Goal: Information Seeking & Learning: Learn about a topic

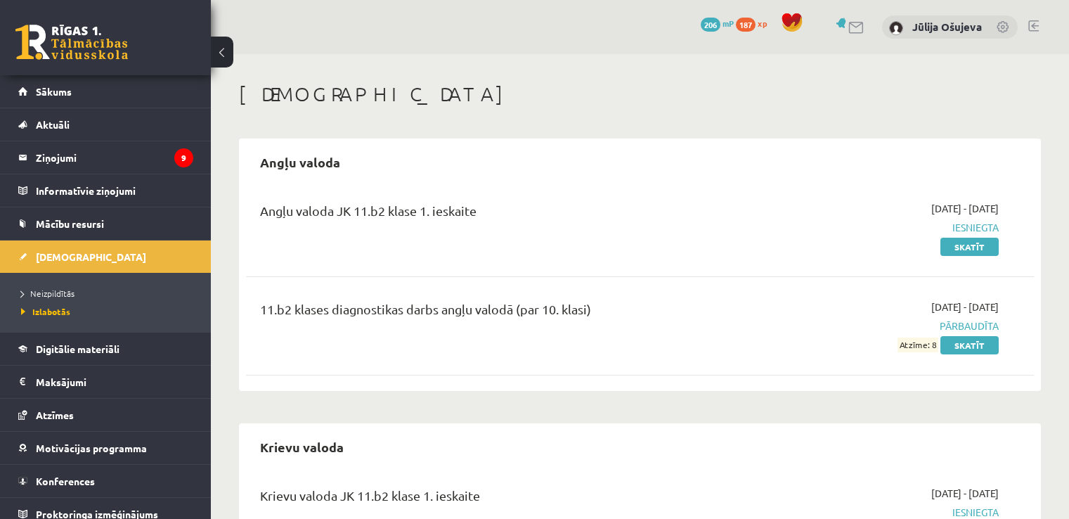
click at [974, 346] on link "Skatīt" at bounding box center [970, 345] width 58 height 18
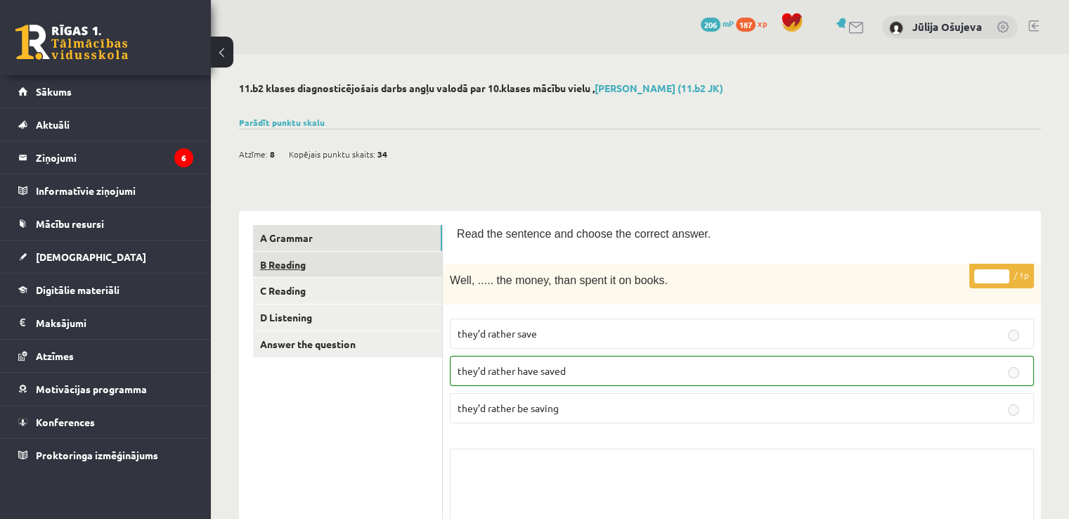
click at [357, 270] on link "B Reading" at bounding box center [347, 265] width 189 height 26
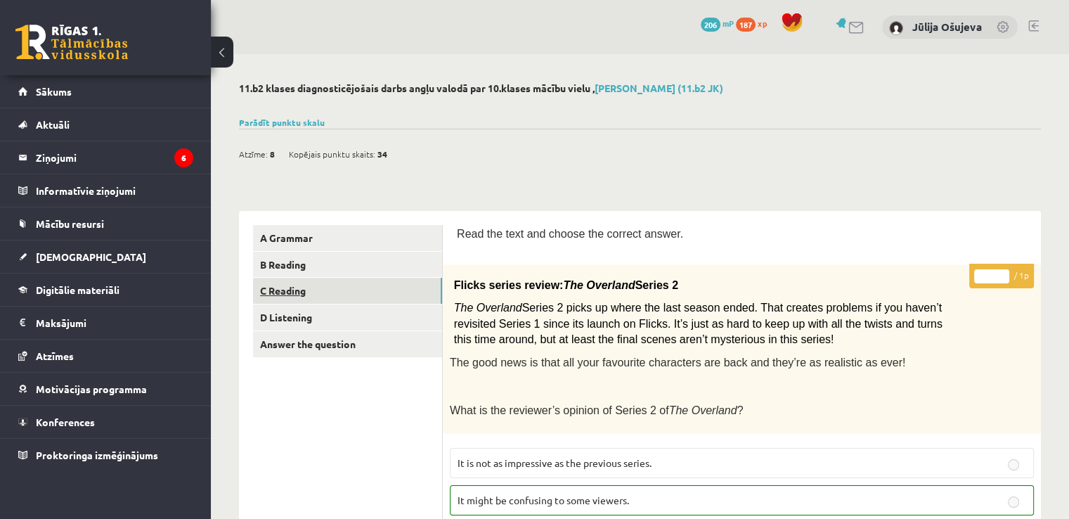
click at [302, 295] on link "C Reading" at bounding box center [347, 291] width 189 height 26
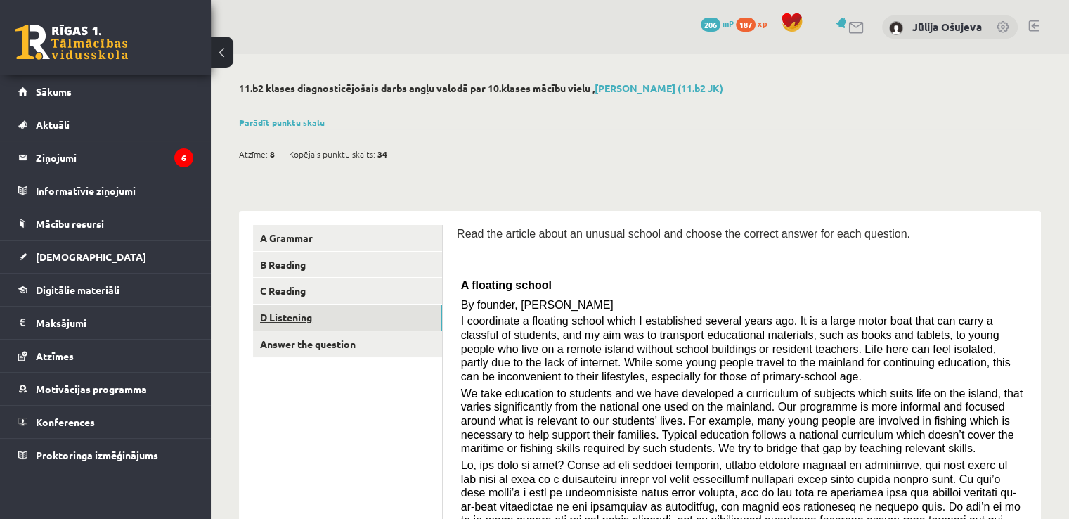
click at [297, 318] on link "D Listening" at bounding box center [347, 317] width 189 height 26
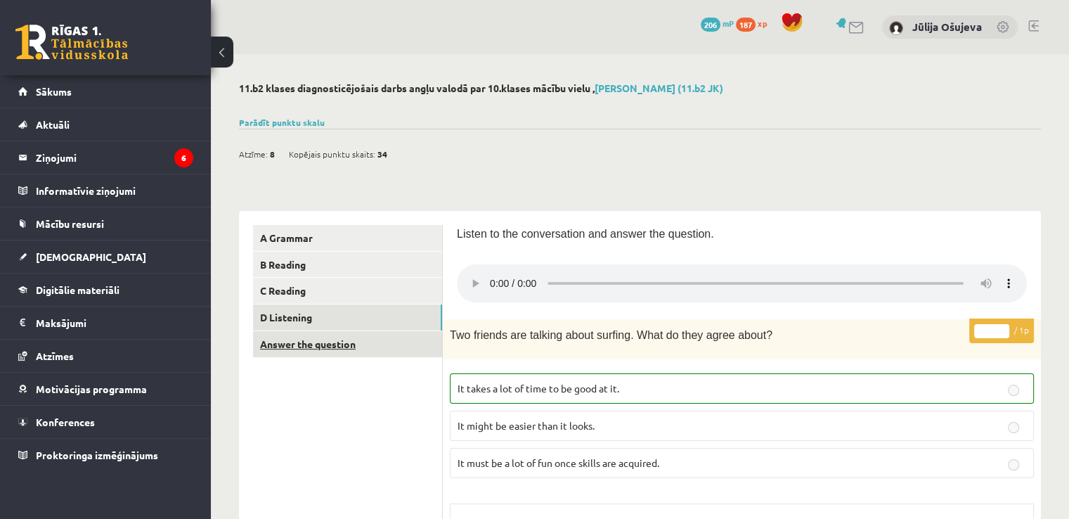
click at [335, 349] on link "Answer the question" at bounding box center [347, 344] width 189 height 26
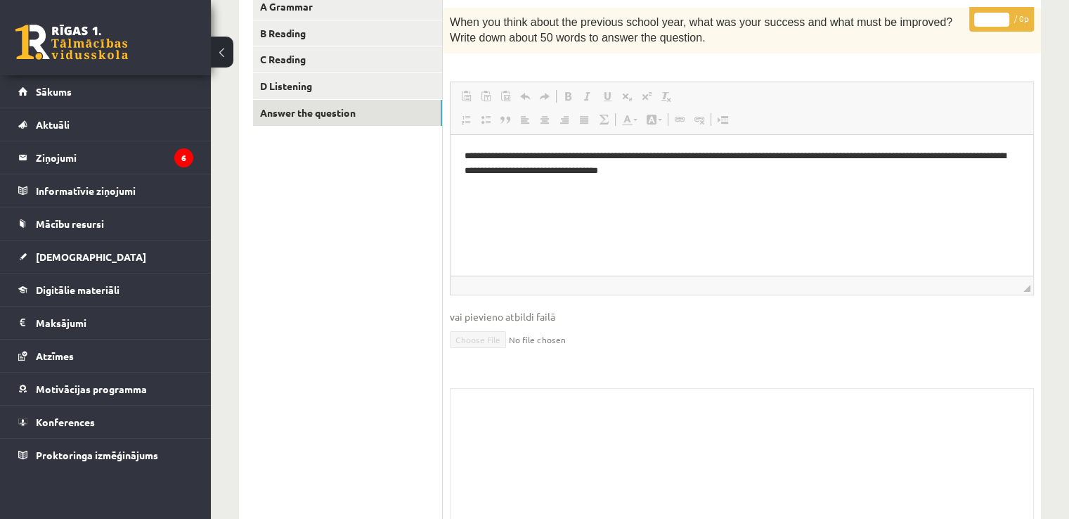
scroll to position [150, 0]
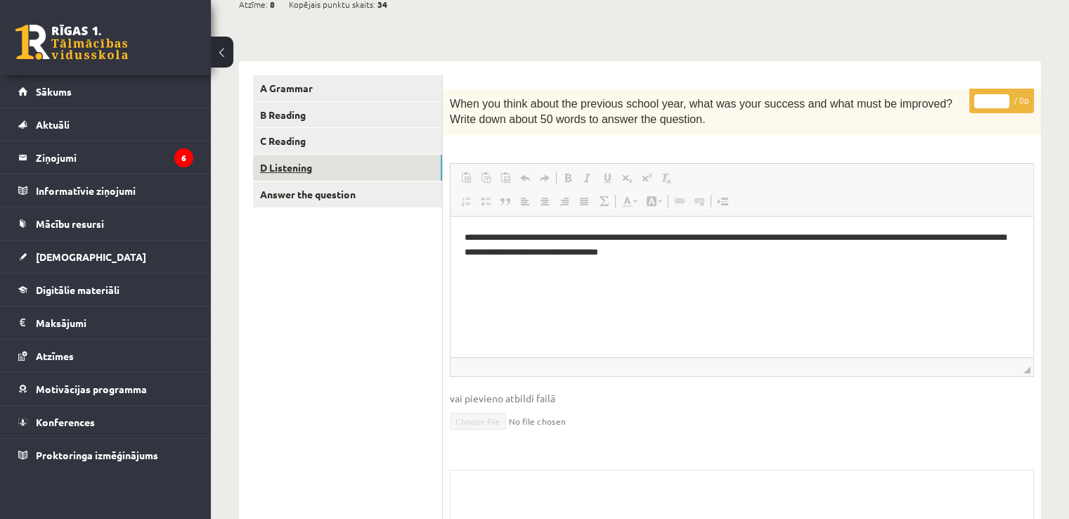
click at [310, 166] on link "D Listening" at bounding box center [347, 168] width 189 height 26
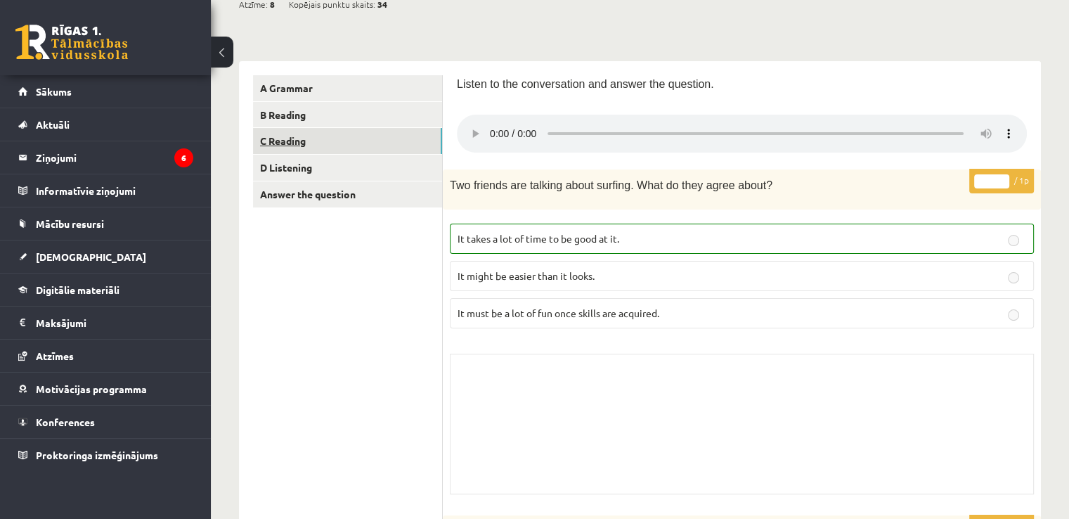
click at [301, 144] on link "C Reading" at bounding box center [347, 141] width 189 height 26
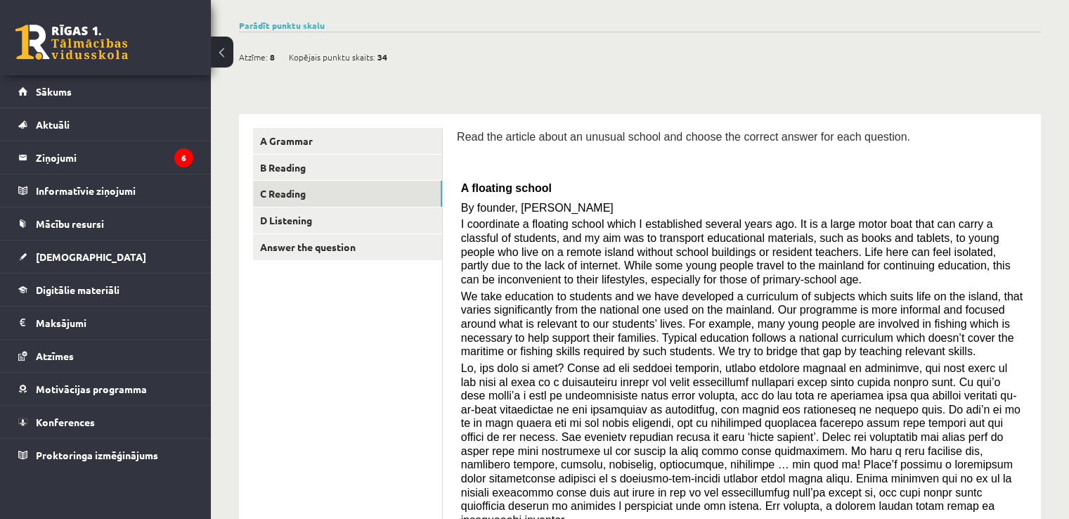
scroll to position [0, 0]
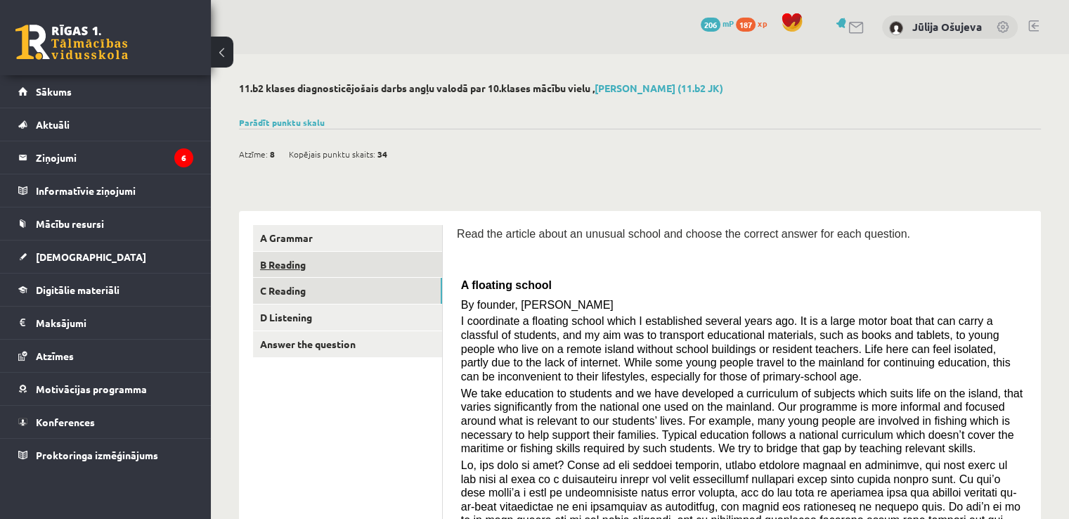
click at [273, 266] on link "B Reading" at bounding box center [347, 265] width 189 height 26
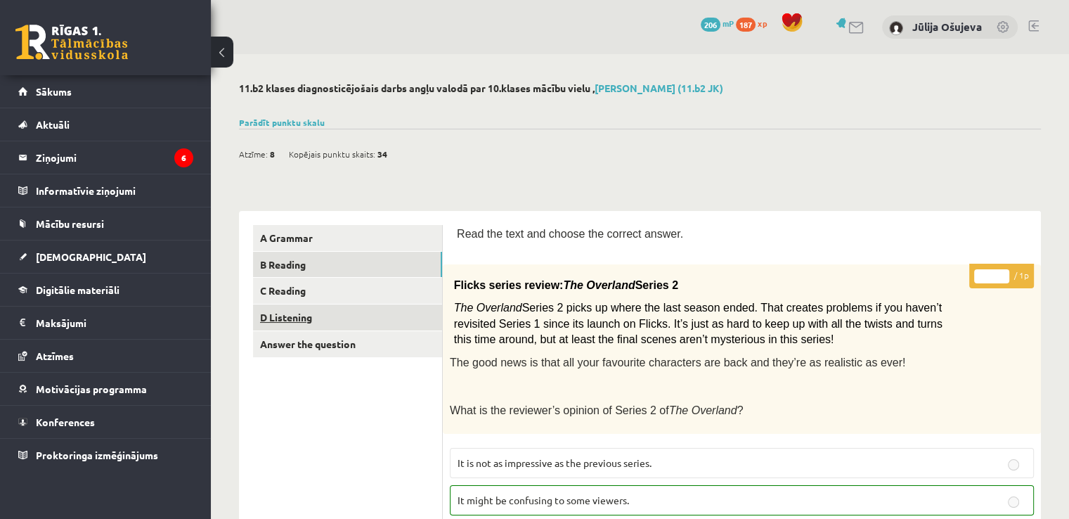
click at [295, 311] on link "D Listening" at bounding box center [347, 317] width 189 height 26
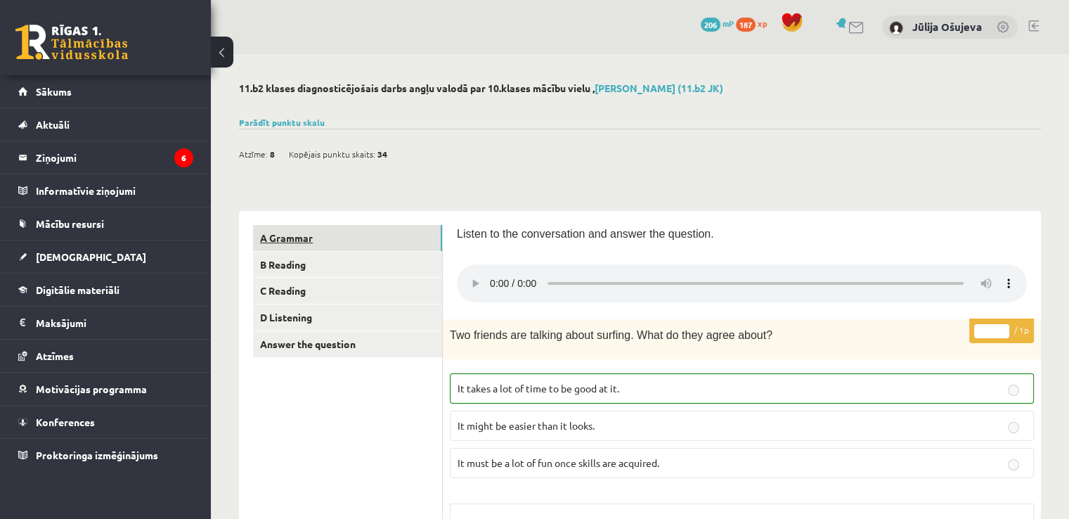
click at [281, 240] on link "A Grammar" at bounding box center [347, 238] width 189 height 26
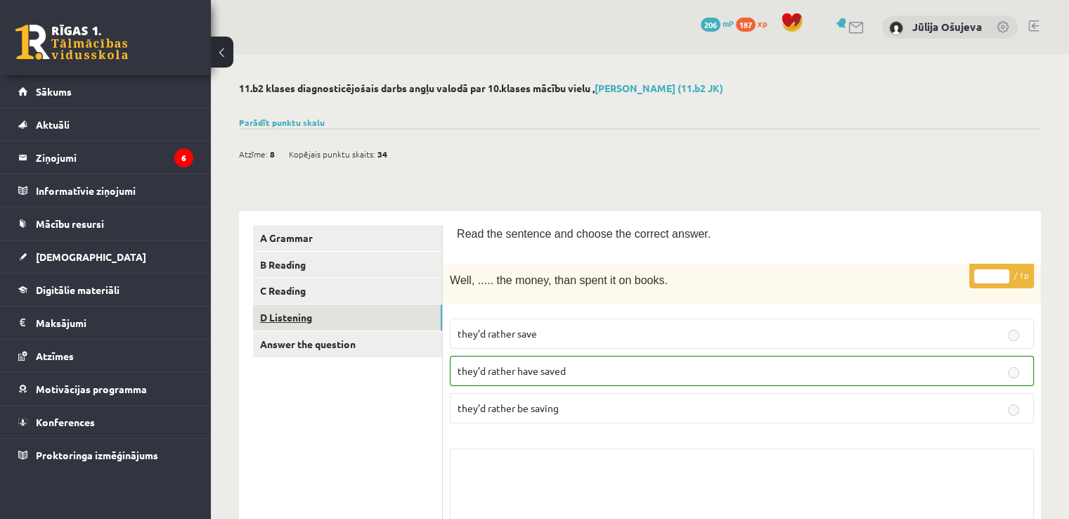
click at [306, 317] on link "D Listening" at bounding box center [347, 317] width 189 height 26
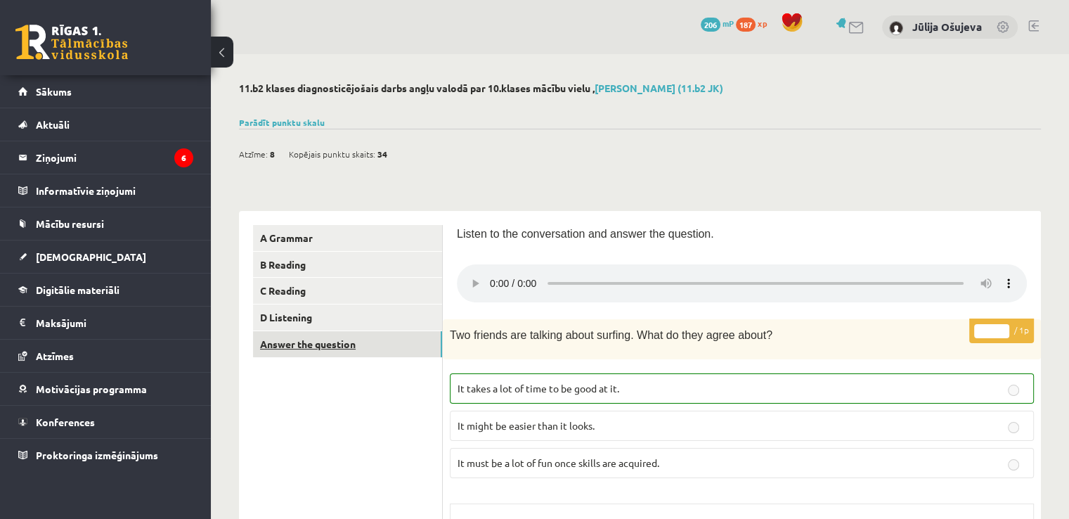
click at [332, 344] on link "Answer the question" at bounding box center [347, 344] width 189 height 26
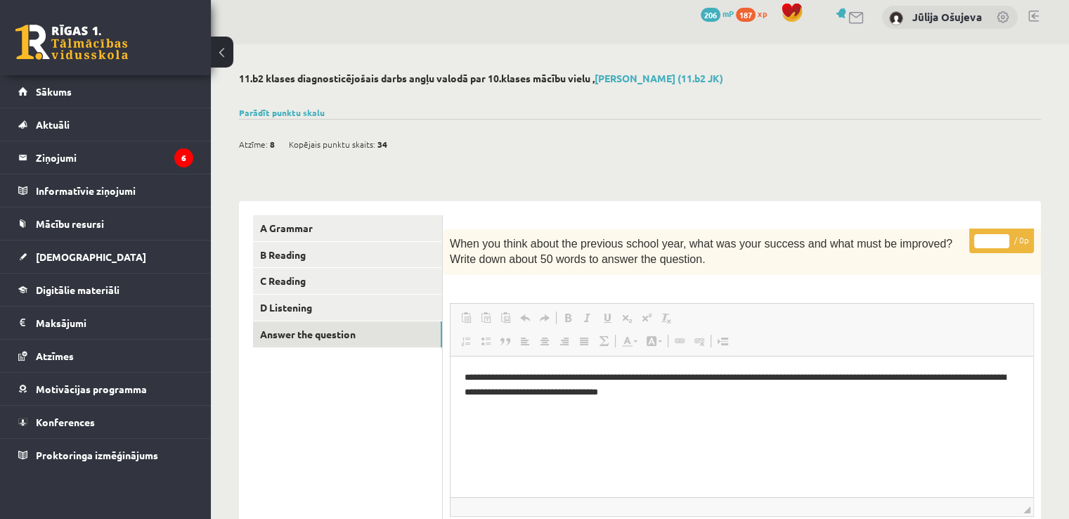
scroll to position [9, 0]
click at [297, 117] on div "Parādīt punktu skalu Atzīme No Līdz 1 0 7 2 8 11 3 12 15 4 16 18 5 19 22 6 23 2…" at bounding box center [640, 113] width 802 height 13
click at [297, 113] on link "Parādīt punktu skalu" at bounding box center [282, 113] width 86 height 11
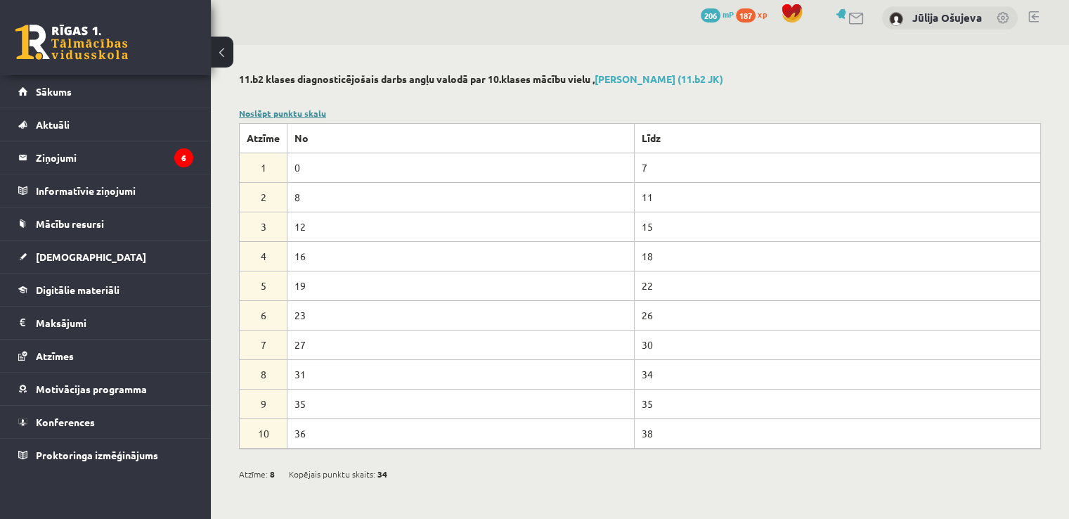
click at [306, 112] on link "Noslēpt punktu skalu" at bounding box center [282, 113] width 87 height 11
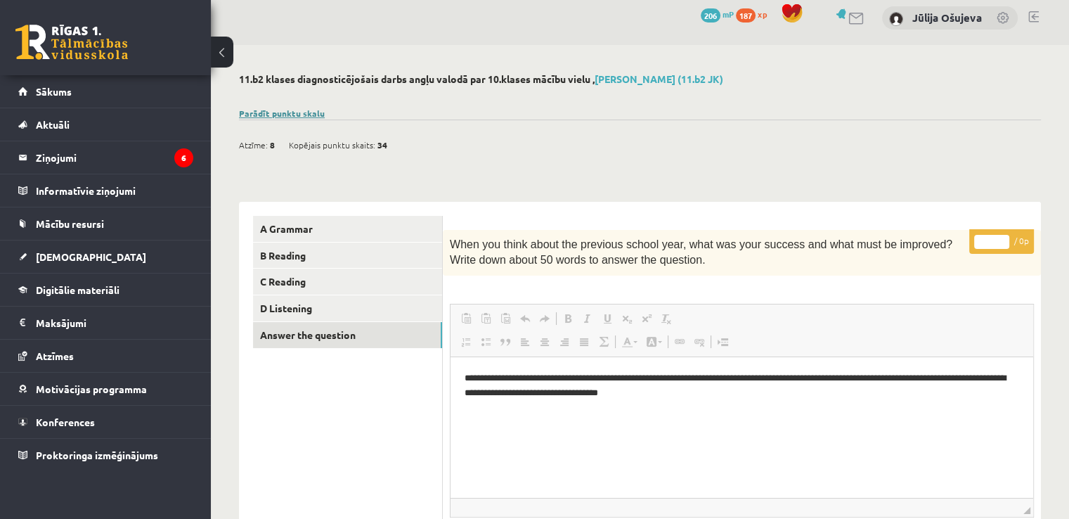
click at [306, 112] on link "Parādīt punktu skalu" at bounding box center [282, 113] width 86 height 11
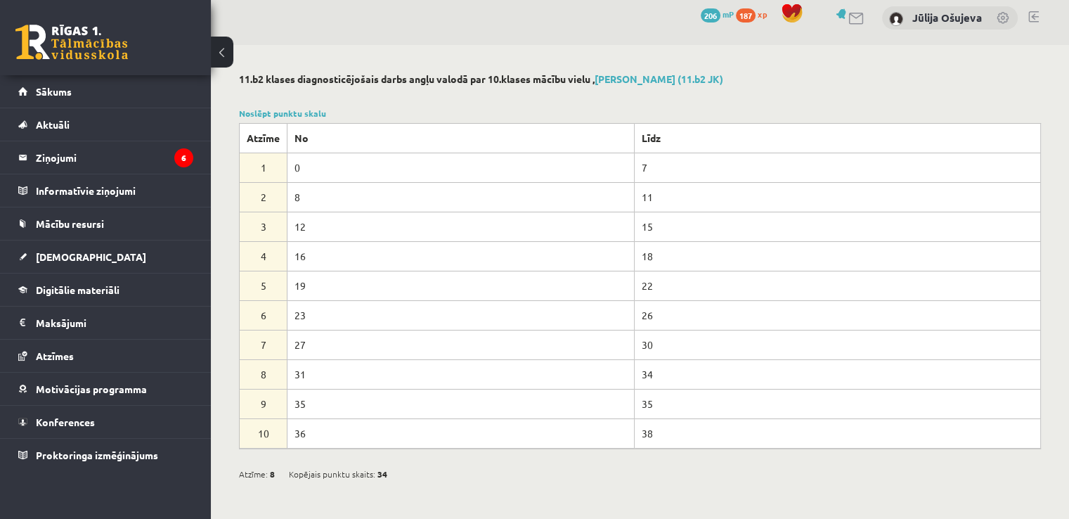
click at [226, 56] on button at bounding box center [222, 52] width 22 height 31
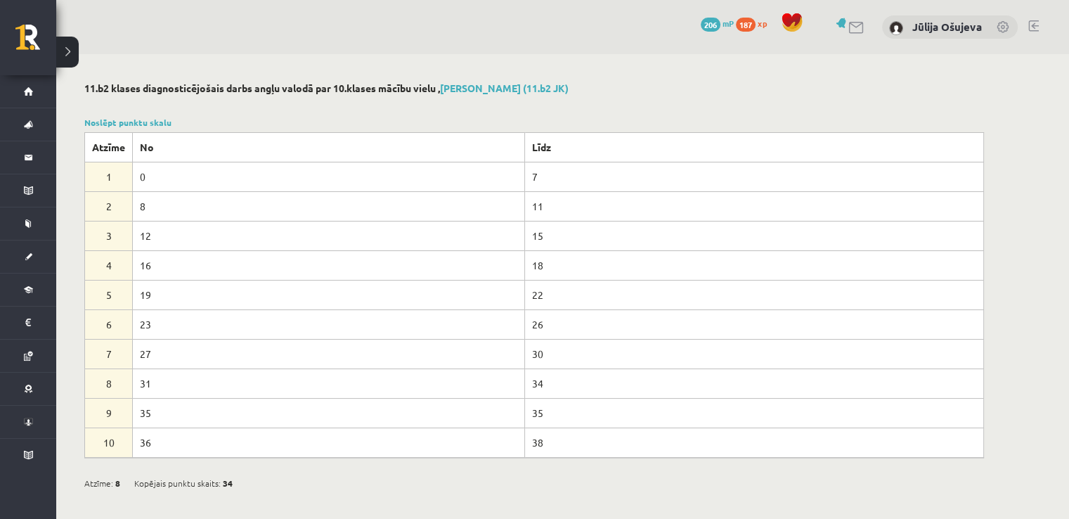
scroll to position [0, 0]
click at [70, 48] on button at bounding box center [67, 52] width 22 height 31
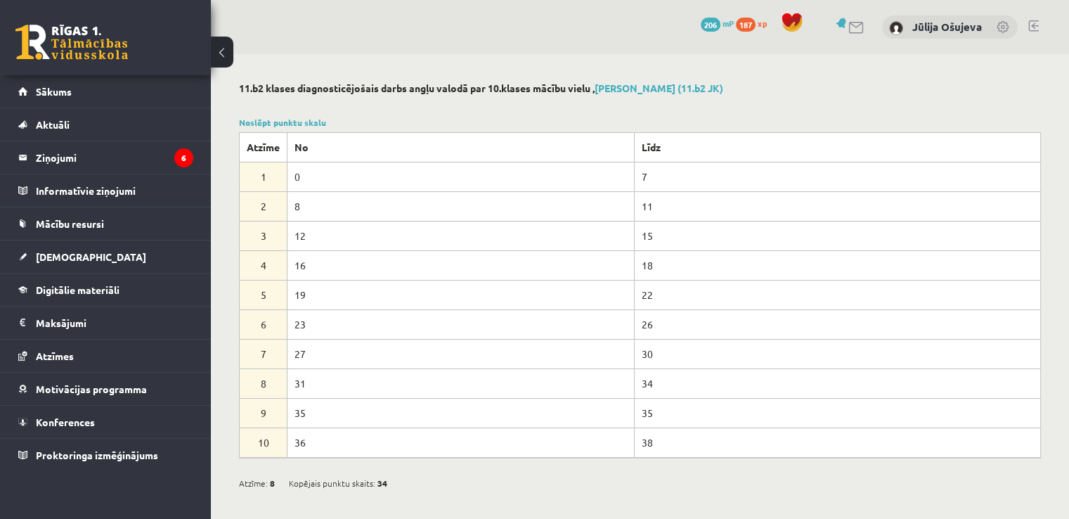
click at [228, 49] on button at bounding box center [222, 52] width 22 height 31
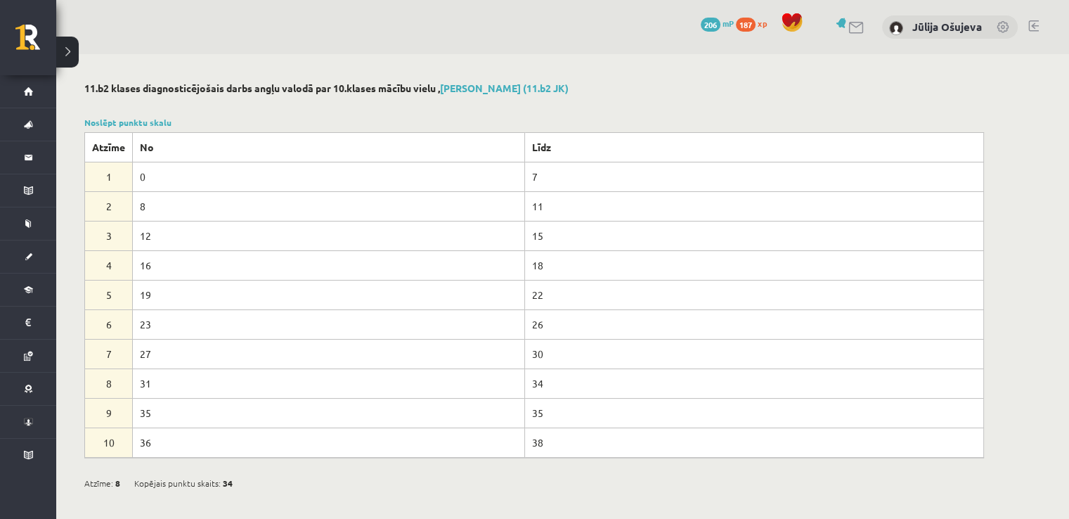
click at [77, 53] on button at bounding box center [67, 52] width 22 height 31
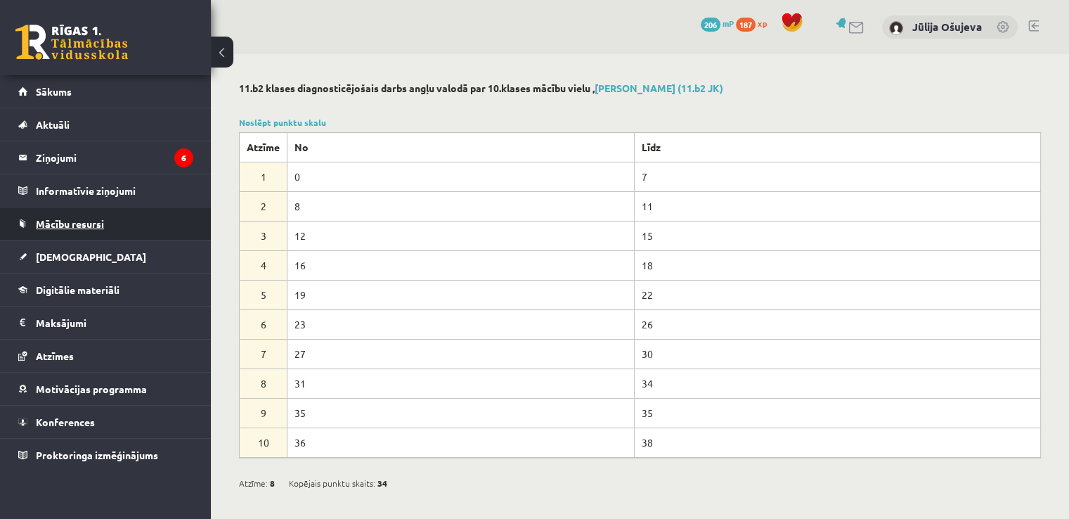
click at [96, 219] on span "Mācību resursi" at bounding box center [70, 223] width 68 height 13
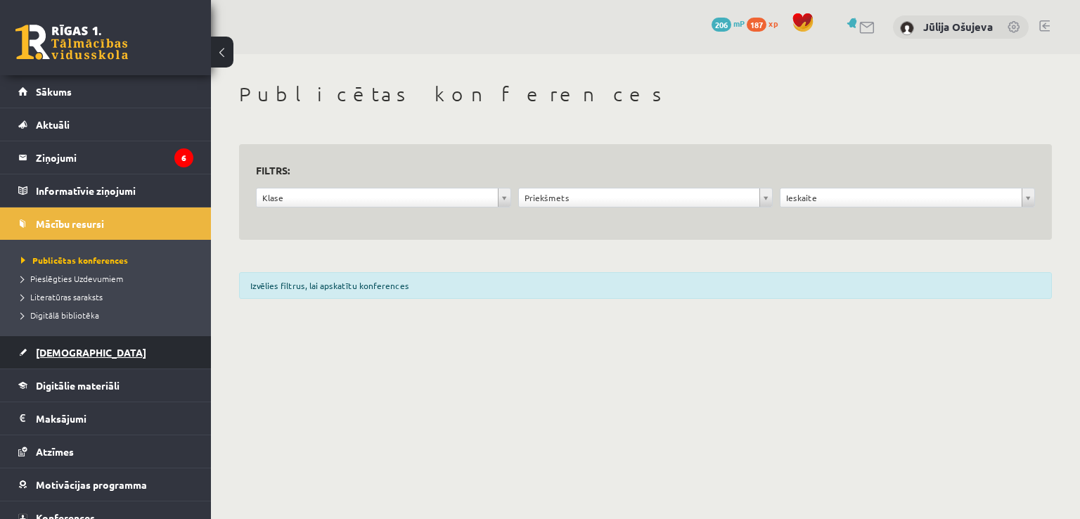
click at [67, 349] on span "[DEMOGRAPHIC_DATA]" at bounding box center [91, 352] width 110 height 13
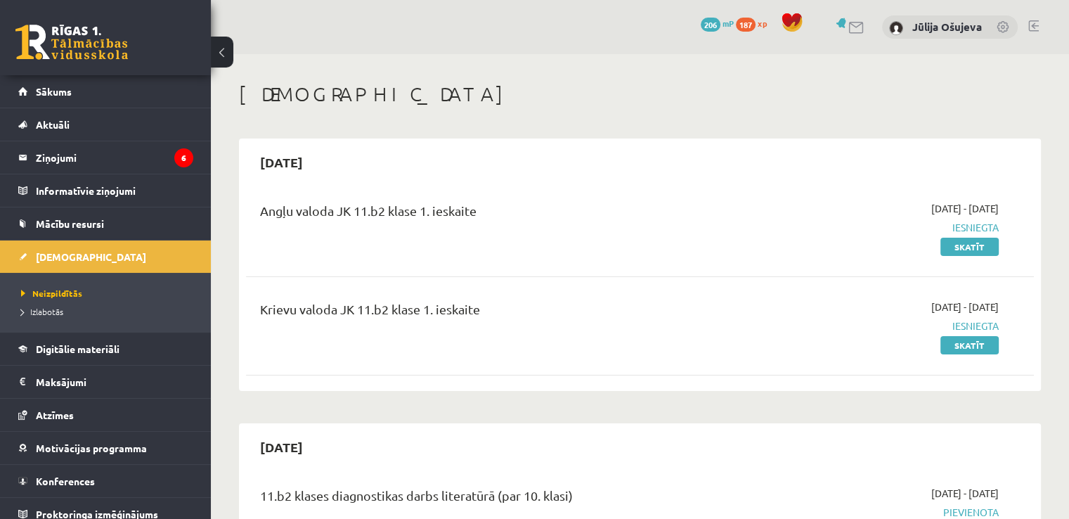
click at [571, 195] on div "Angļu valoda JK 11.b2 klase 1. ieskaite 2025-09-01 - 2025-09-15 Iesniegta Skatīt" at bounding box center [640, 227] width 788 height 81
click at [217, 49] on button at bounding box center [222, 52] width 22 height 31
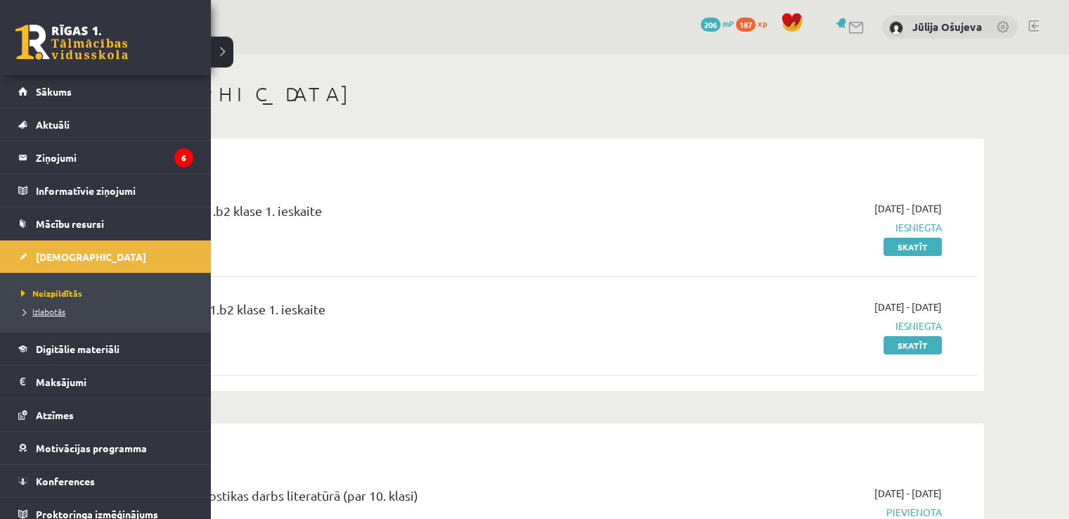
click at [56, 310] on span "Izlabotās" at bounding box center [42, 311] width 48 height 11
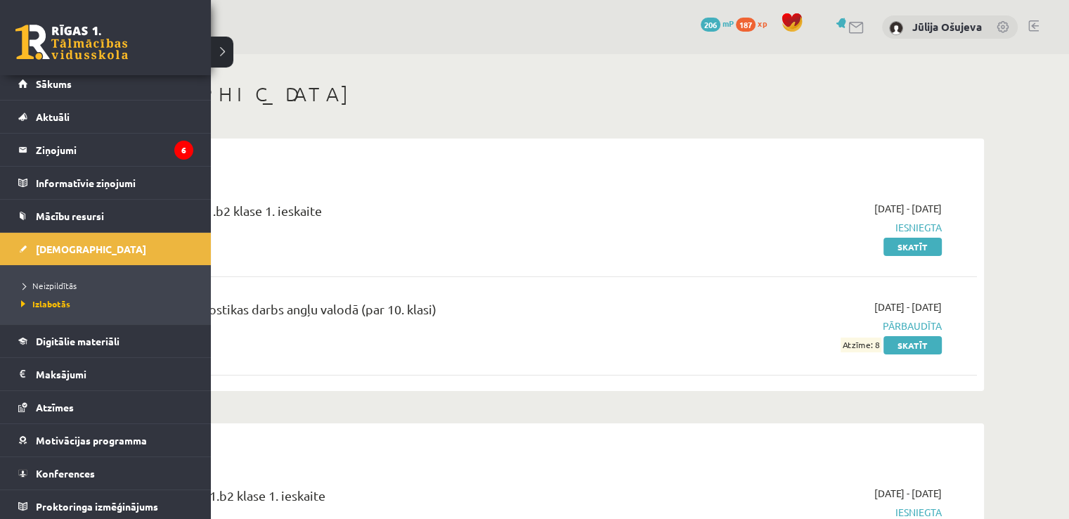
scroll to position [10, 0]
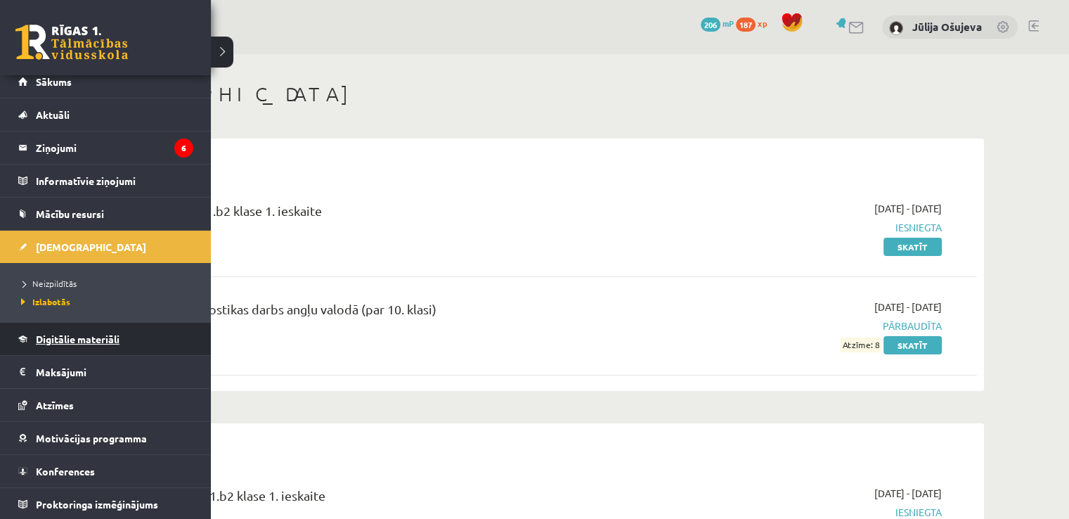
click at [86, 340] on span "Digitālie materiāli" at bounding box center [78, 339] width 84 height 13
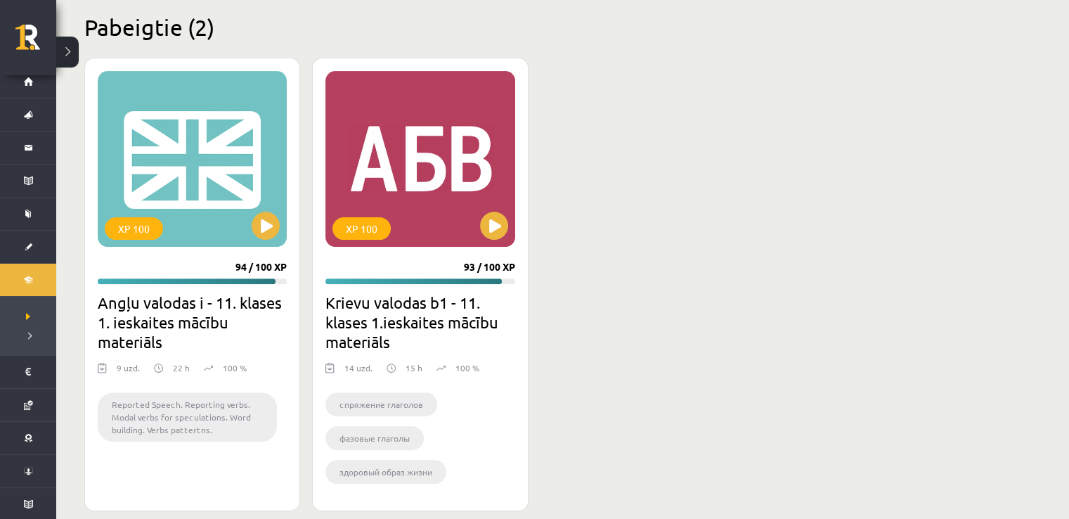
scroll to position [444, 0]
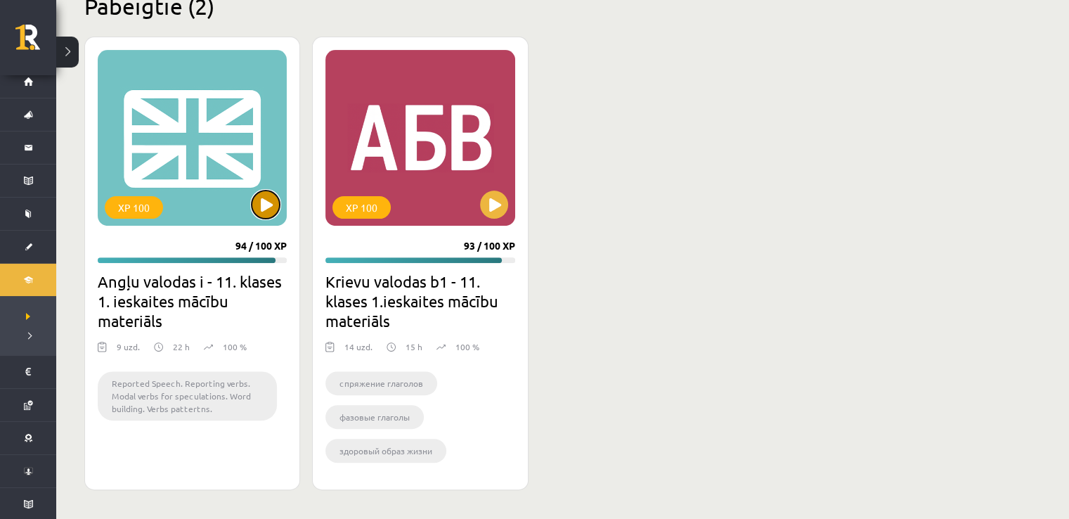
click at [270, 207] on button at bounding box center [266, 205] width 28 height 28
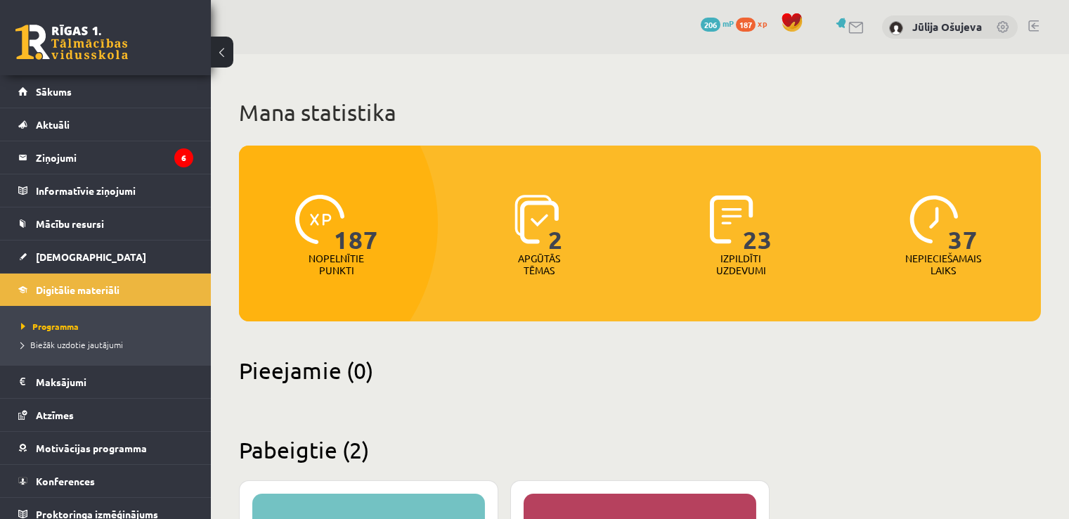
scroll to position [423, 0]
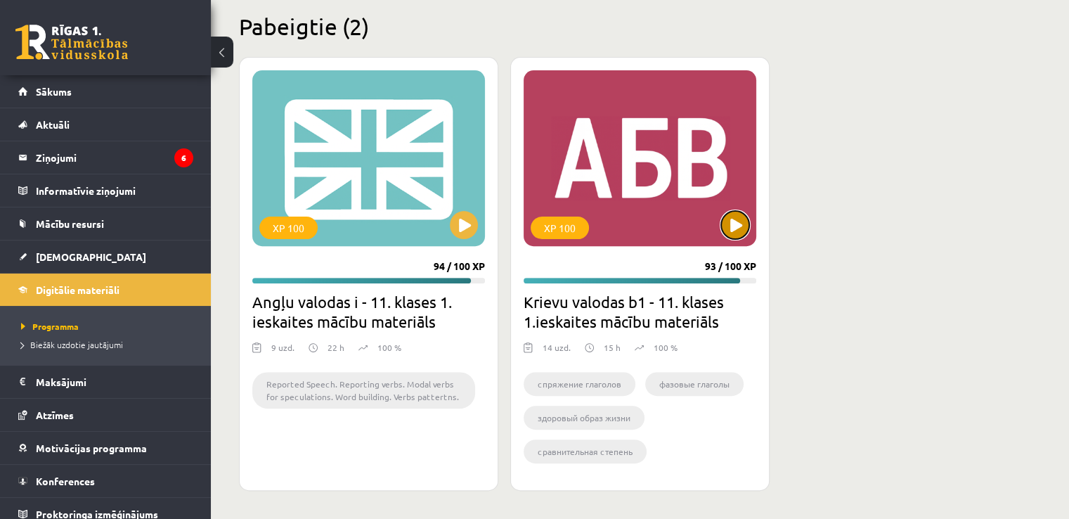
click at [742, 221] on button at bounding box center [735, 225] width 28 height 28
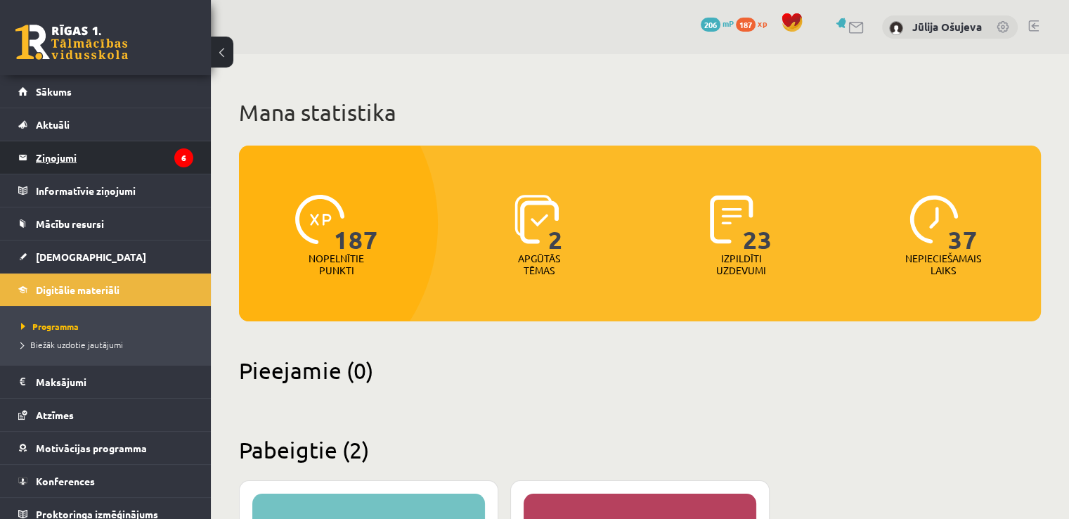
click at [60, 154] on legend "Ziņojumi 6" at bounding box center [114, 157] width 157 height 32
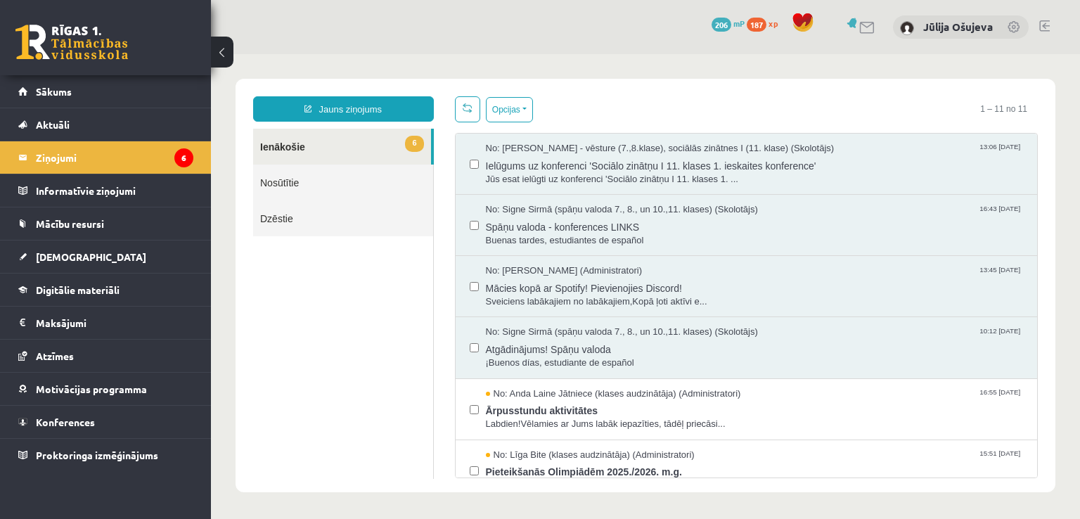
click at [391, 140] on link "6 Ienākošie" at bounding box center [342, 147] width 178 height 36
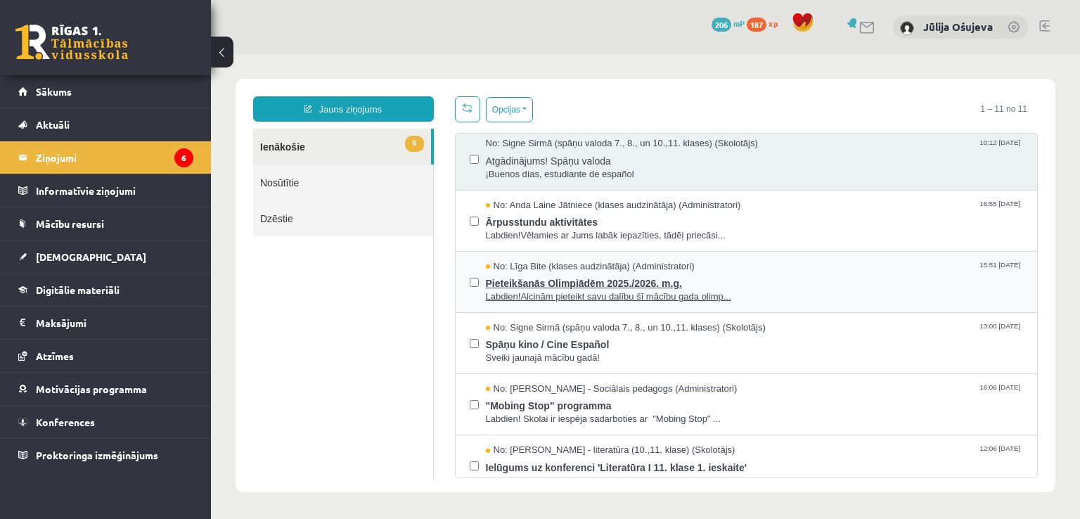
scroll to position [211, 0]
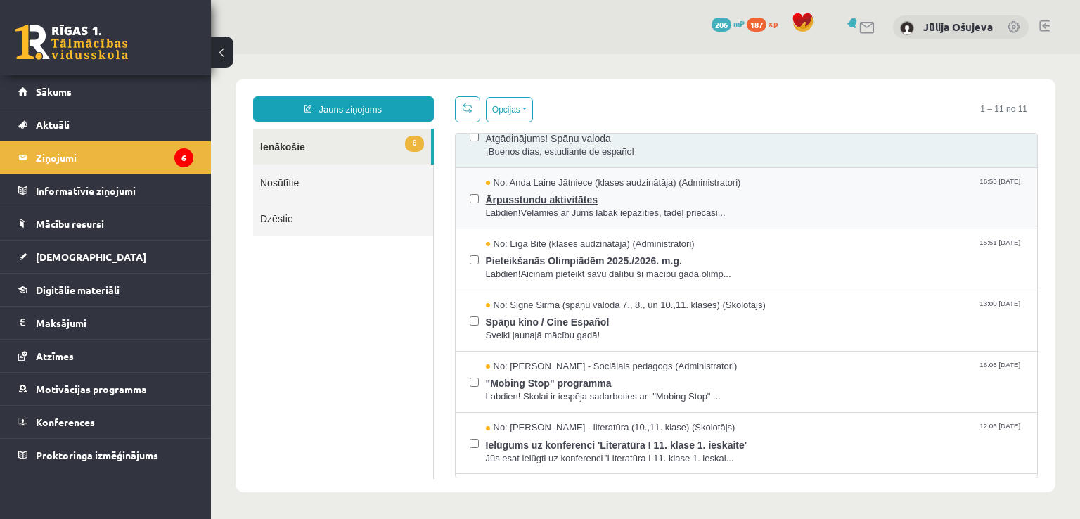
click at [547, 209] on span "Labdien!Vēlamies ar Jums labāk iepazīties, tādēļ priecāsi..." at bounding box center [755, 213] width 538 height 13
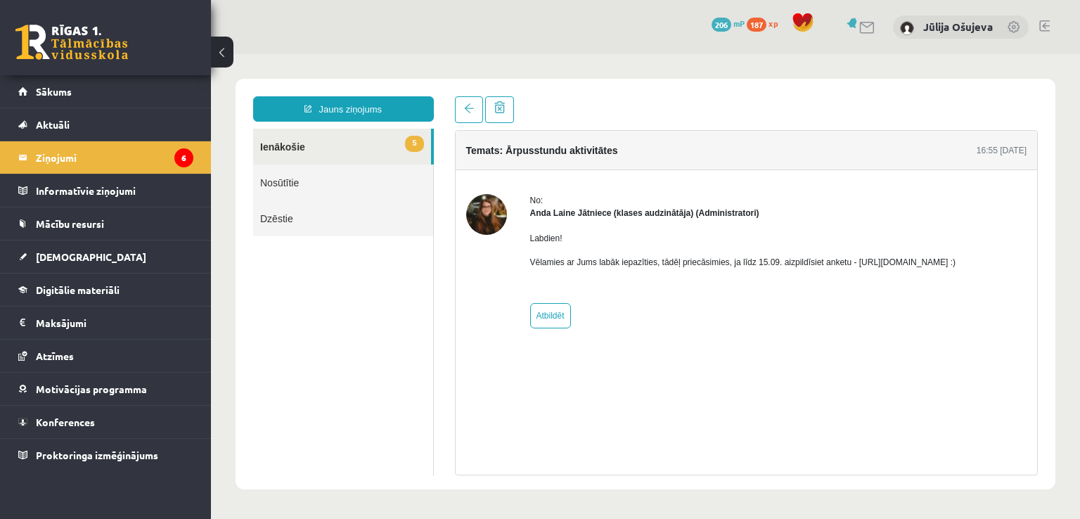
scroll to position [0, 0]
click at [493, 214] on img at bounding box center [486, 214] width 41 height 41
drag, startPoint x: 848, startPoint y: 261, endPoint x: 1001, endPoint y: 266, distance: 152.6
click at [956, 266] on p "Vēlamies ar Jums labāk iepazīties, tādēļ priecāsimies, ja līdz 15.09. aizpildīs…" at bounding box center [743, 262] width 426 height 13
copy p "https://forms.gle/mVxkUEapGFxHM7hU7"
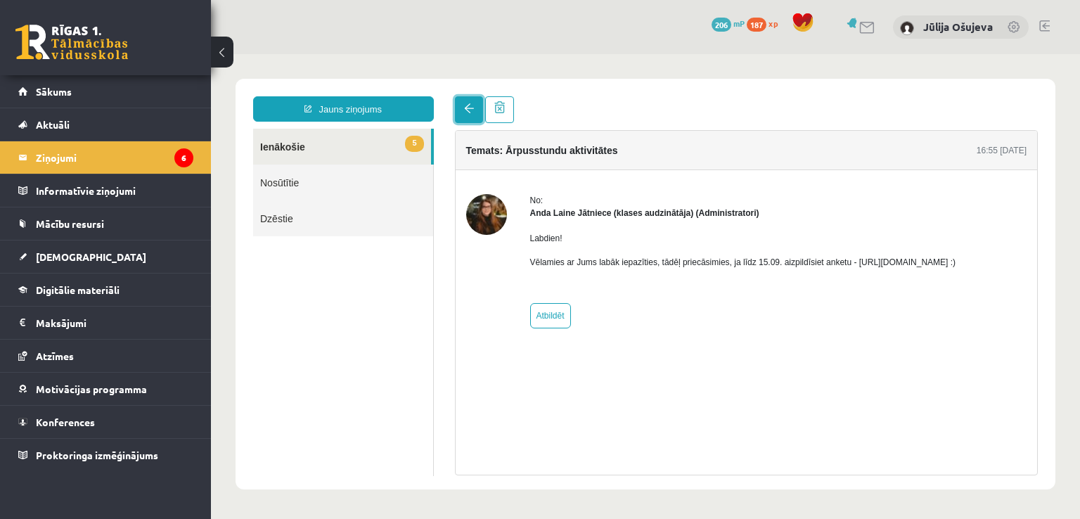
click at [466, 108] on span at bounding box center [469, 108] width 10 height 10
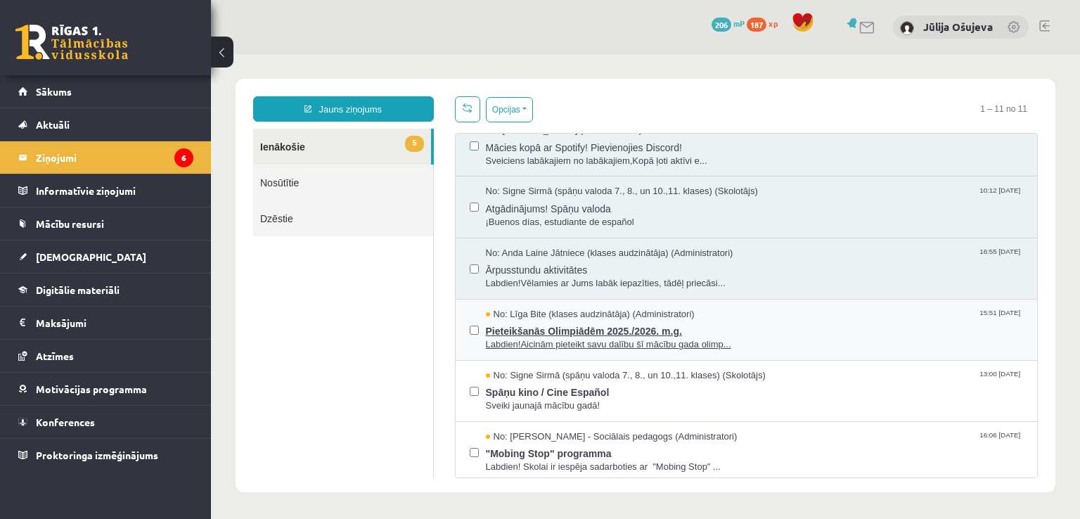
click at [547, 330] on span "Pieteikšanās Olimpiādēm 2025./2026. m.g." at bounding box center [755, 330] width 538 height 18
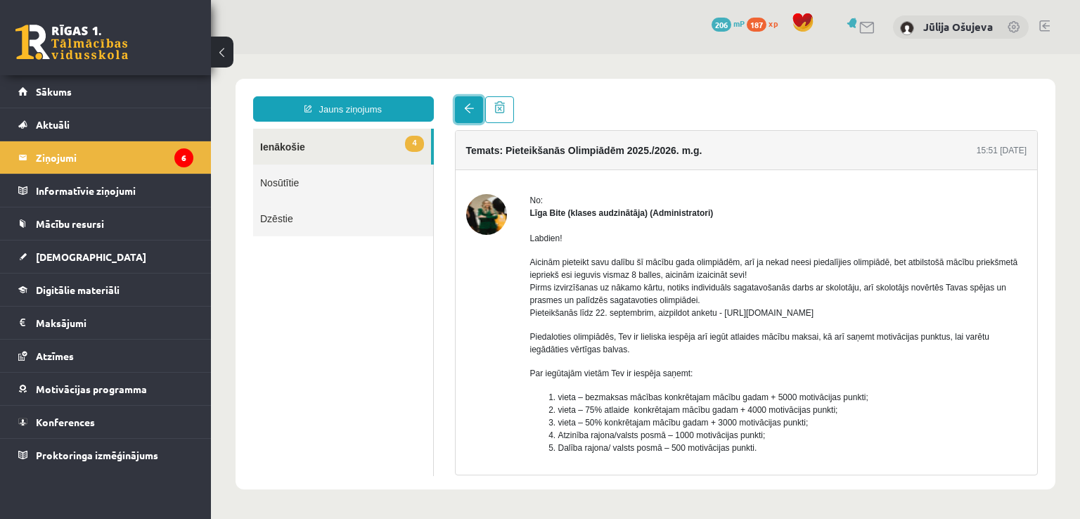
click at [464, 110] on span at bounding box center [469, 108] width 10 height 10
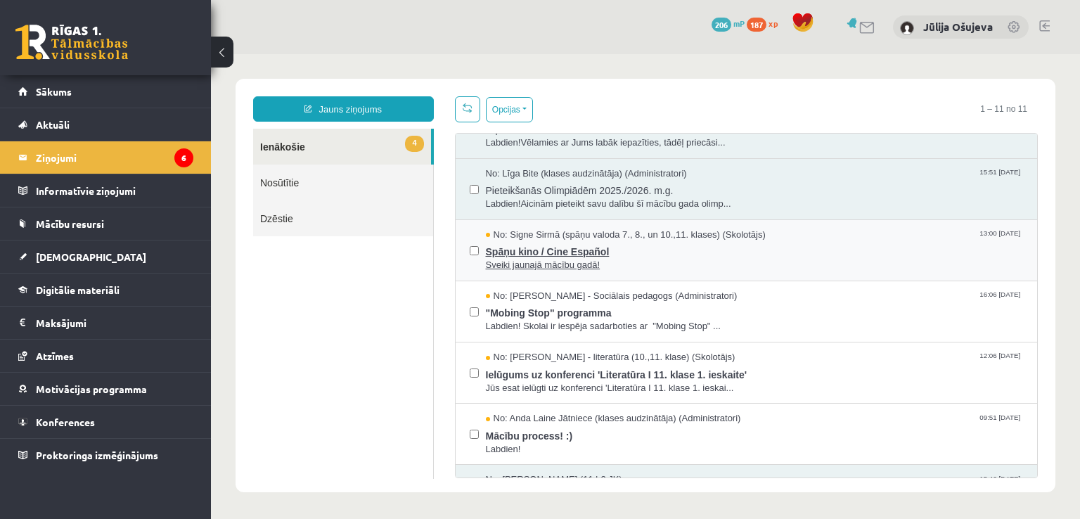
click at [570, 250] on span "Spāņu kino / Cine Español" at bounding box center [755, 250] width 538 height 18
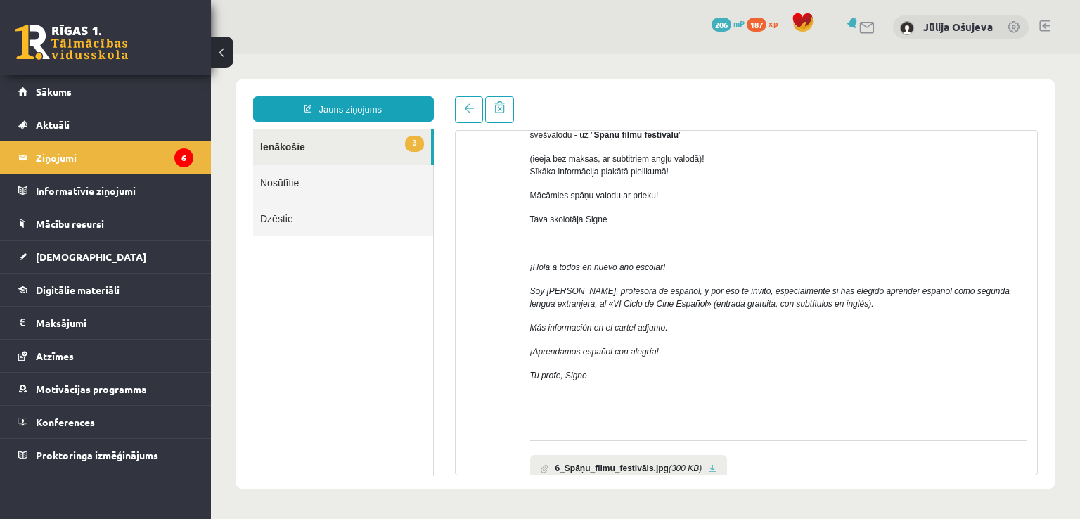
scroll to position [217, 0]
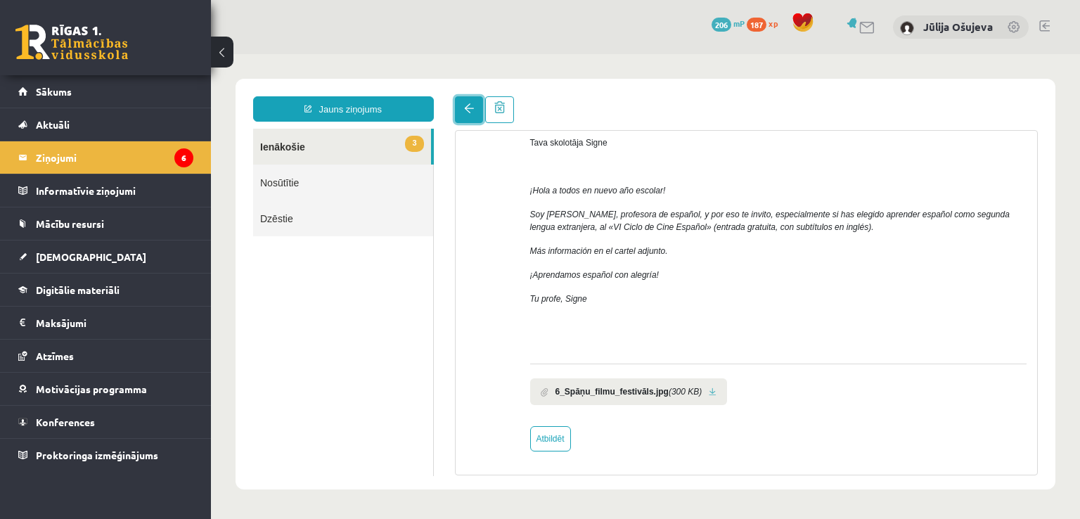
click at [472, 110] on span at bounding box center [469, 108] width 10 height 10
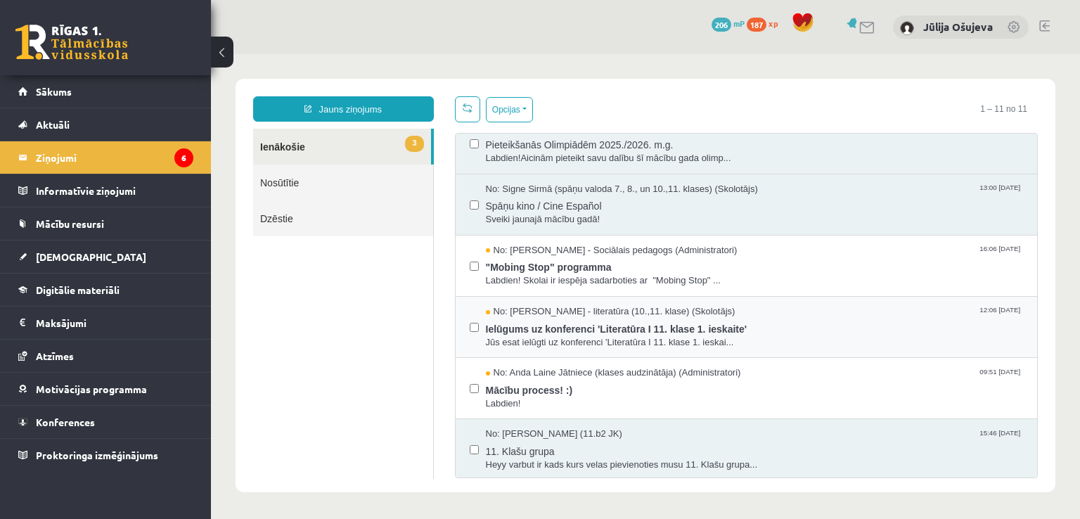
scroll to position [0, 0]
click at [546, 267] on span ""Mobing Stop" programma" at bounding box center [755, 266] width 538 height 18
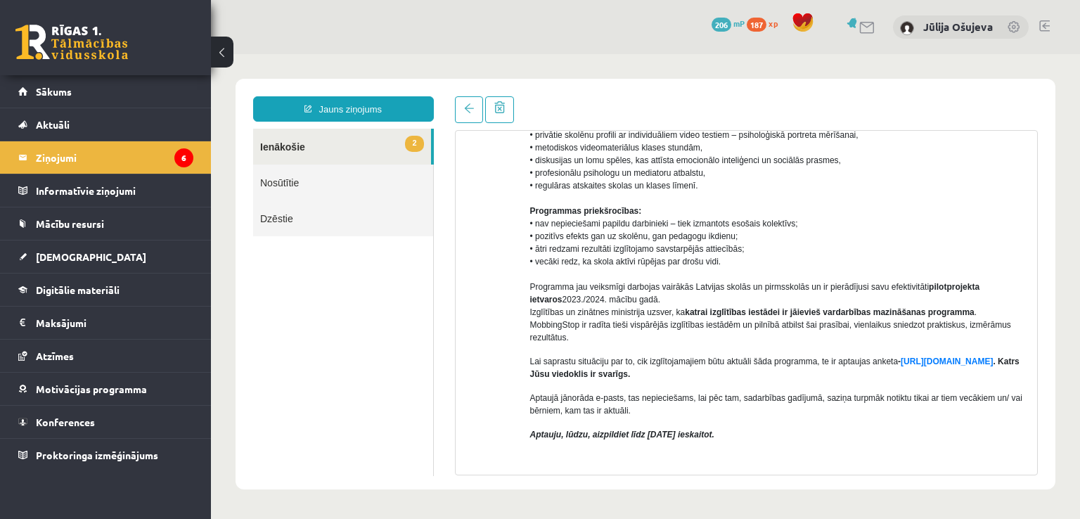
scroll to position [130, 0]
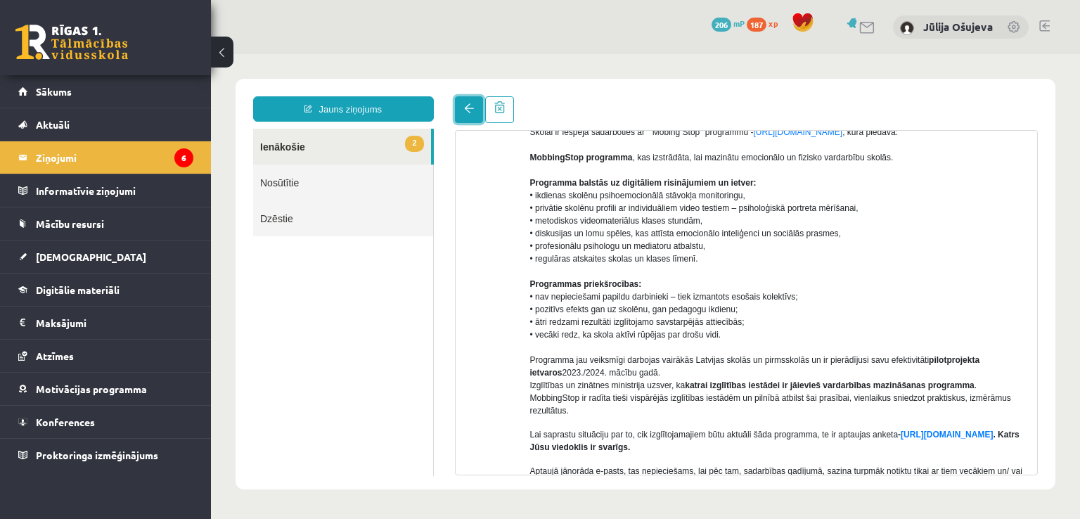
click at [482, 110] on link at bounding box center [469, 109] width 28 height 27
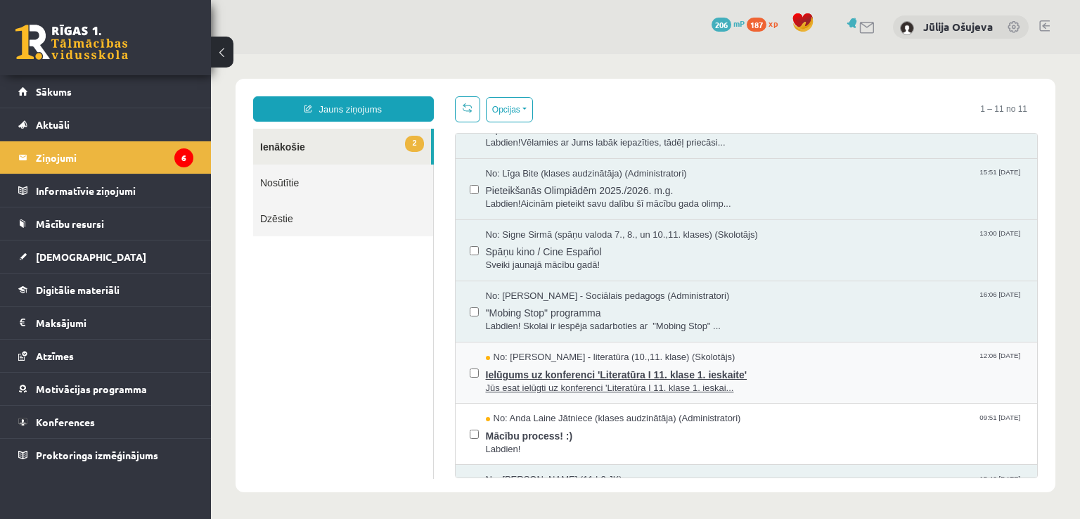
scroll to position [0, 0]
click at [566, 375] on span "Ielūgums uz konferenci 'Literatūra I 11. klase 1. ieskaite'" at bounding box center [755, 373] width 538 height 18
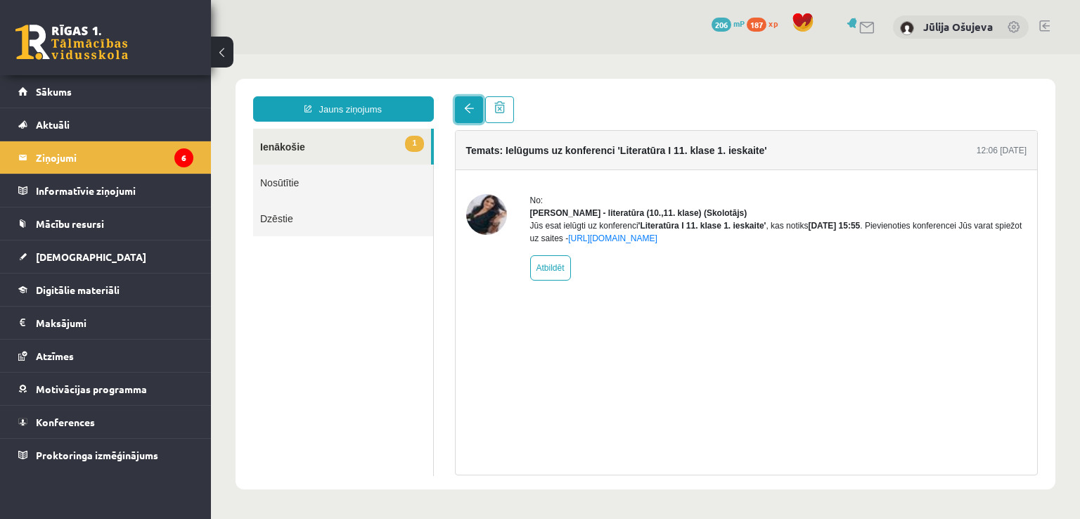
click at [465, 113] on span at bounding box center [469, 108] width 10 height 10
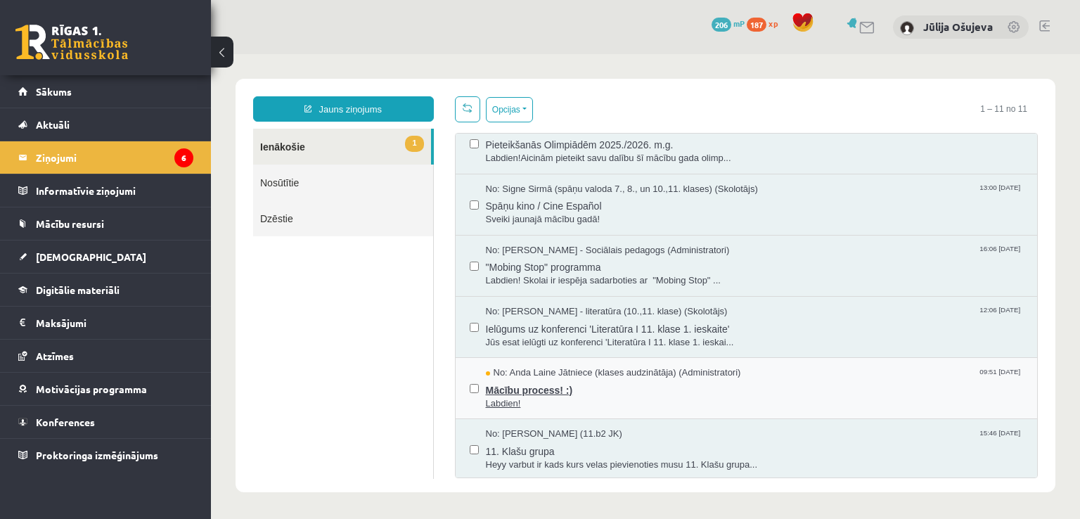
click at [526, 389] on span "Mācību process! :)" at bounding box center [755, 389] width 538 height 18
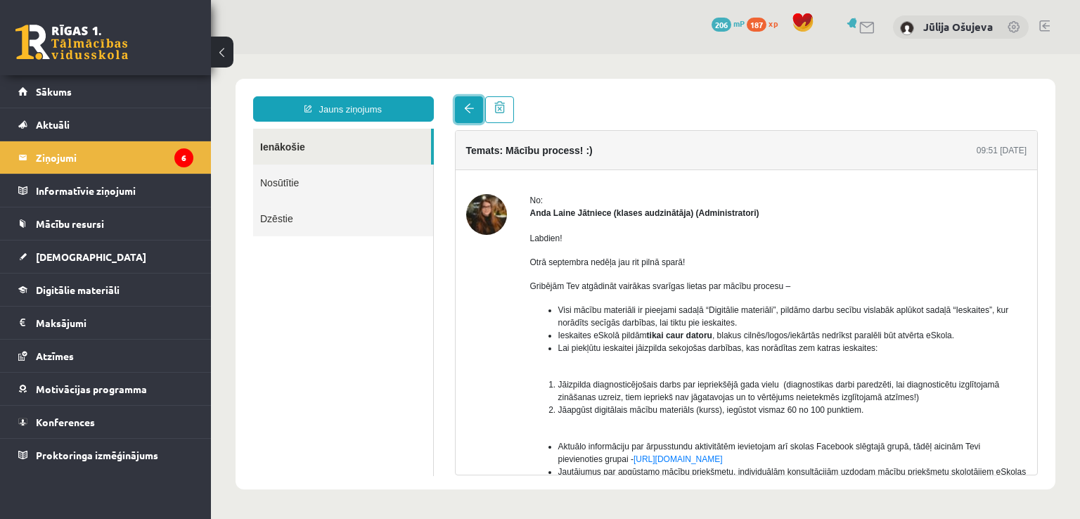
click at [465, 112] on span at bounding box center [469, 108] width 10 height 10
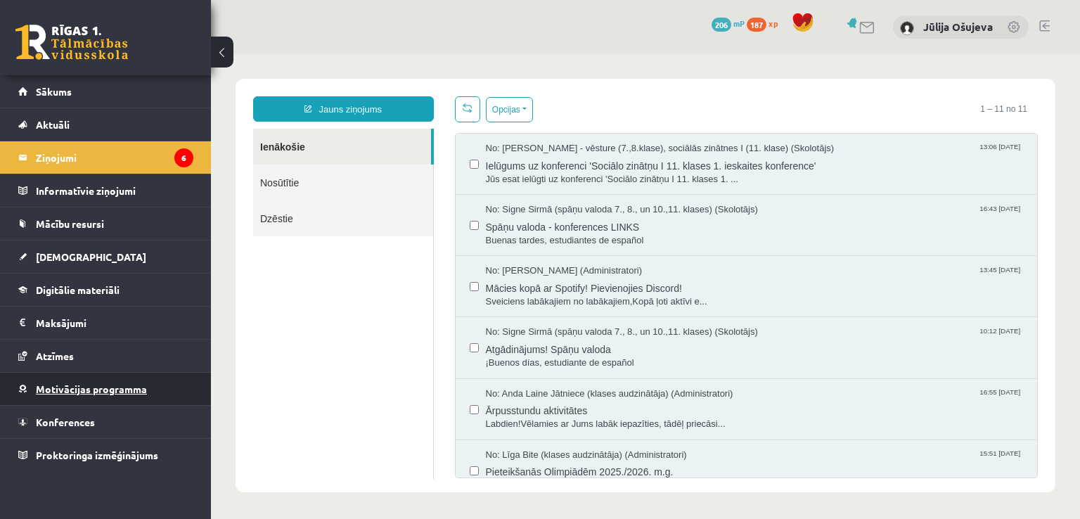
click at [86, 382] on span "Motivācijas programma" at bounding box center [91, 388] width 111 height 13
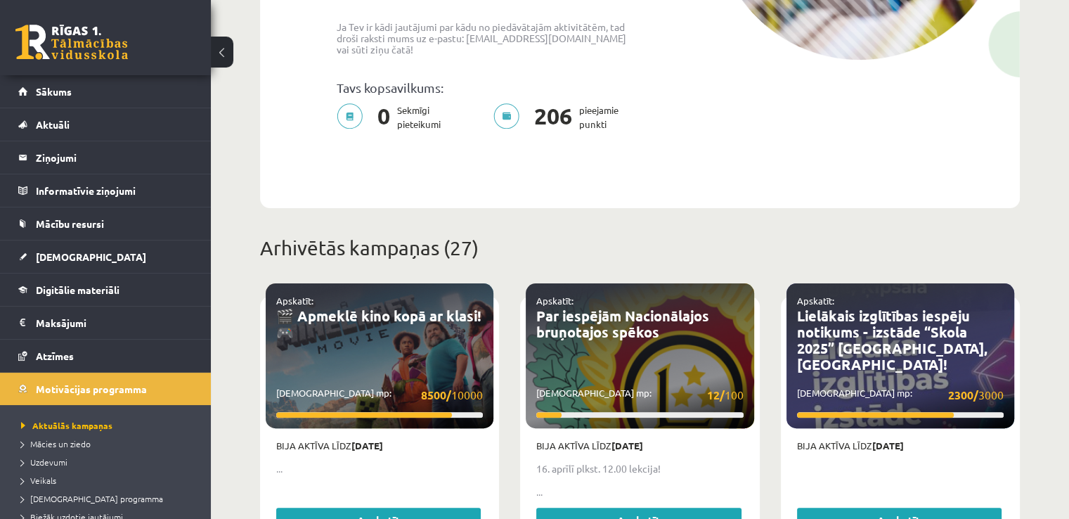
scroll to position [492, 0]
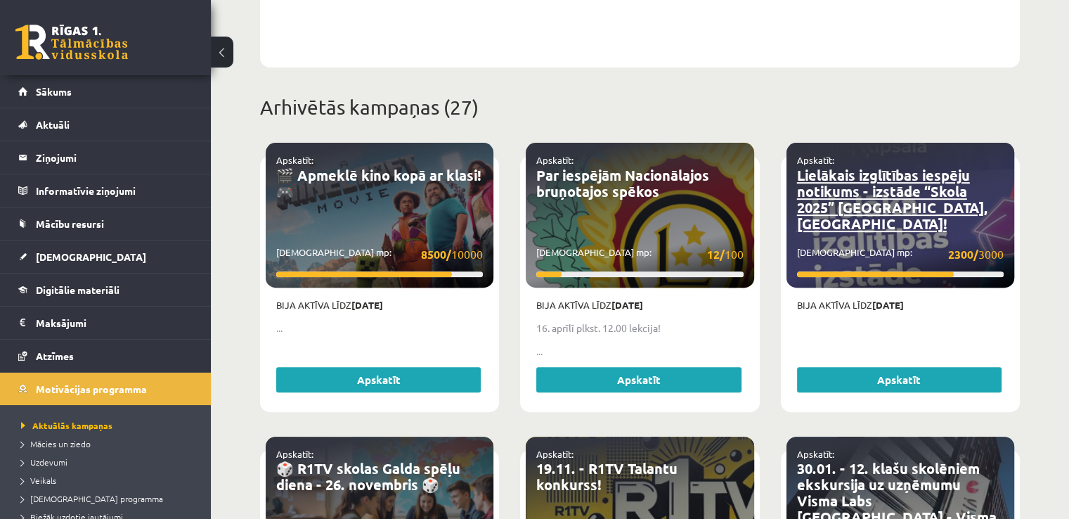
click at [863, 186] on link "Lielākais izglītības iespēju notikums - izstāde “Skola 2025” Ķīpsalā, Rīgā!" at bounding box center [892, 199] width 191 height 67
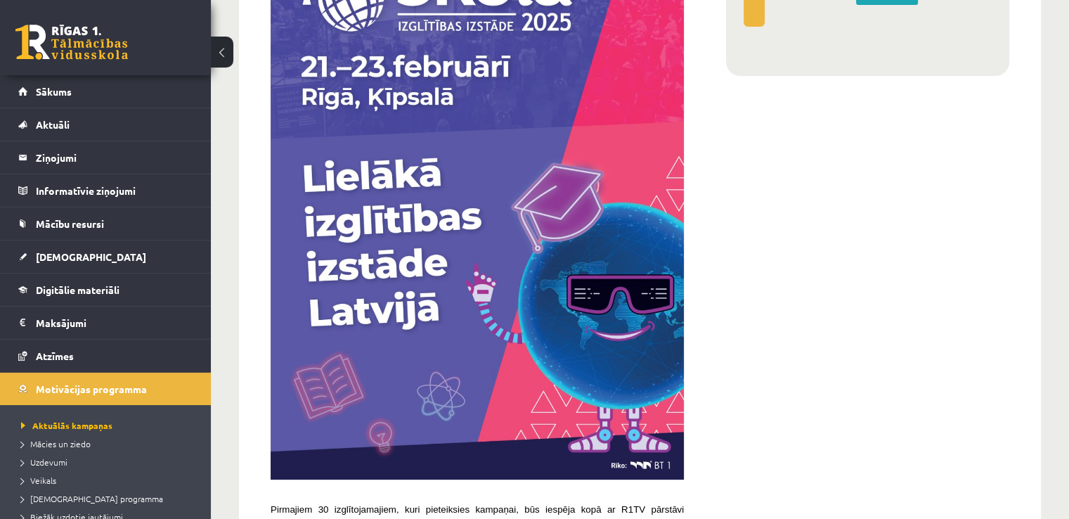
scroll to position [70, 0]
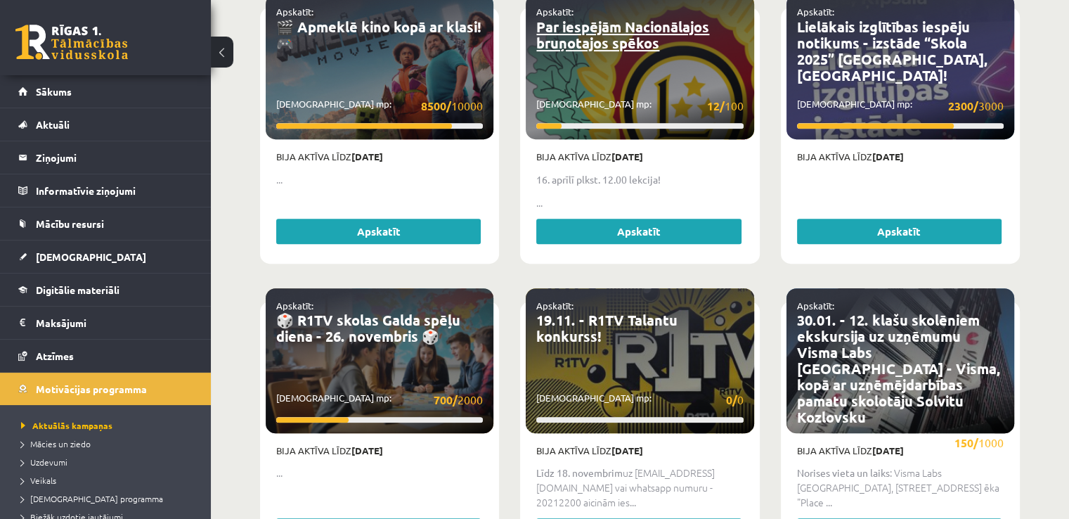
scroll to position [703, 0]
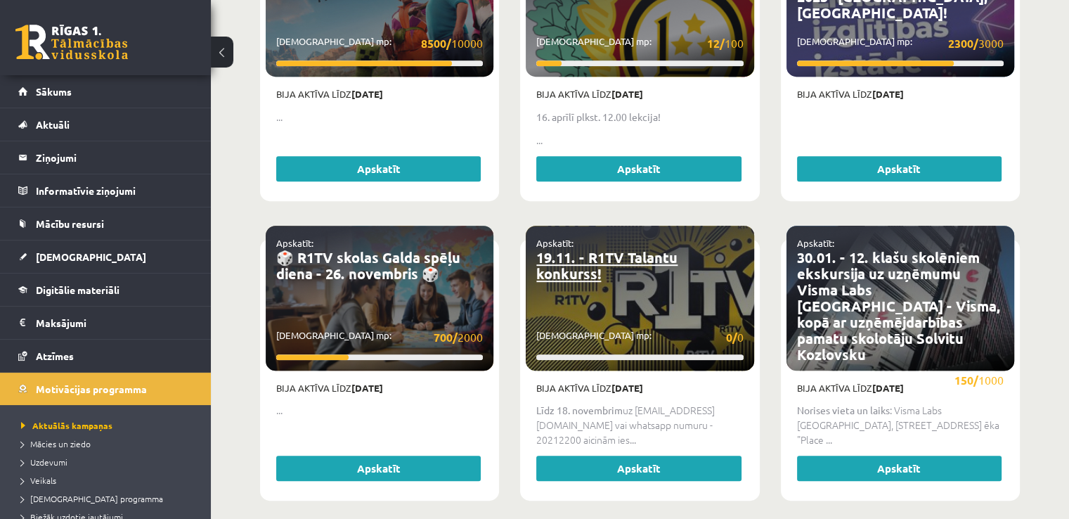
click at [580, 250] on link "19.11. - R1TV Talantu konkurss!" at bounding box center [606, 265] width 141 height 34
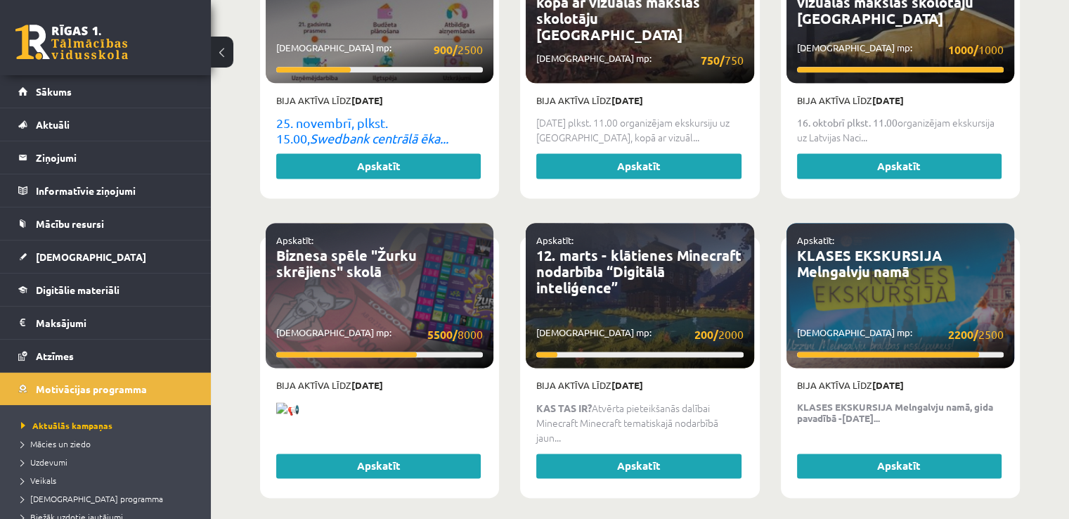
scroll to position [1898, 0]
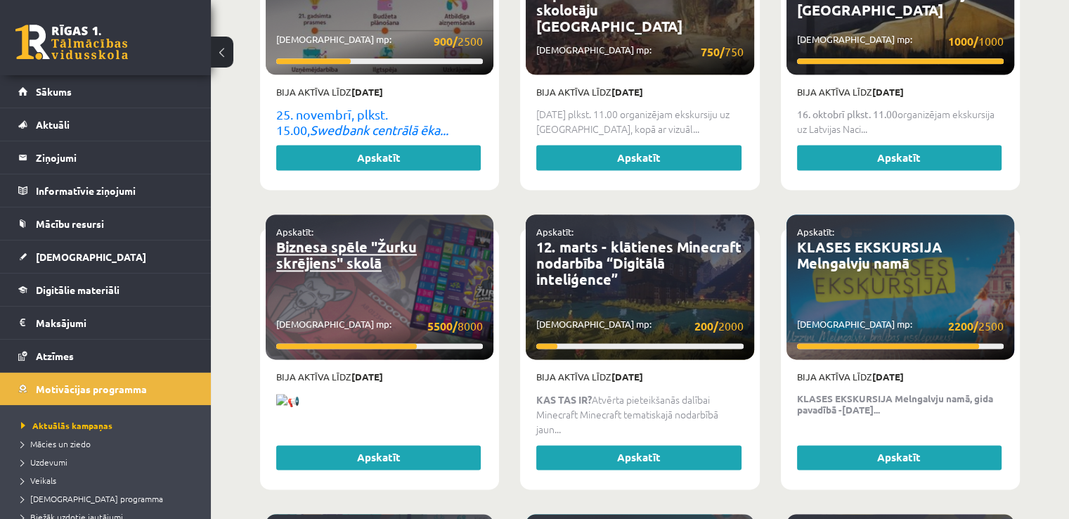
click at [355, 238] on link "Biznesa spēle "Žurku skrējiens" skolā" at bounding box center [346, 255] width 141 height 34
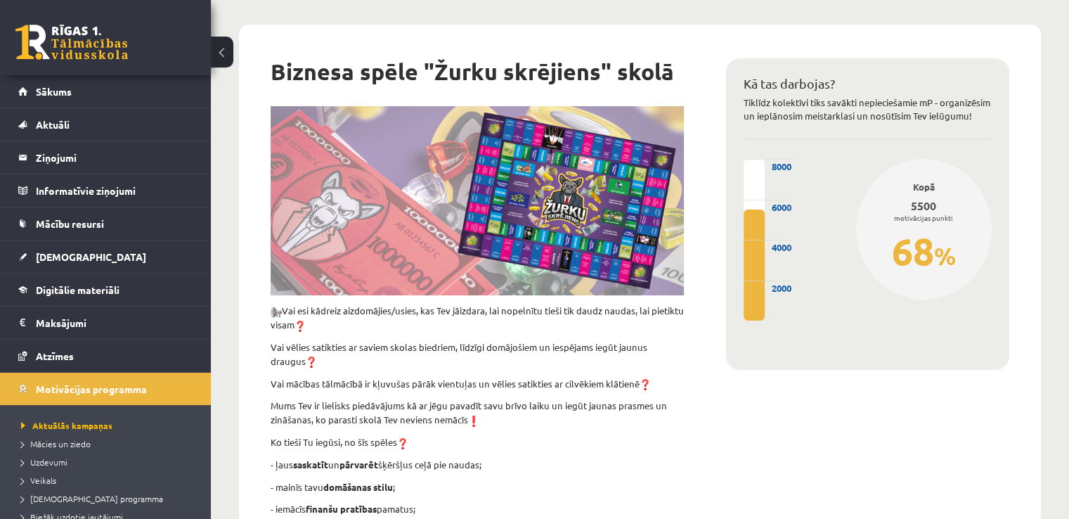
scroll to position [70, 0]
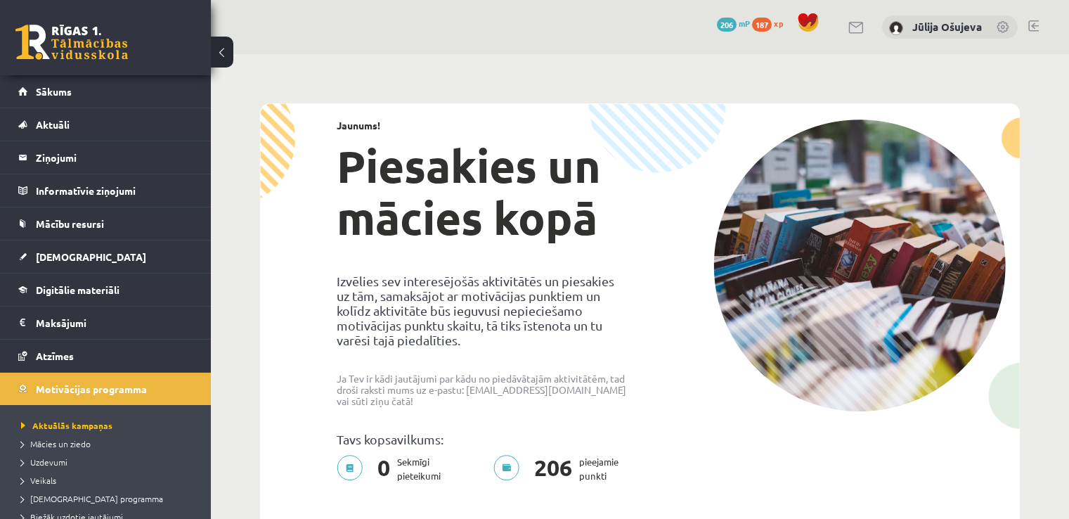
scroll to position [1898, 0]
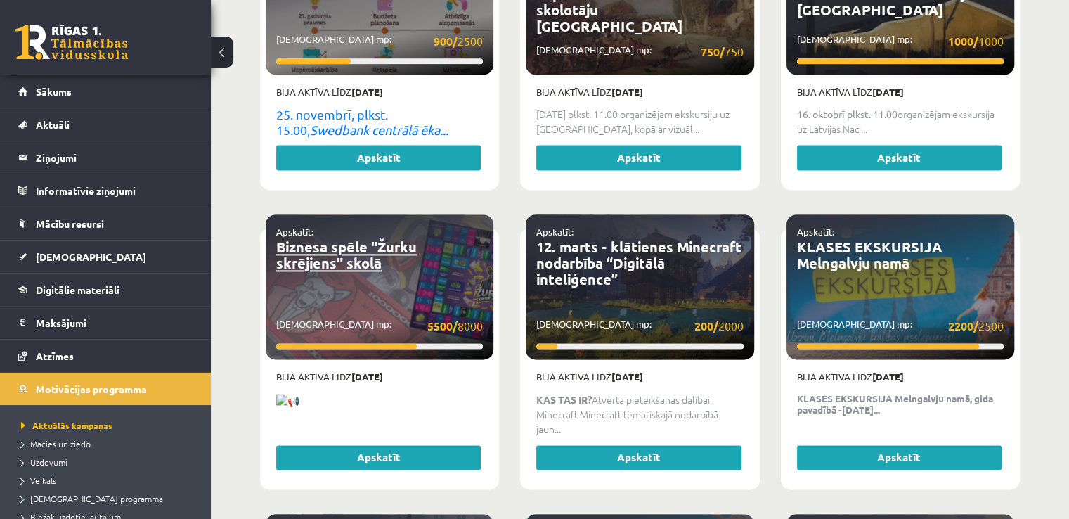
click at [326, 244] on link "Biznesa spēle "Žurku skrējiens" skolā" at bounding box center [346, 255] width 141 height 34
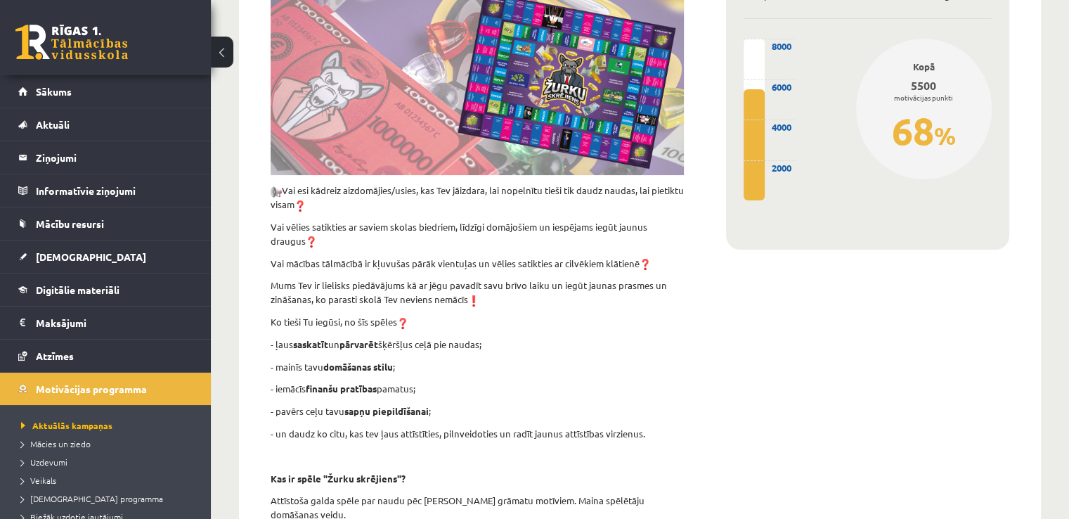
scroll to position [211, 0]
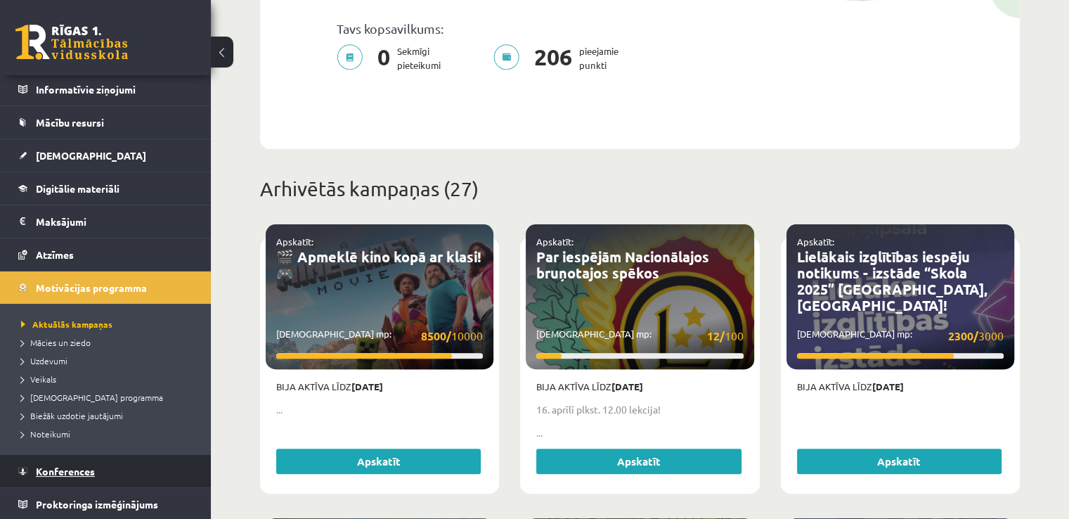
scroll to position [422, 0]
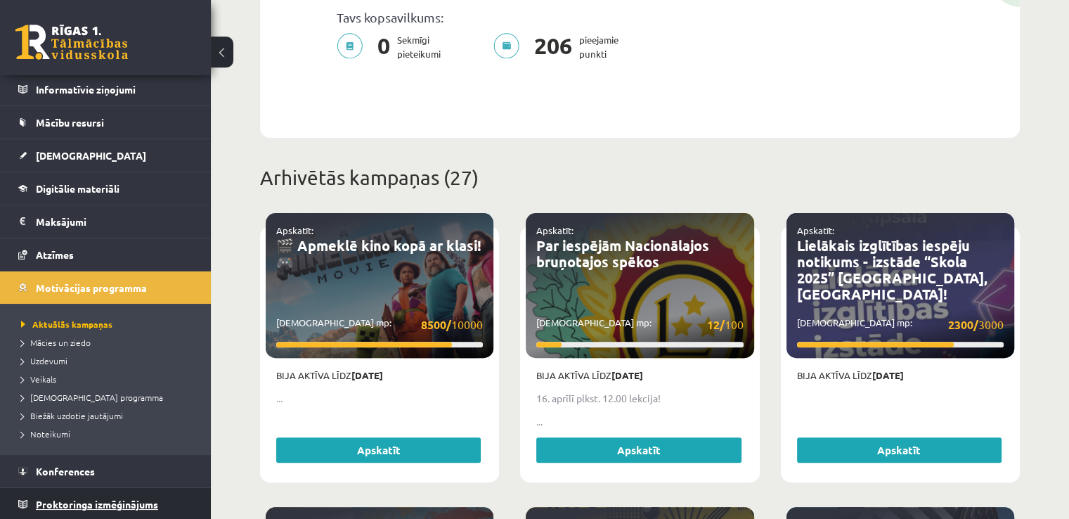
click at [108, 507] on span "Proktoringa izmēģinājums" at bounding box center [97, 504] width 122 height 13
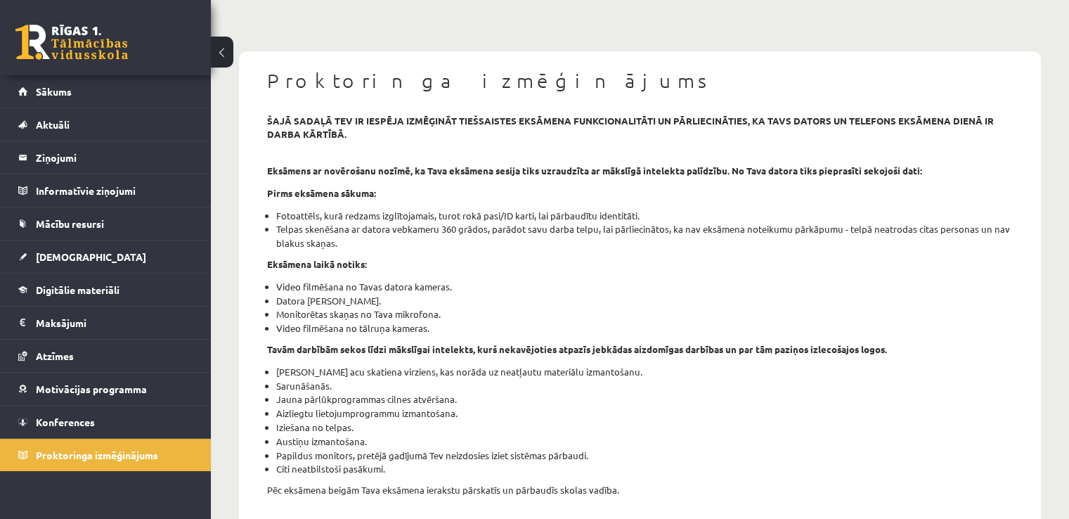
scroll to position [58, 0]
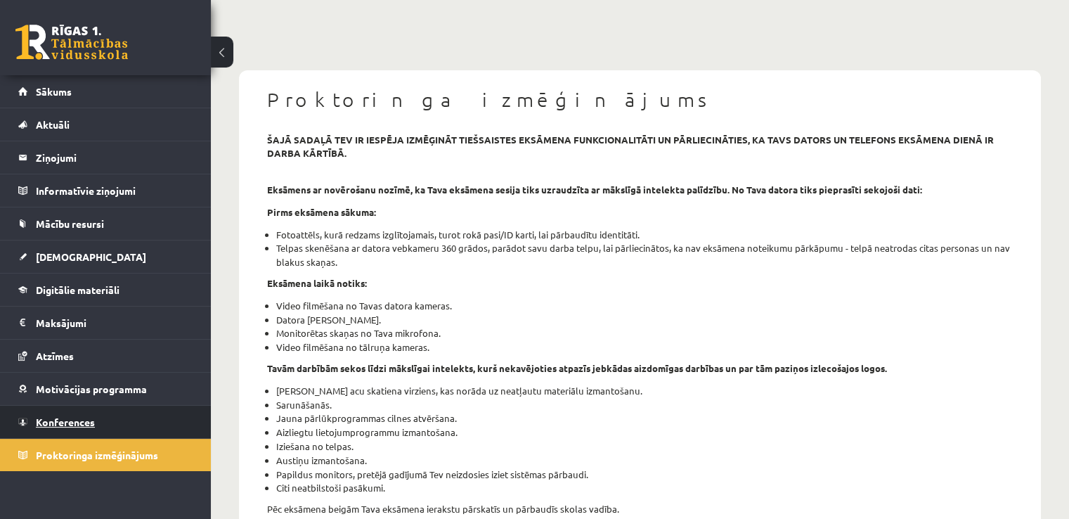
click at [94, 418] on span "Konferences" at bounding box center [65, 421] width 59 height 13
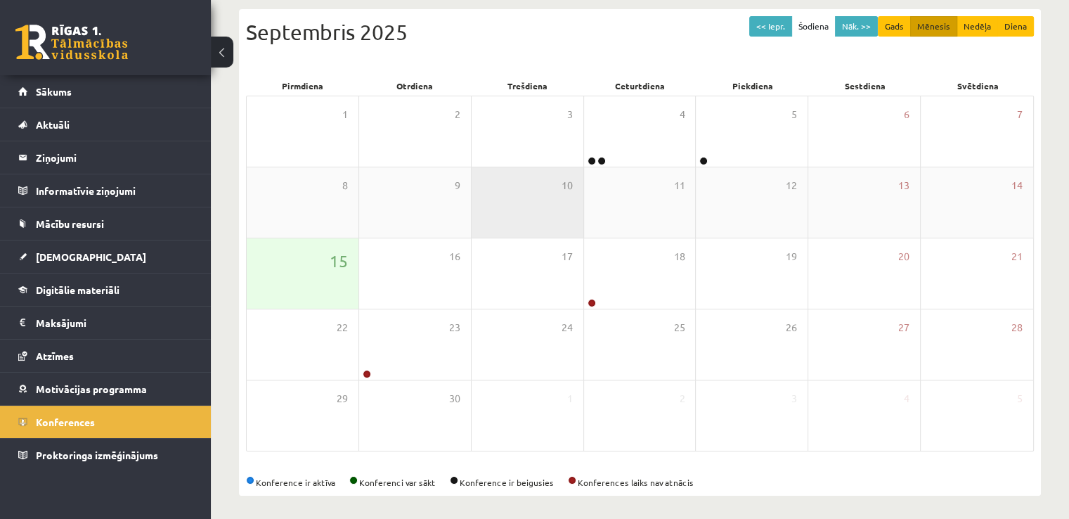
scroll to position [152, 0]
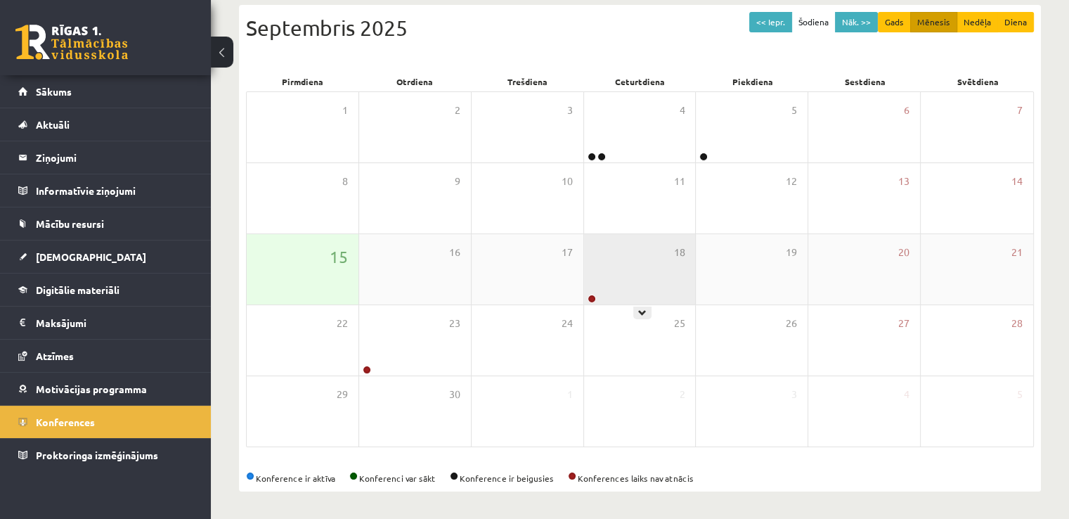
click at [619, 286] on div "18" at bounding box center [640, 269] width 112 height 70
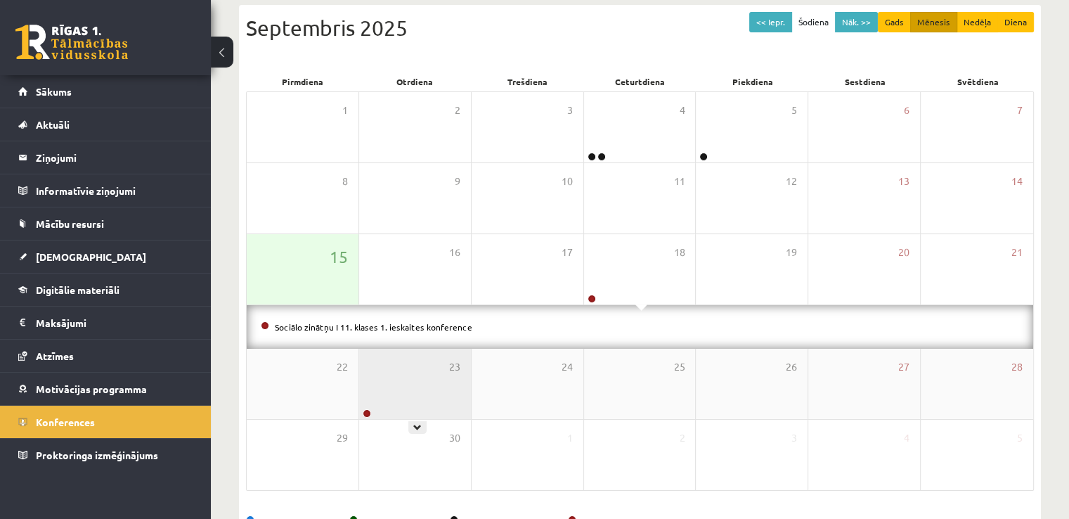
click at [389, 402] on div "23" at bounding box center [415, 384] width 112 height 70
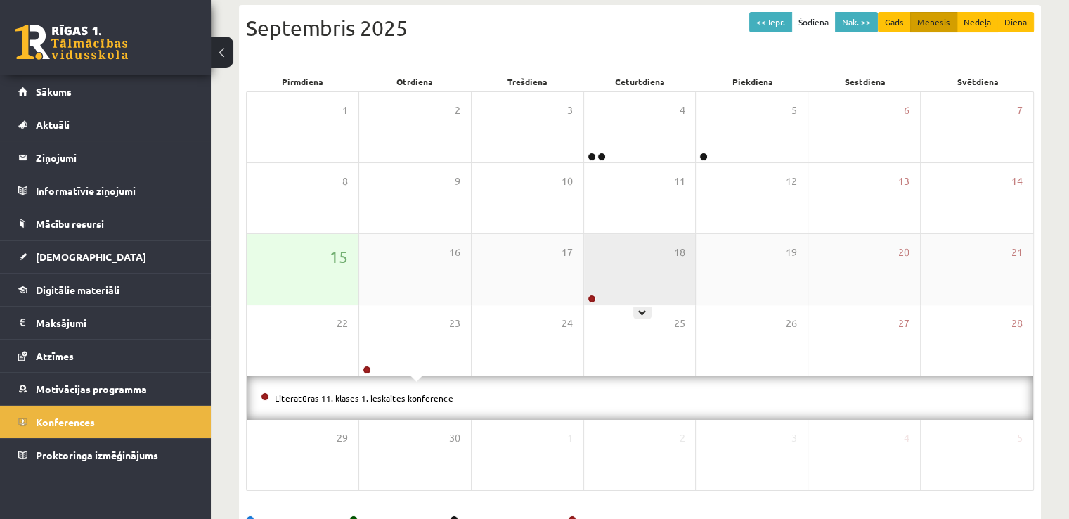
click at [633, 294] on div "18" at bounding box center [640, 269] width 112 height 70
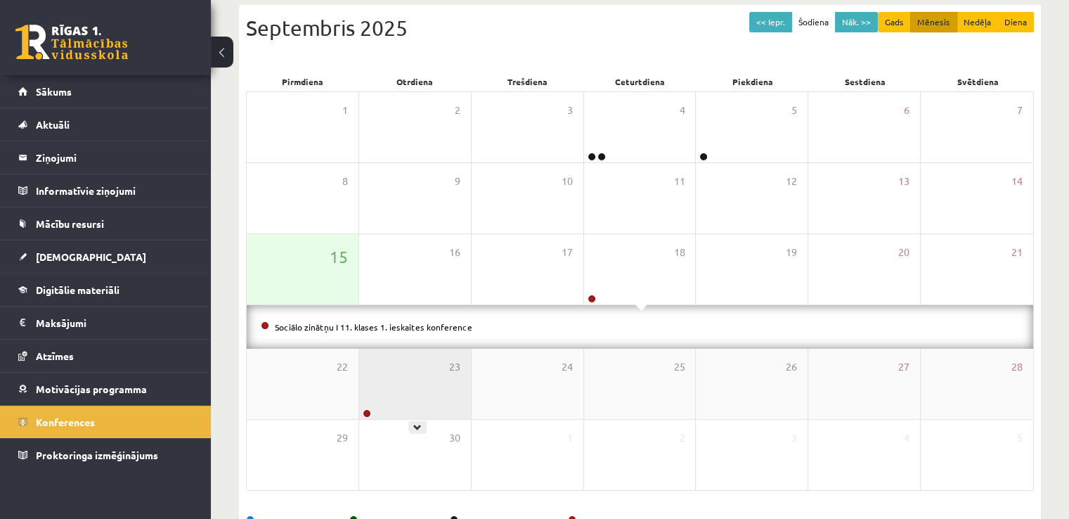
click at [447, 377] on div "23" at bounding box center [415, 384] width 112 height 70
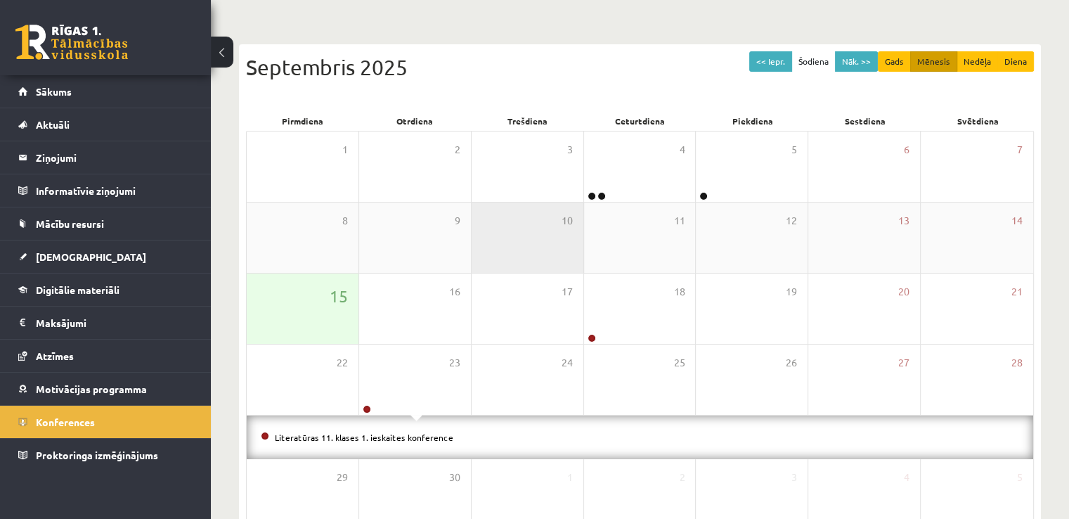
scroll to position [0, 0]
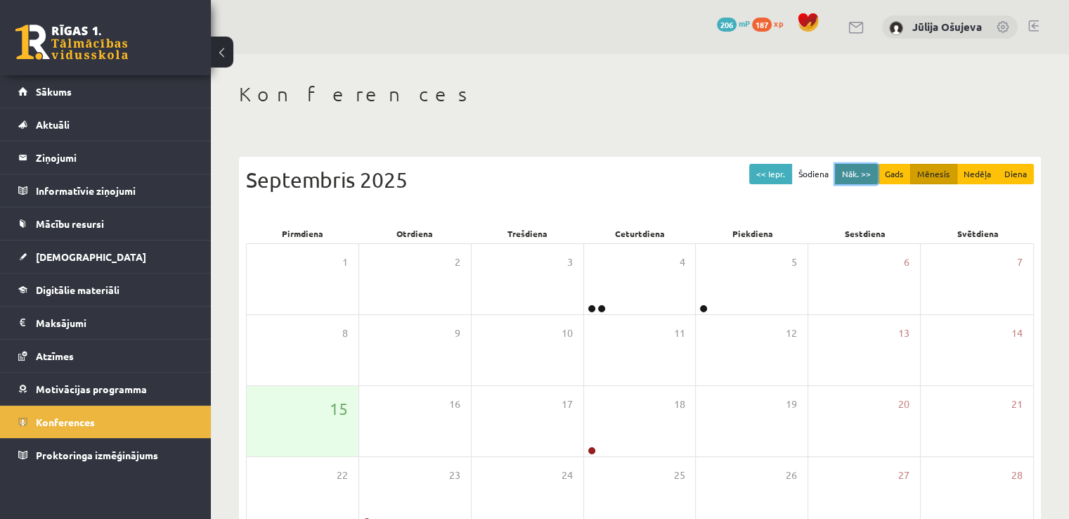
click at [869, 177] on button "Nāk. >>" at bounding box center [856, 174] width 43 height 20
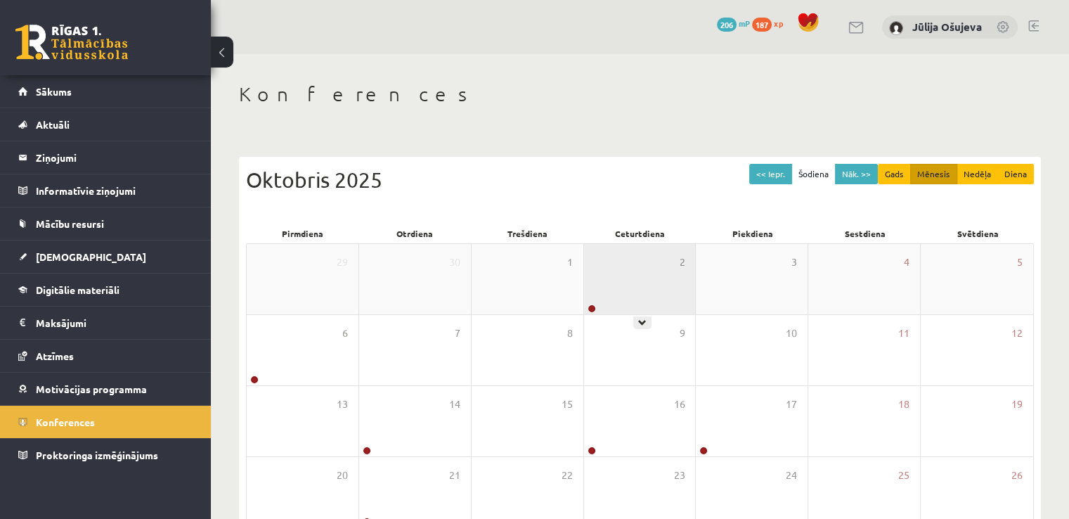
click at [606, 299] on div "2" at bounding box center [640, 279] width 112 height 70
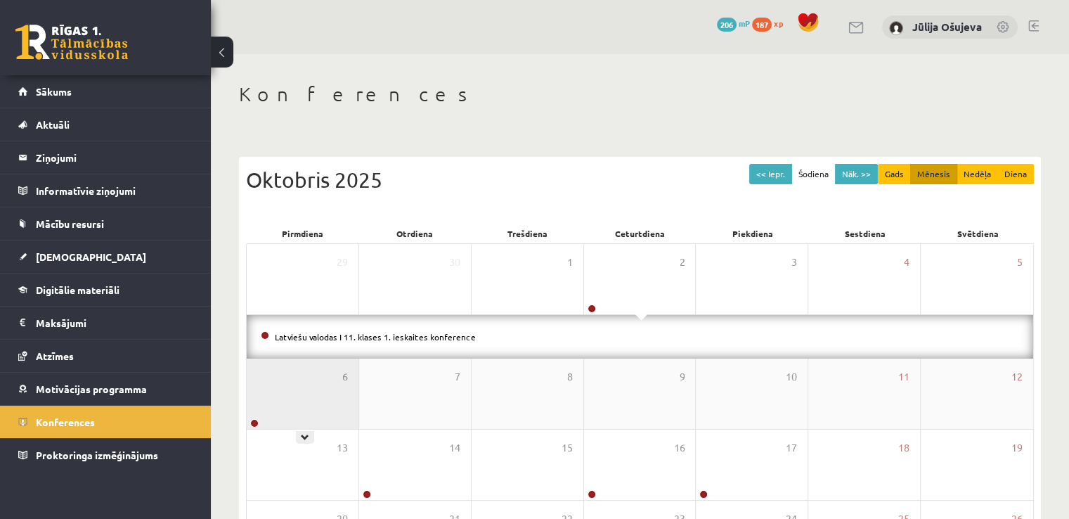
click at [332, 396] on div "6" at bounding box center [303, 394] width 112 height 70
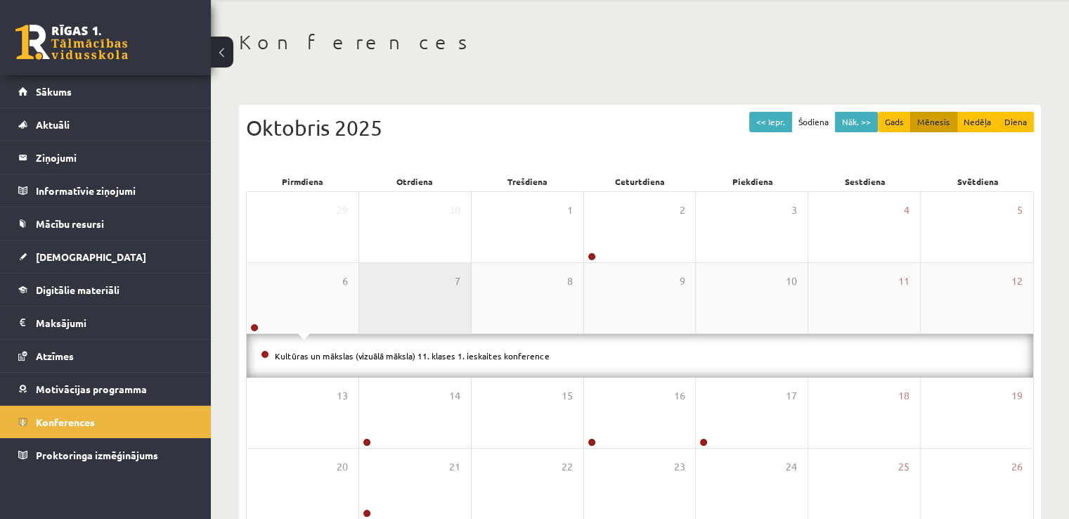
scroll to position [70, 0]
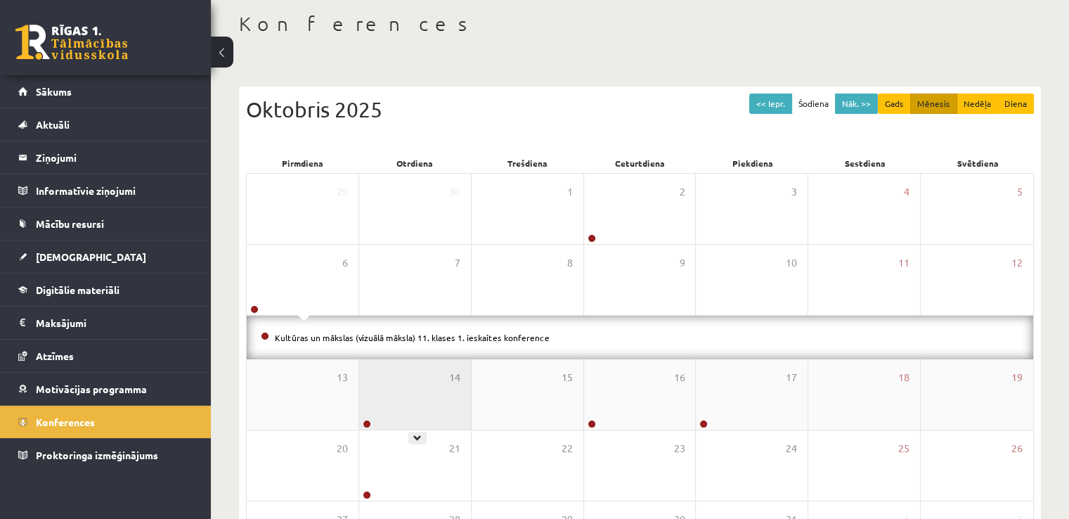
click at [425, 395] on div "14" at bounding box center [415, 394] width 112 height 70
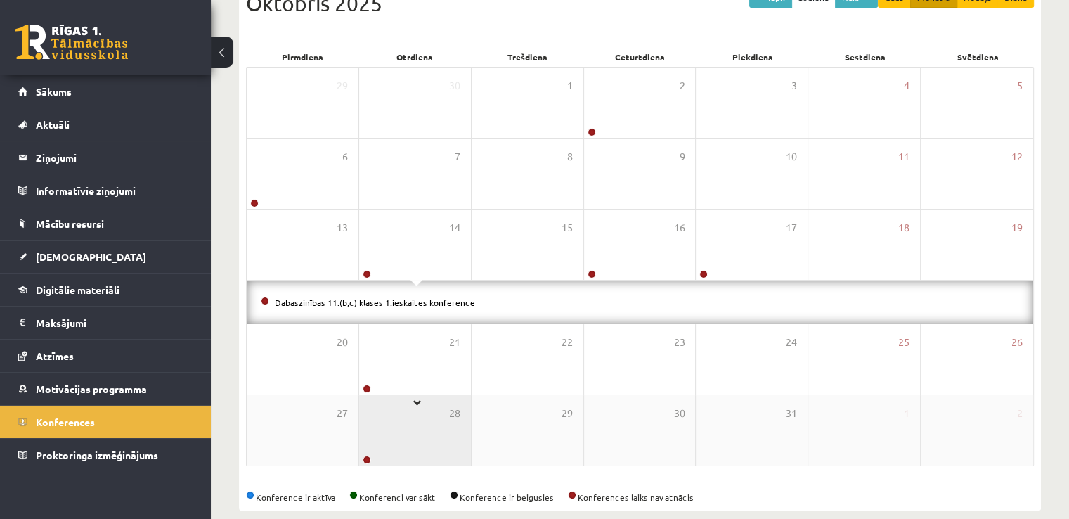
scroll to position [196, 0]
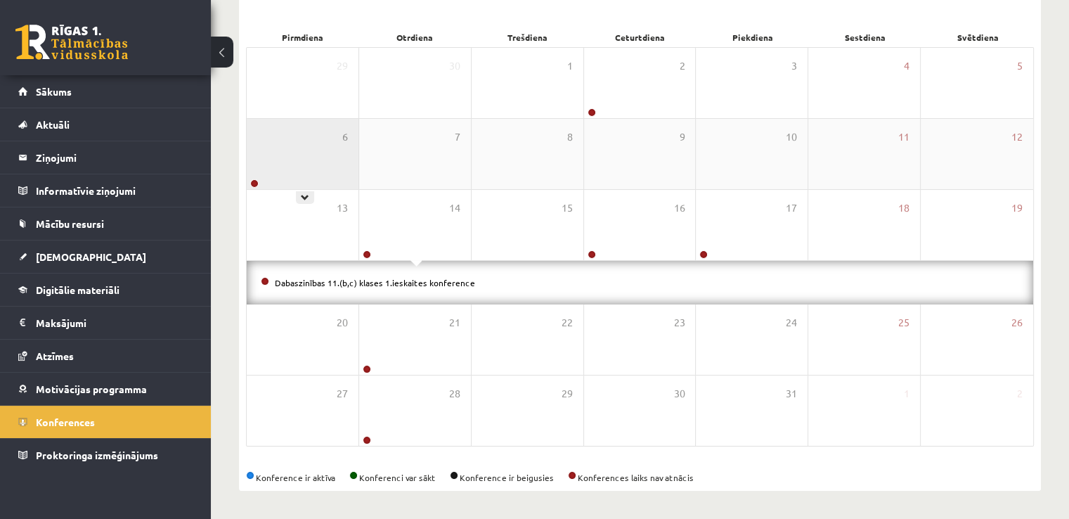
click at [342, 177] on div "6" at bounding box center [303, 154] width 112 height 70
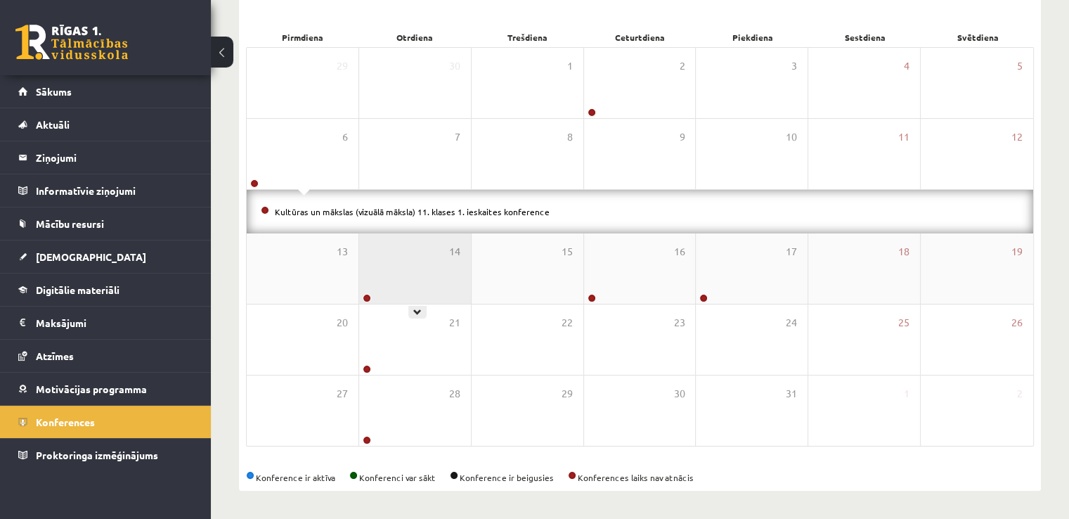
click at [406, 269] on div "14" at bounding box center [415, 268] width 112 height 70
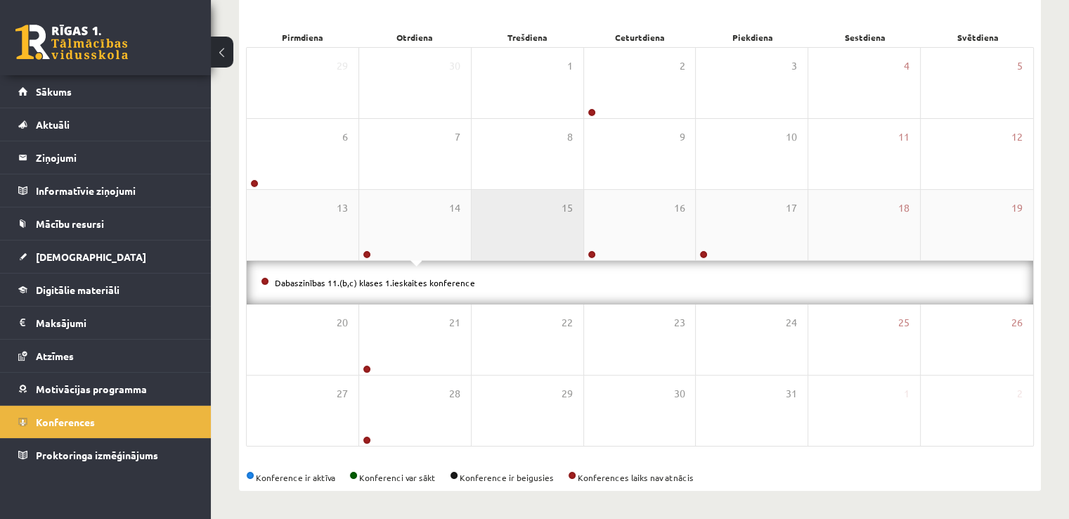
click at [580, 230] on div "15" at bounding box center [528, 225] width 112 height 70
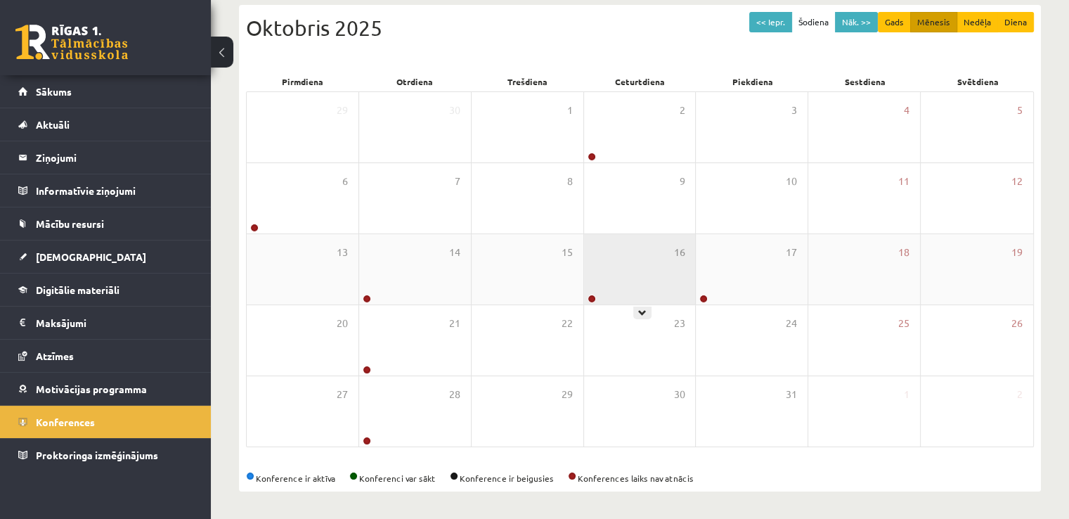
click at [629, 266] on div "16" at bounding box center [640, 269] width 112 height 70
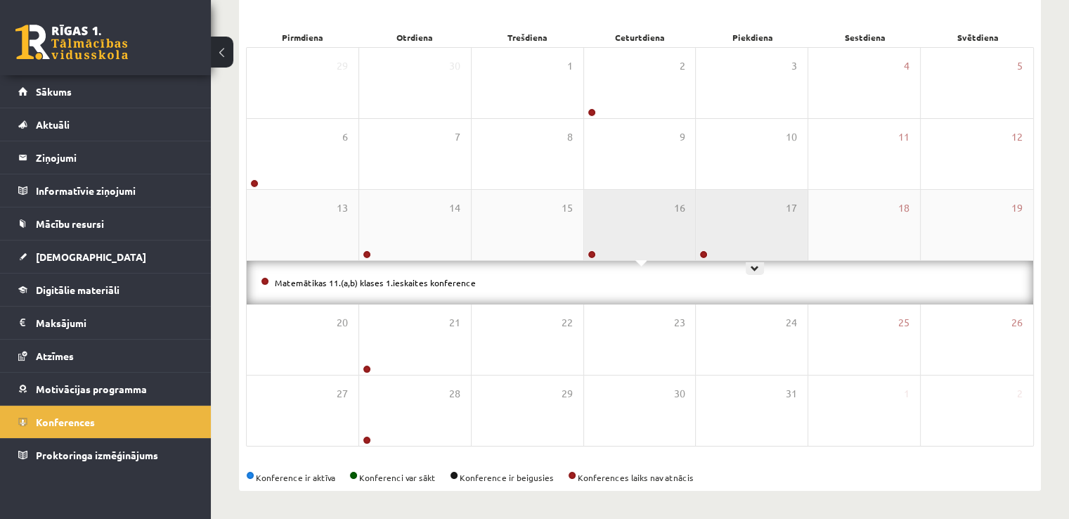
click at [725, 246] on div "17" at bounding box center [752, 225] width 112 height 70
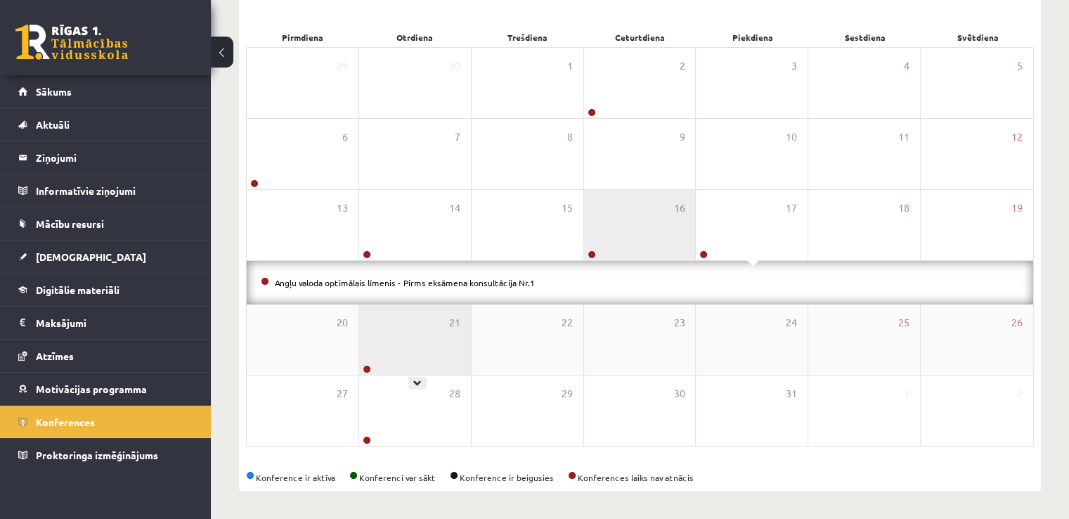
click at [411, 341] on div "21" at bounding box center [415, 339] width 112 height 70
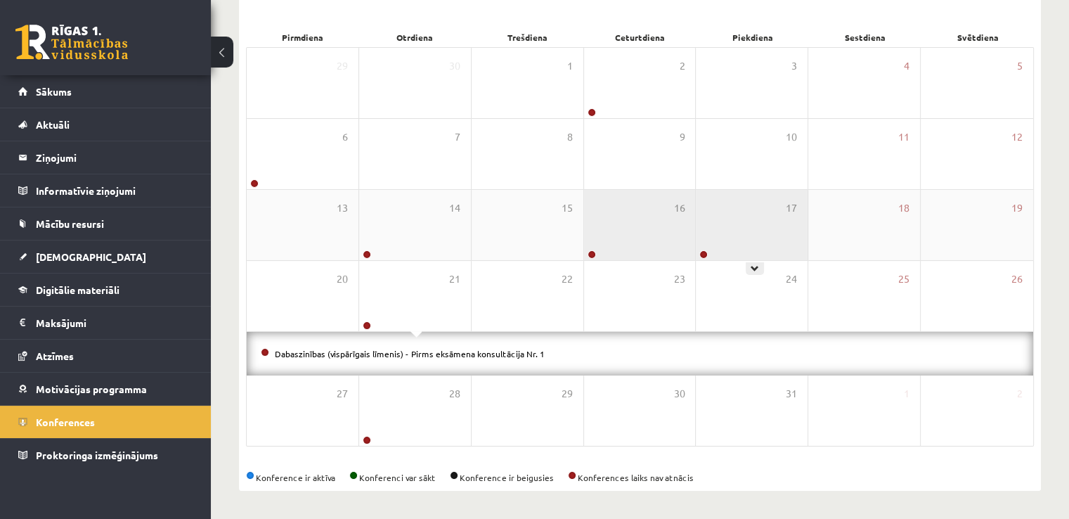
click at [728, 233] on div "17" at bounding box center [752, 225] width 112 height 70
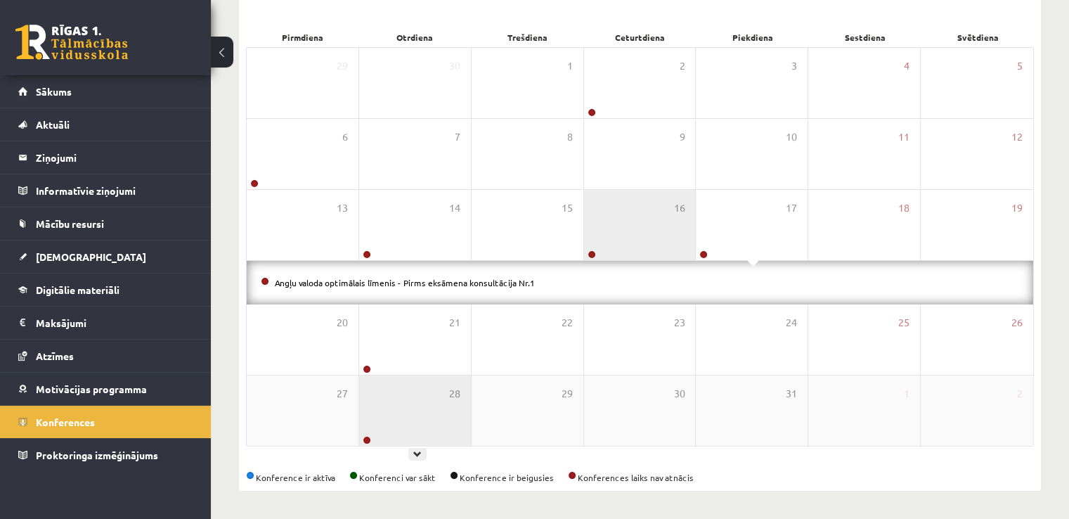
click at [424, 396] on div "28" at bounding box center [415, 410] width 112 height 70
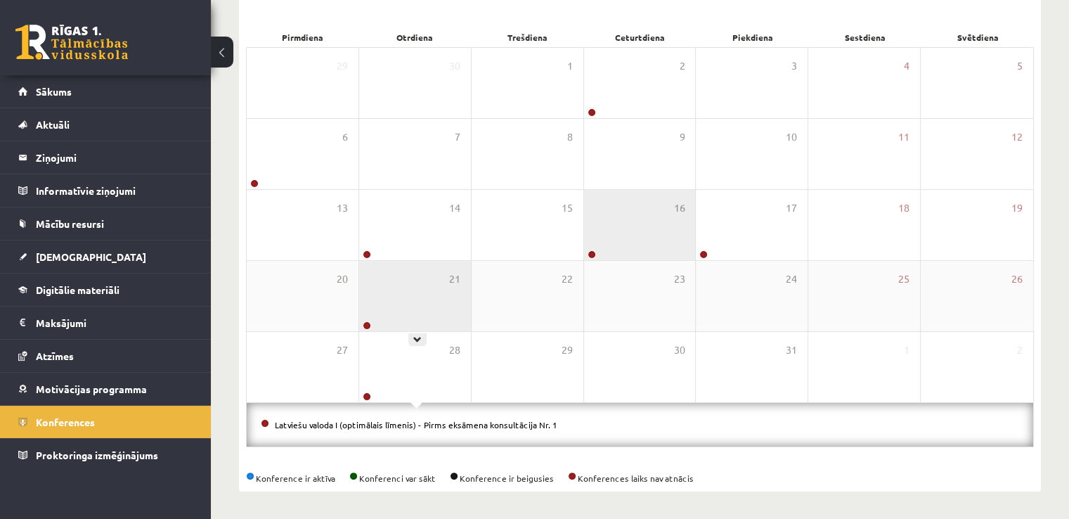
click at [427, 318] on div "21" at bounding box center [415, 296] width 112 height 70
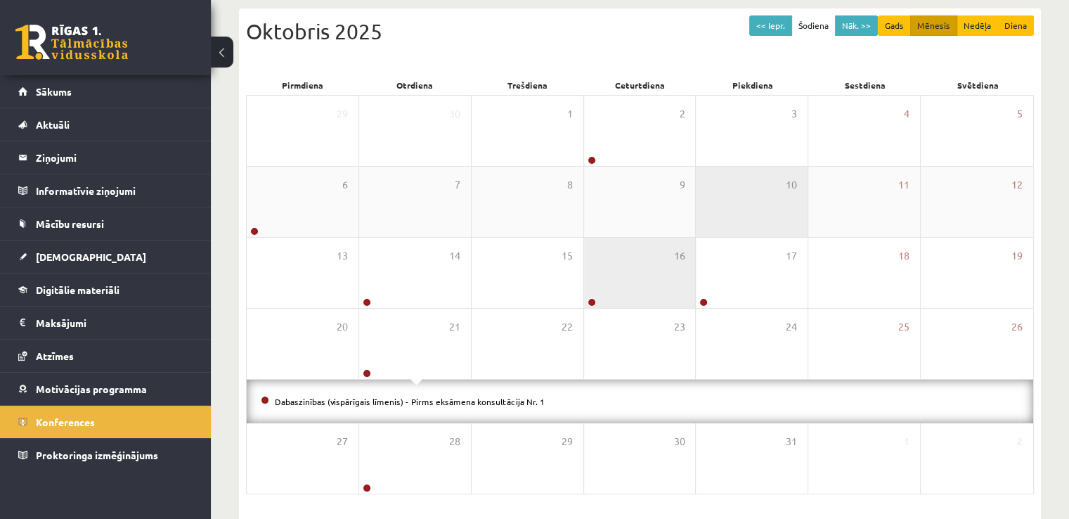
scroll to position [56, 0]
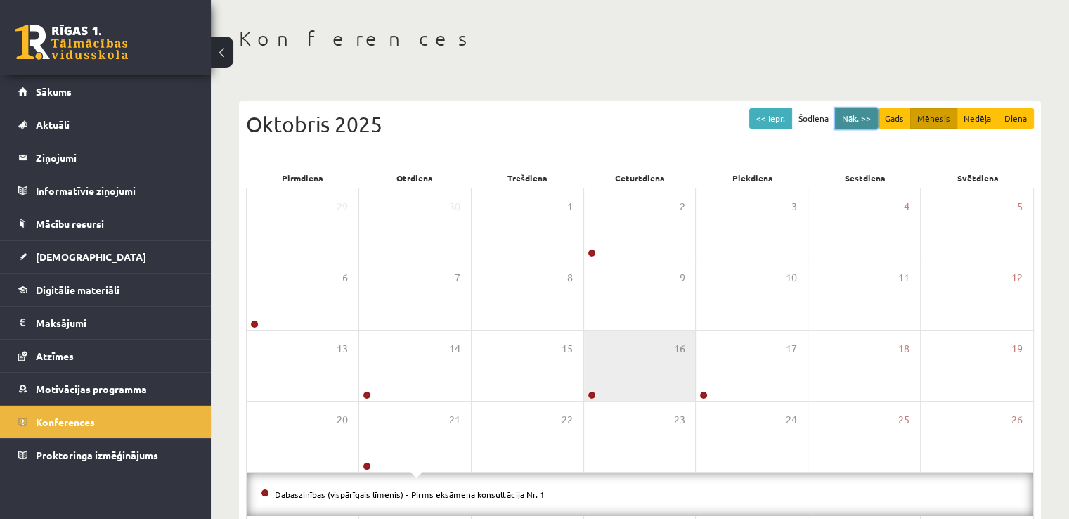
click at [853, 116] on button "Nāk. >>" at bounding box center [856, 118] width 43 height 20
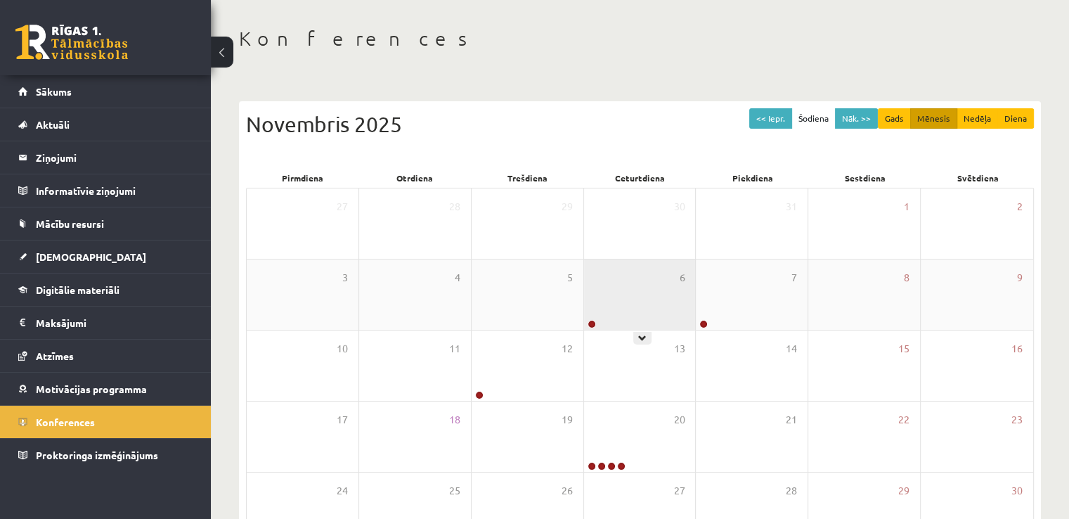
click at [649, 307] on div "6" at bounding box center [640, 294] width 112 height 70
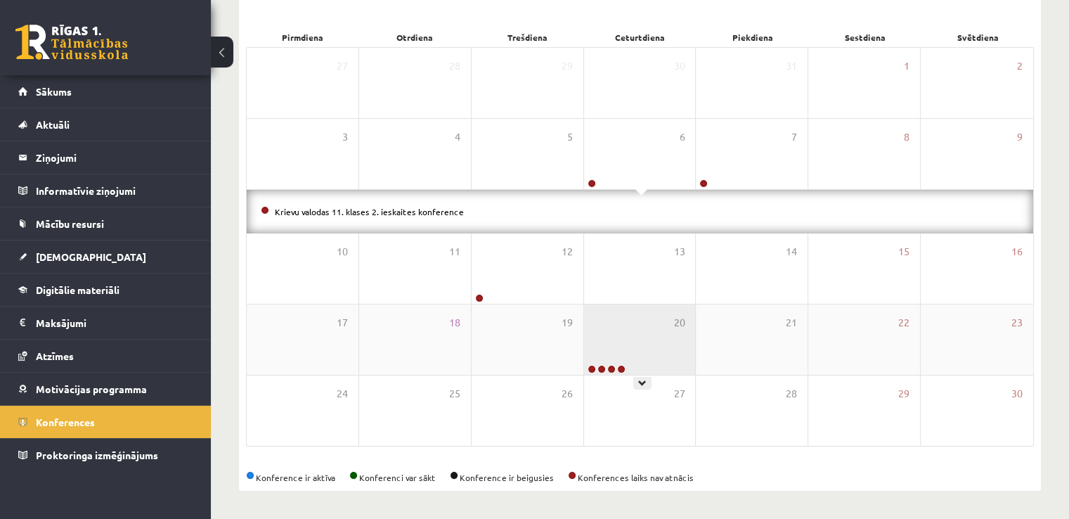
click at [649, 311] on div "20" at bounding box center [640, 339] width 112 height 70
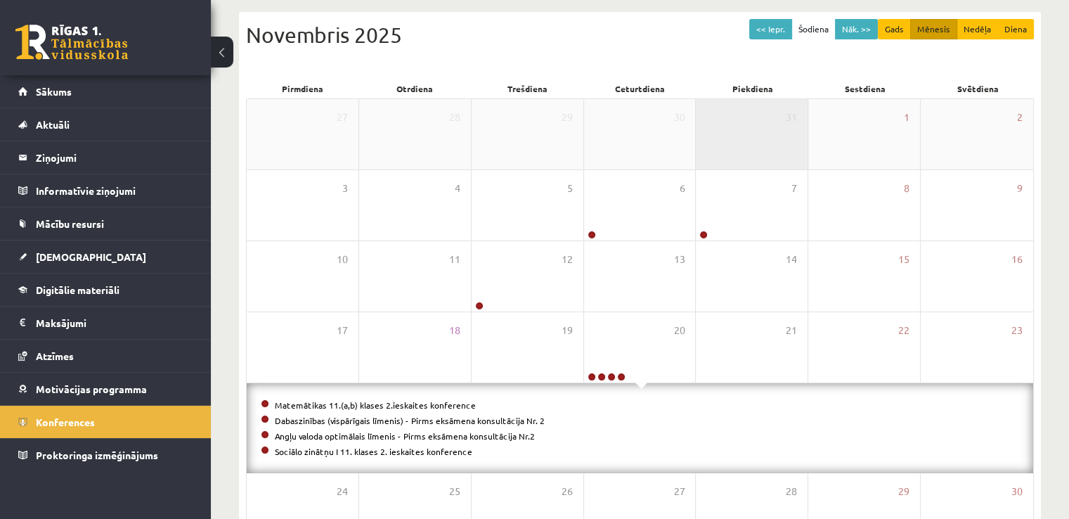
scroll to position [31, 0]
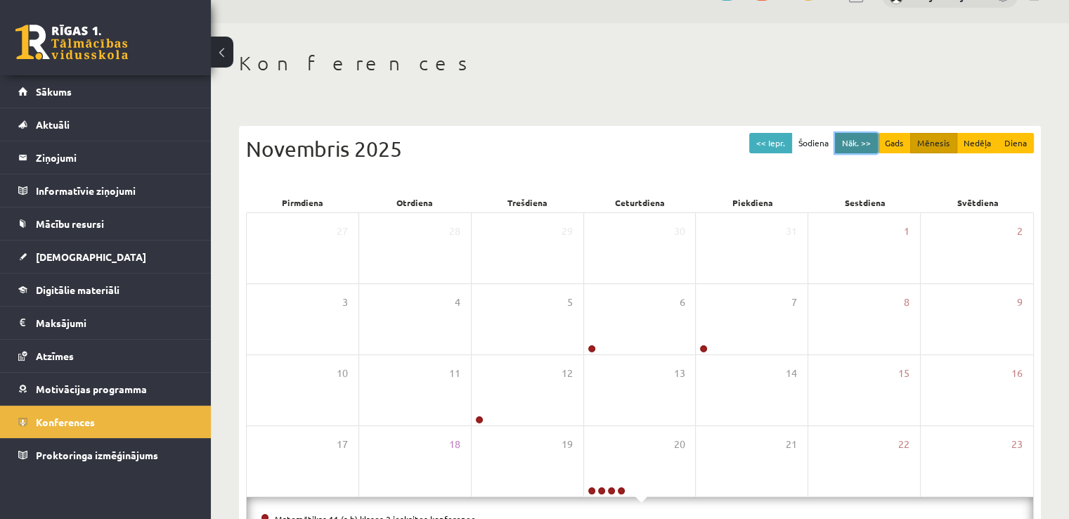
click at [850, 138] on button "Nāk. >>" at bounding box center [856, 143] width 43 height 20
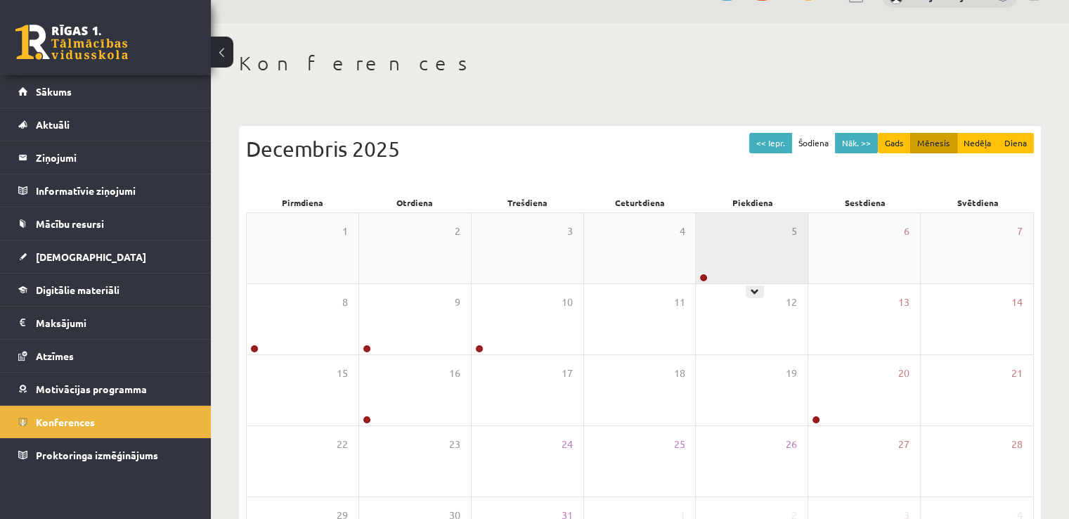
click at [723, 240] on div "5" at bounding box center [752, 248] width 112 height 70
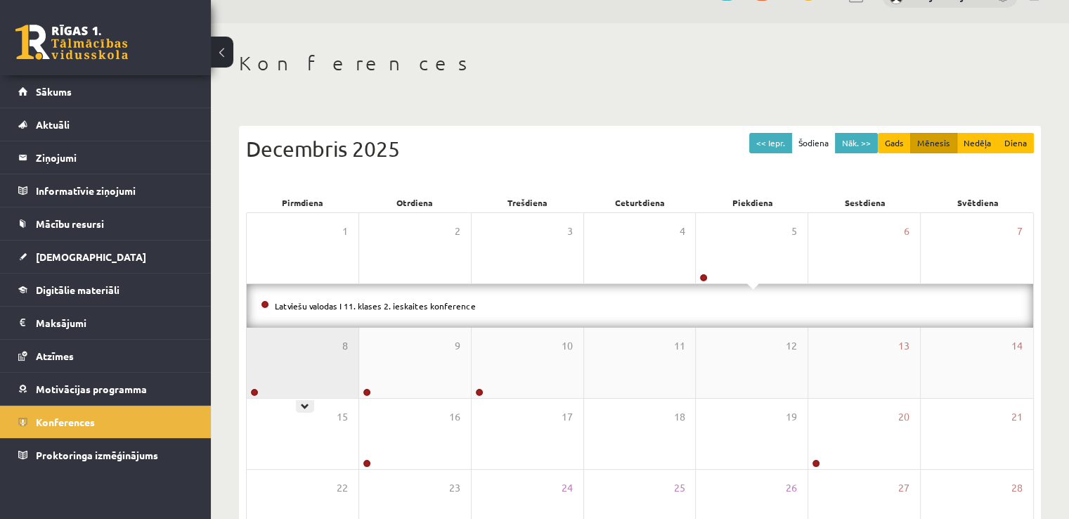
click at [302, 366] on div "8" at bounding box center [303, 363] width 112 height 70
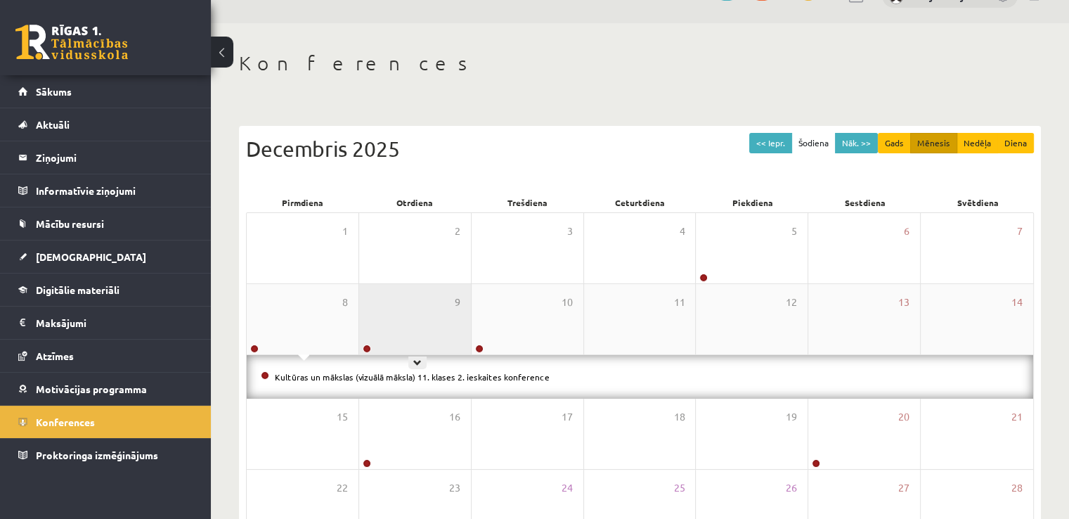
click at [377, 344] on div "9" at bounding box center [415, 319] width 112 height 70
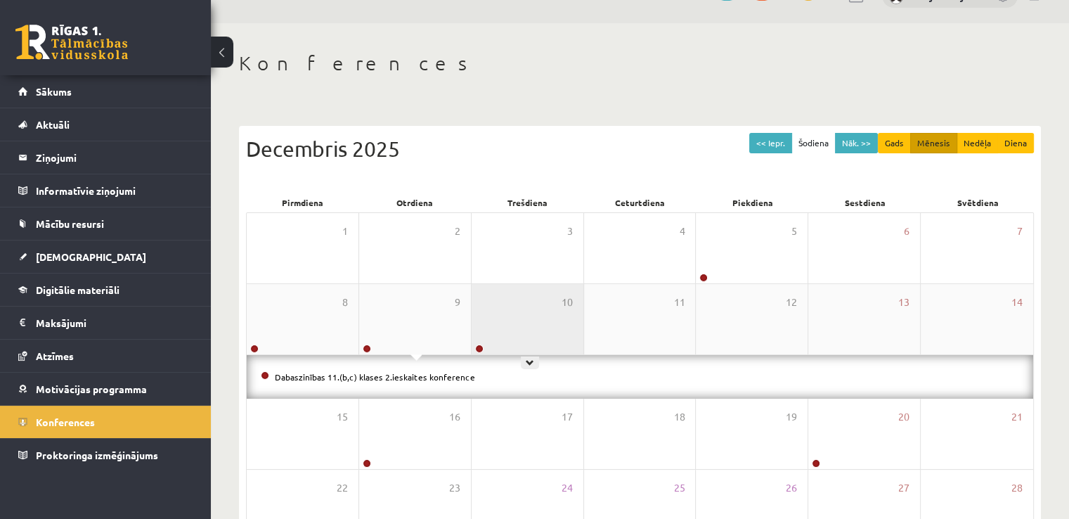
drag, startPoint x: 505, startPoint y: 317, endPoint x: 496, endPoint y: 329, distance: 15.0
click at [505, 318] on div "10" at bounding box center [528, 319] width 112 height 70
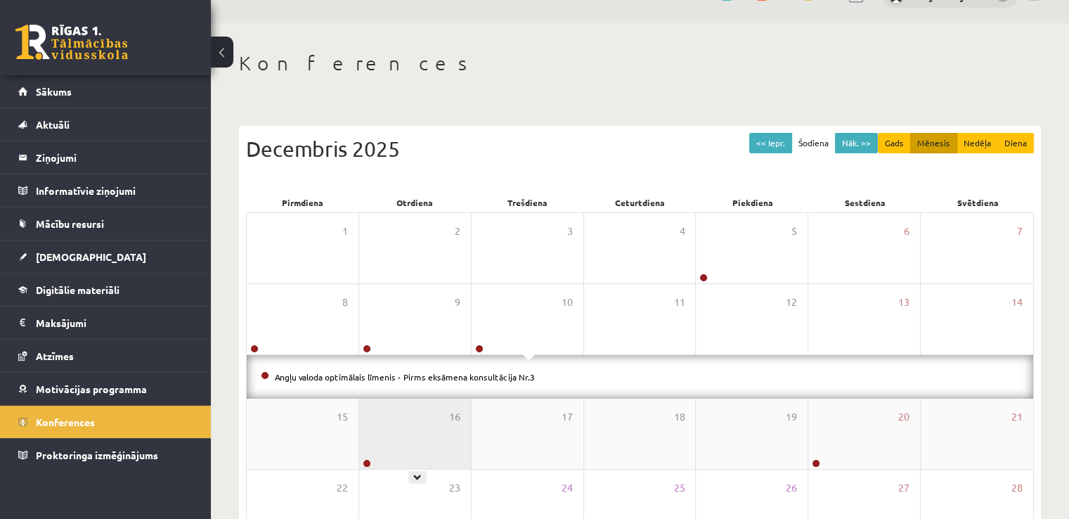
click at [437, 408] on div "16" at bounding box center [415, 434] width 112 height 70
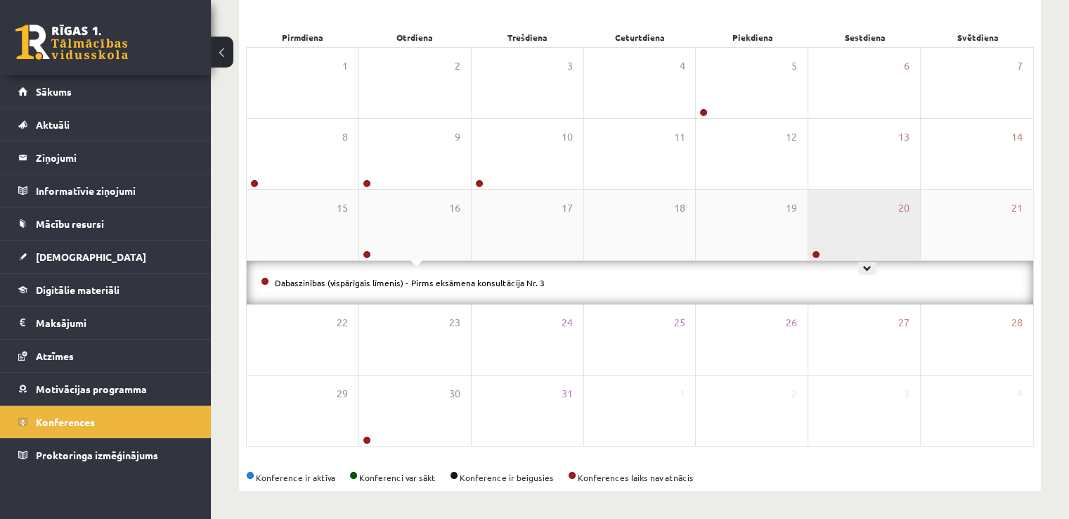
click at [859, 244] on div "20" at bounding box center [864, 225] width 112 height 70
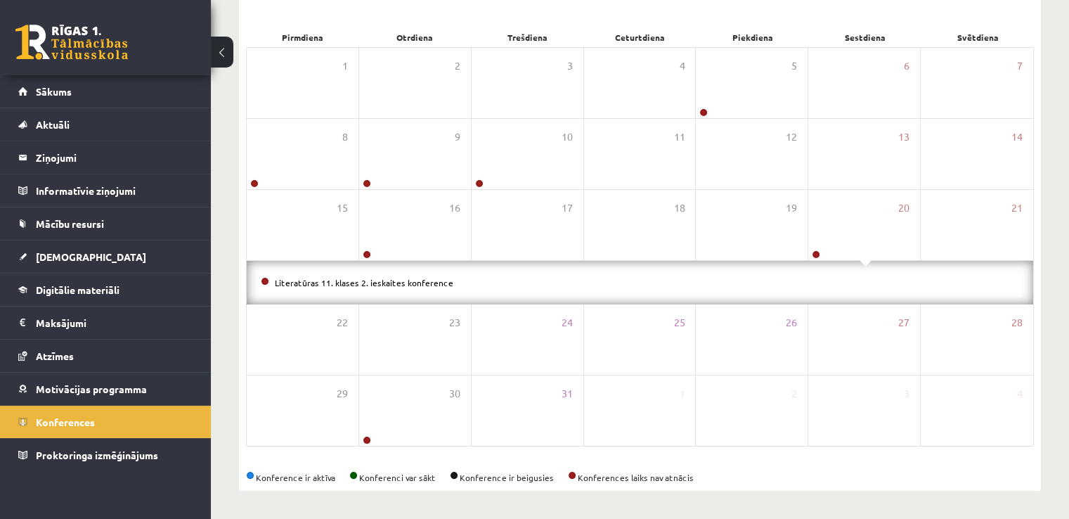
scroll to position [56, 0]
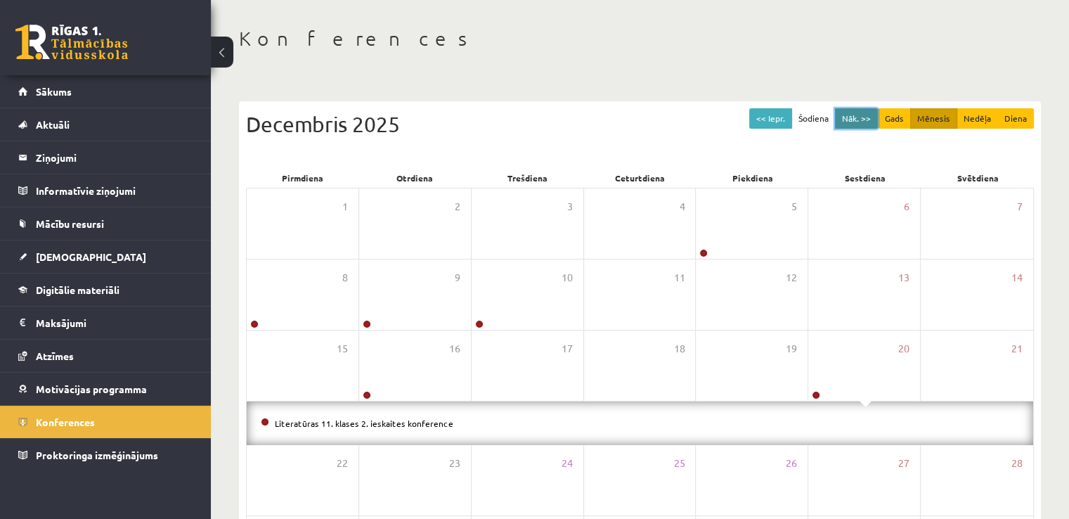
click at [849, 122] on button "Nāk. >>" at bounding box center [856, 118] width 43 height 20
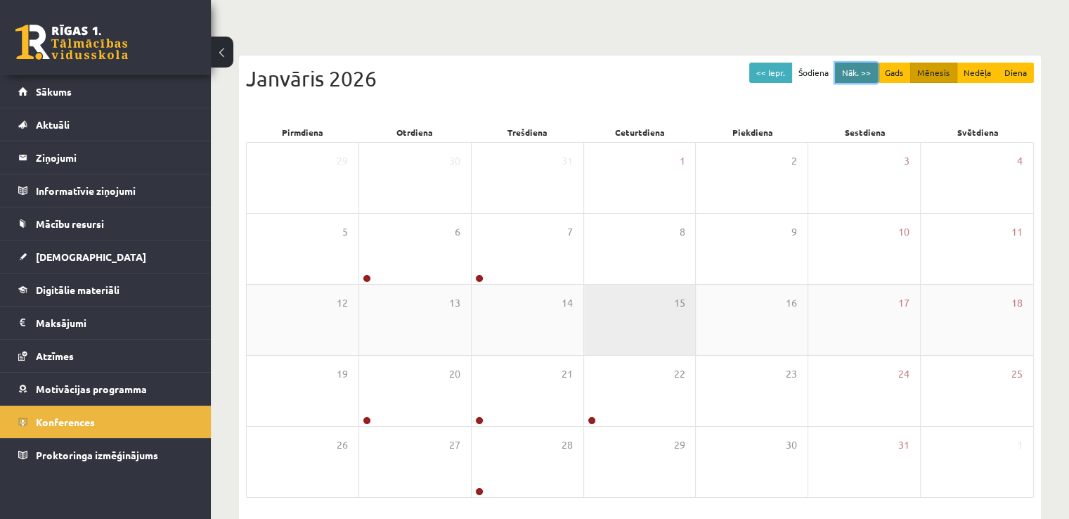
scroll to position [126, 0]
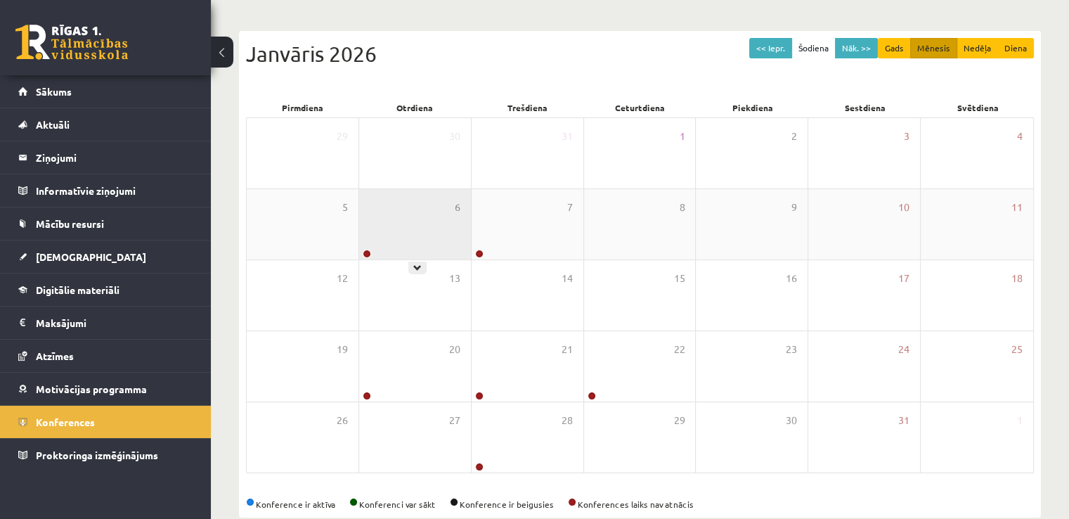
click at [441, 224] on div "6" at bounding box center [415, 224] width 112 height 70
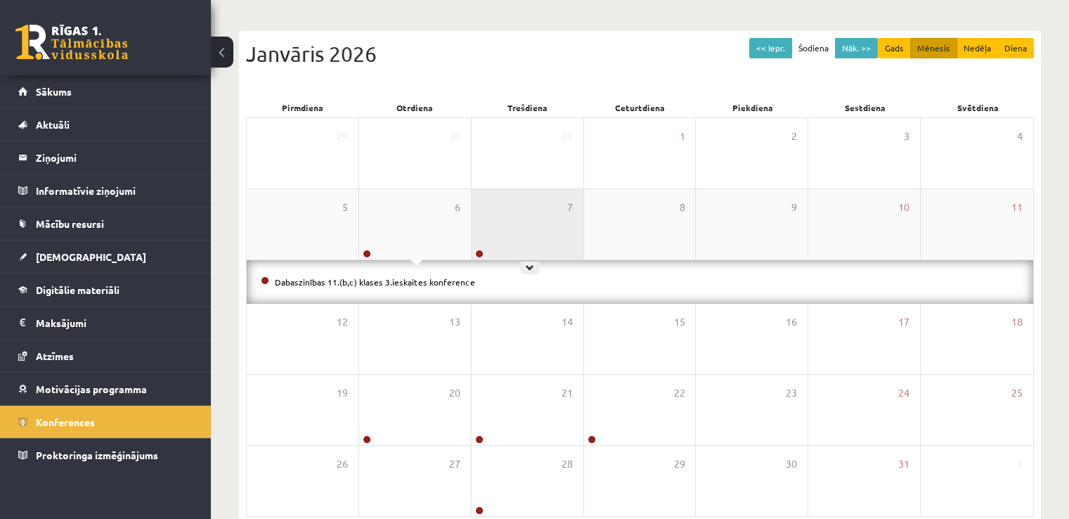
click at [523, 228] on div "7" at bounding box center [528, 224] width 112 height 70
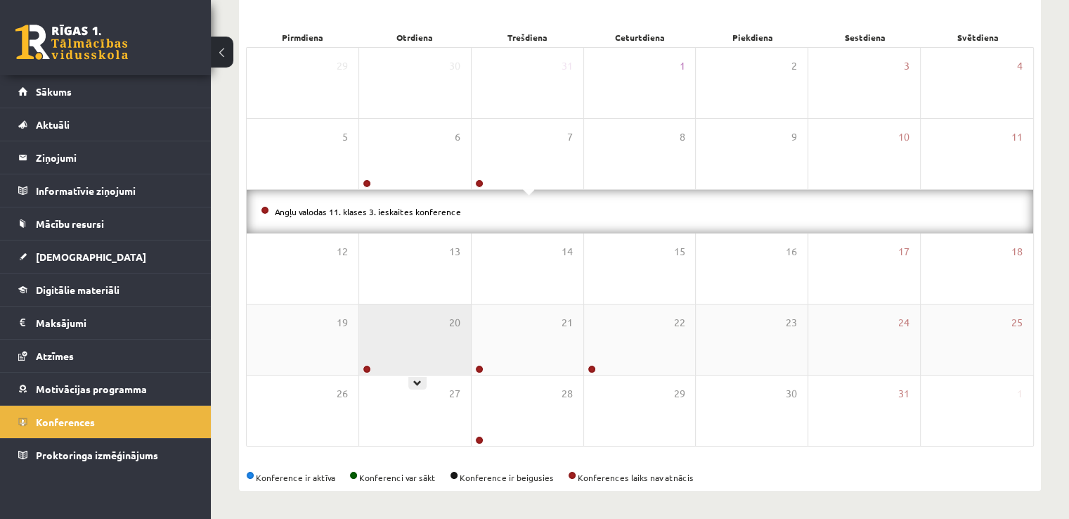
click at [450, 313] on div "20" at bounding box center [415, 339] width 112 height 70
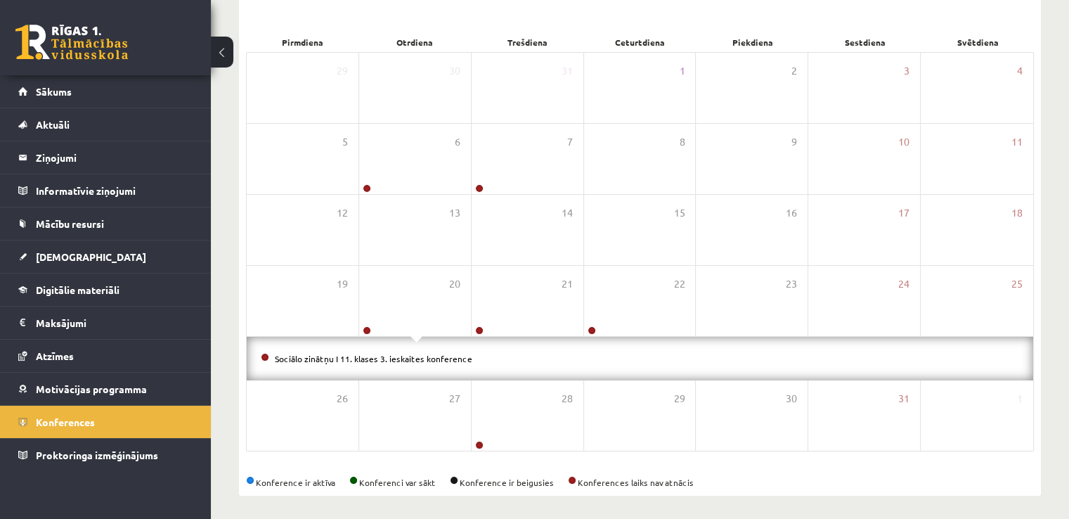
scroll to position [196, 0]
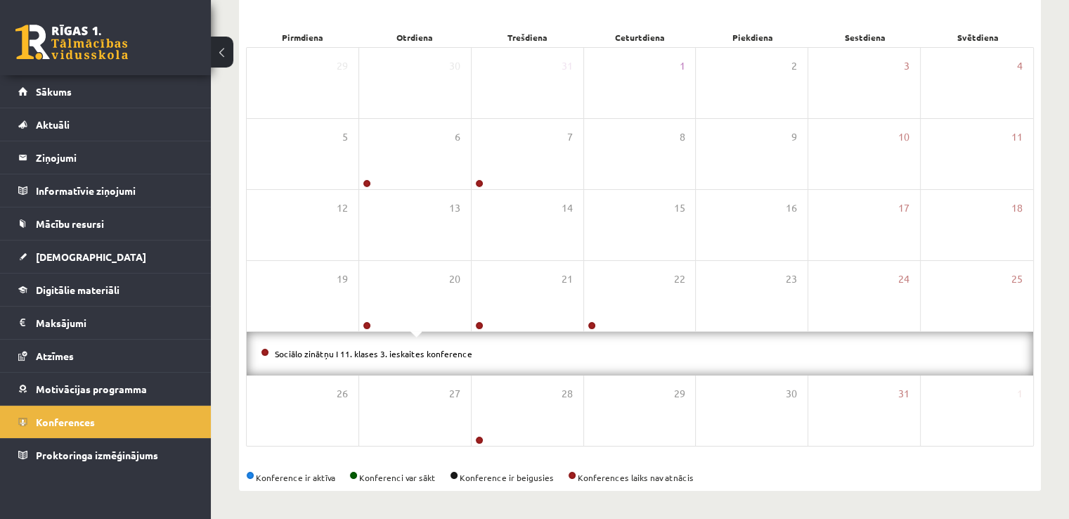
click at [517, 333] on div "Sociālo zinātņu I 11. klases 3. ieskaites konference" at bounding box center [640, 354] width 787 height 44
click at [529, 320] on div "21" at bounding box center [528, 296] width 112 height 70
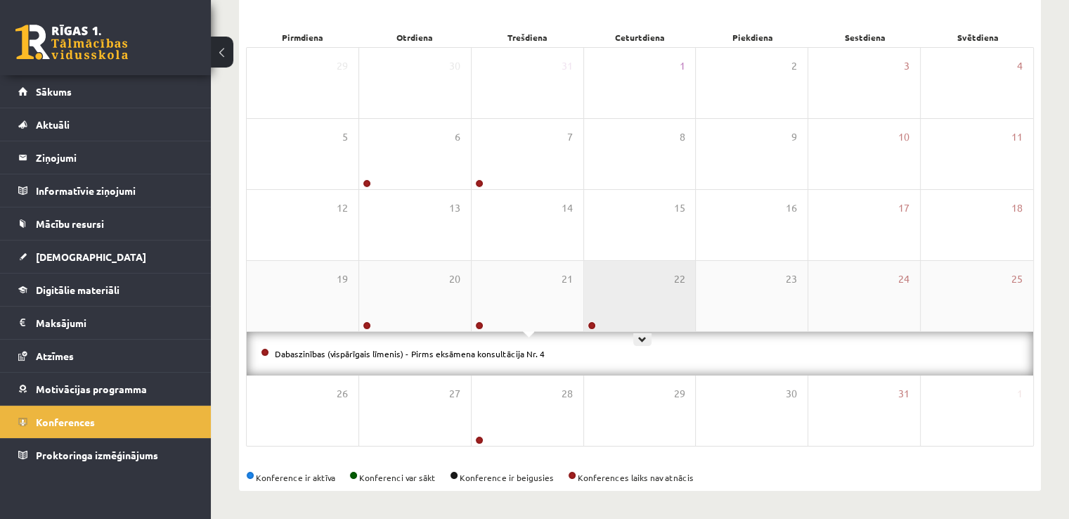
click at [617, 314] on div "22" at bounding box center [640, 296] width 112 height 70
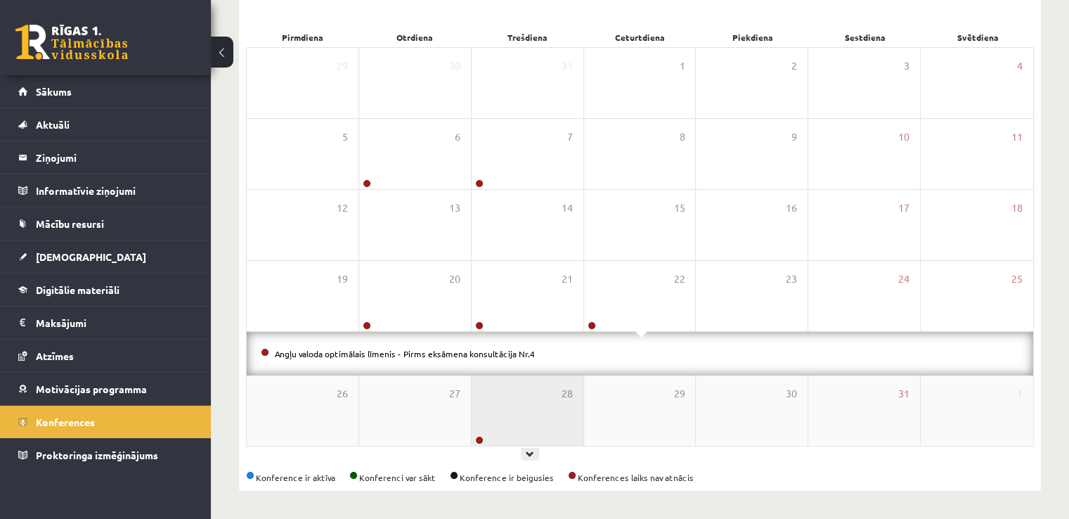
click at [543, 403] on div "28" at bounding box center [528, 410] width 112 height 70
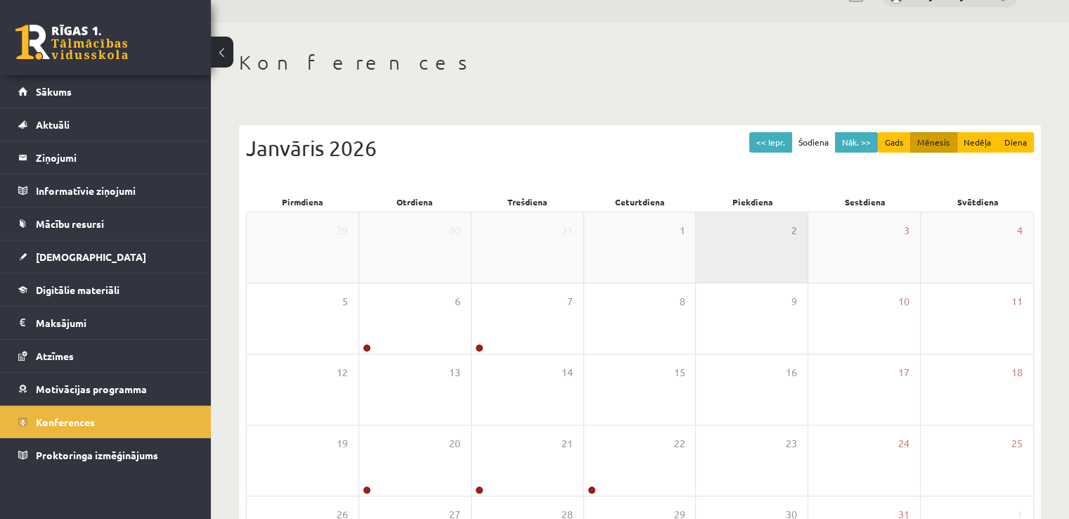
scroll to position [0, 0]
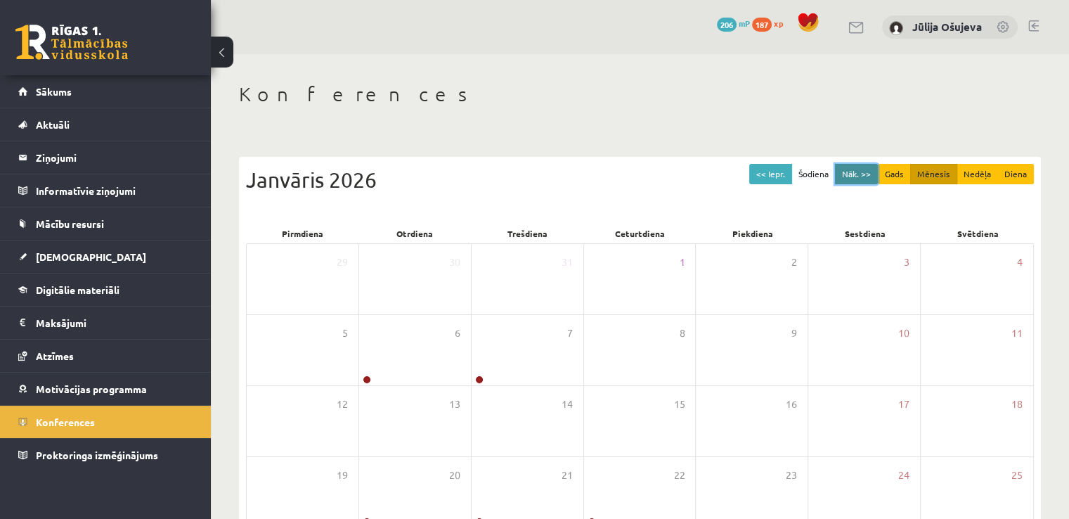
click at [862, 181] on button "Nāk. >>" at bounding box center [856, 174] width 43 height 20
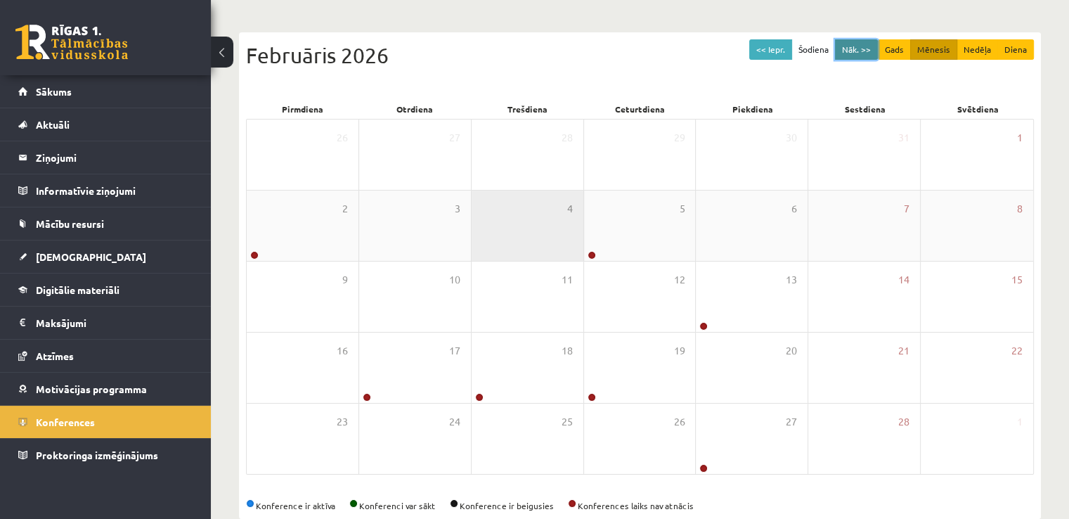
scroll to position [141, 0]
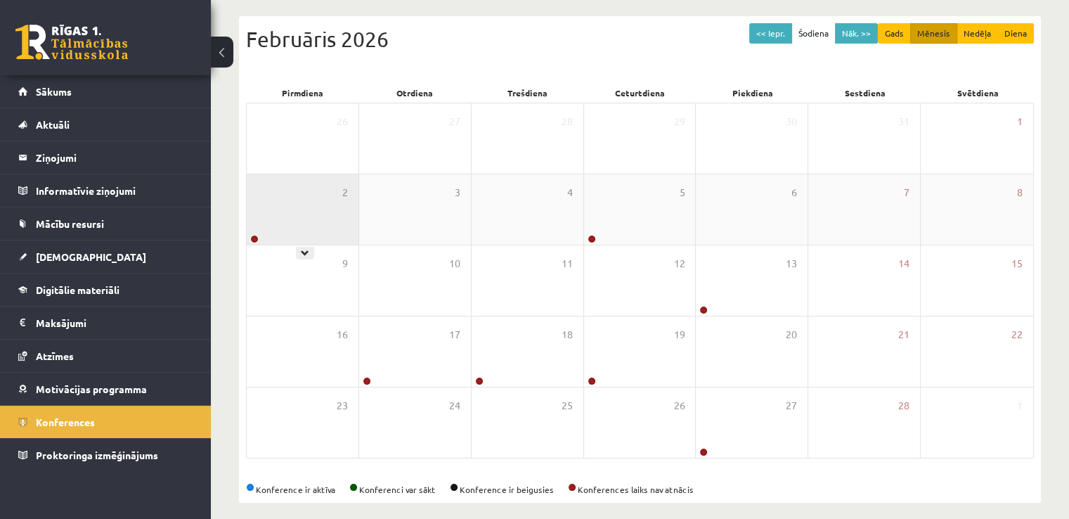
click at [352, 231] on div "2" at bounding box center [303, 209] width 112 height 70
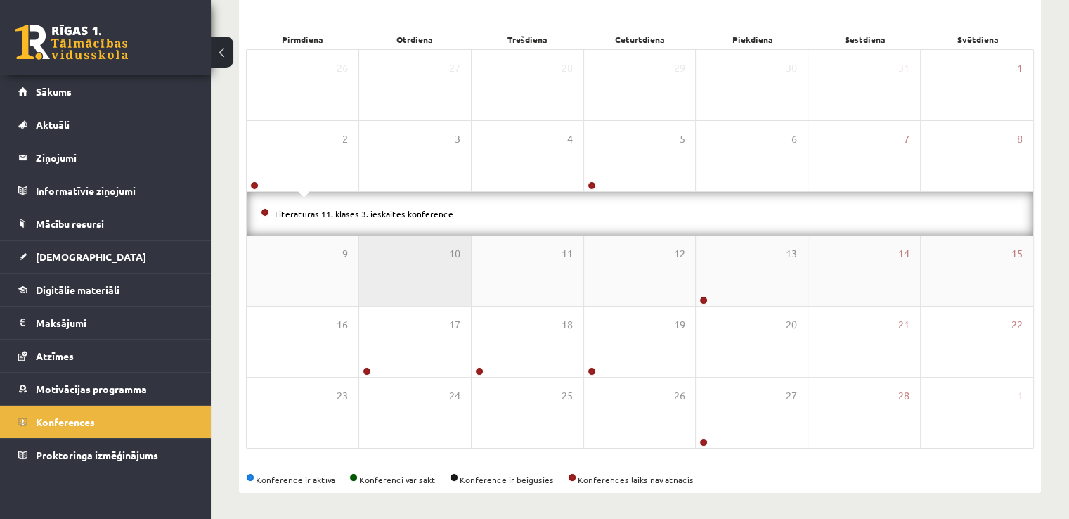
scroll to position [196, 0]
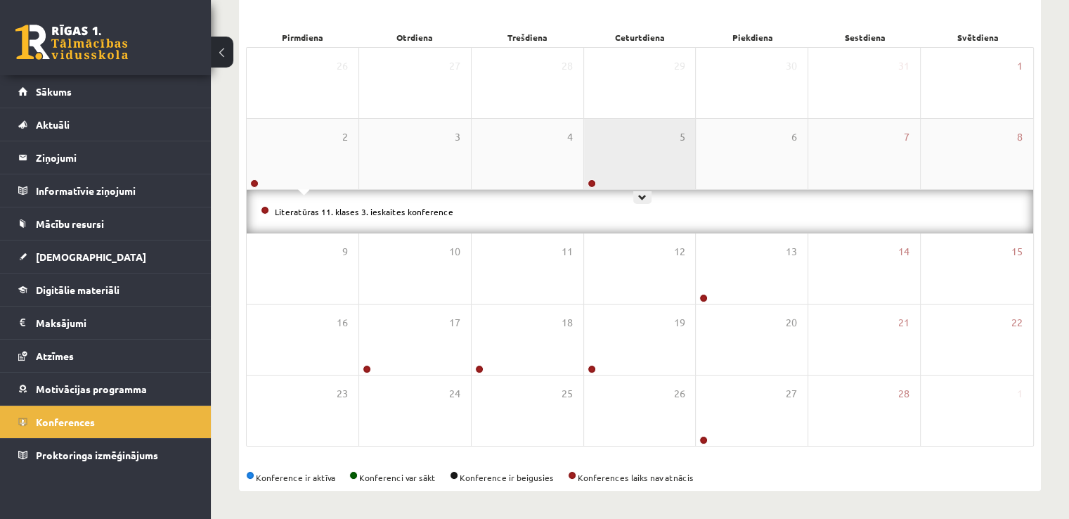
click at [602, 169] on div "5" at bounding box center [640, 154] width 112 height 70
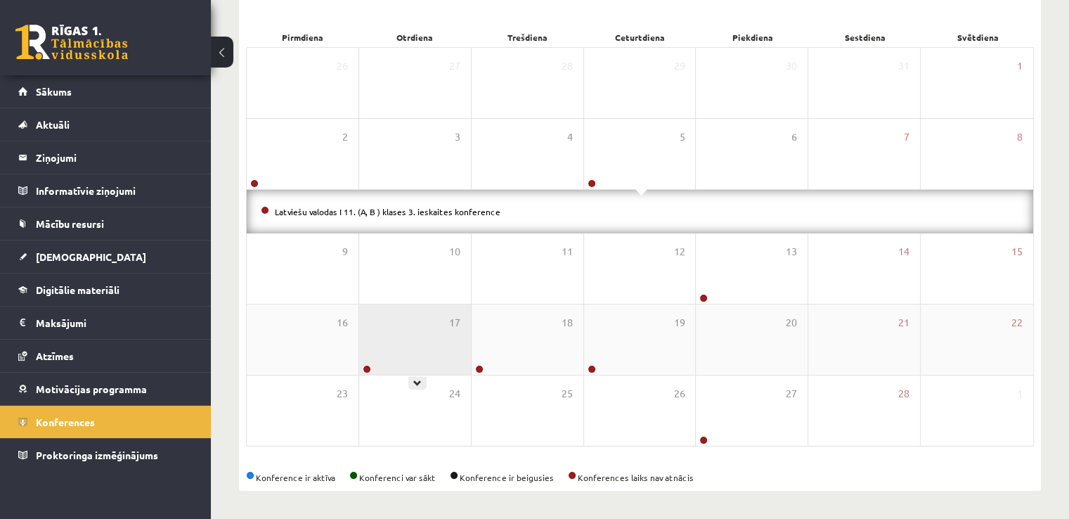
click at [453, 304] on div "17" at bounding box center [415, 339] width 112 height 70
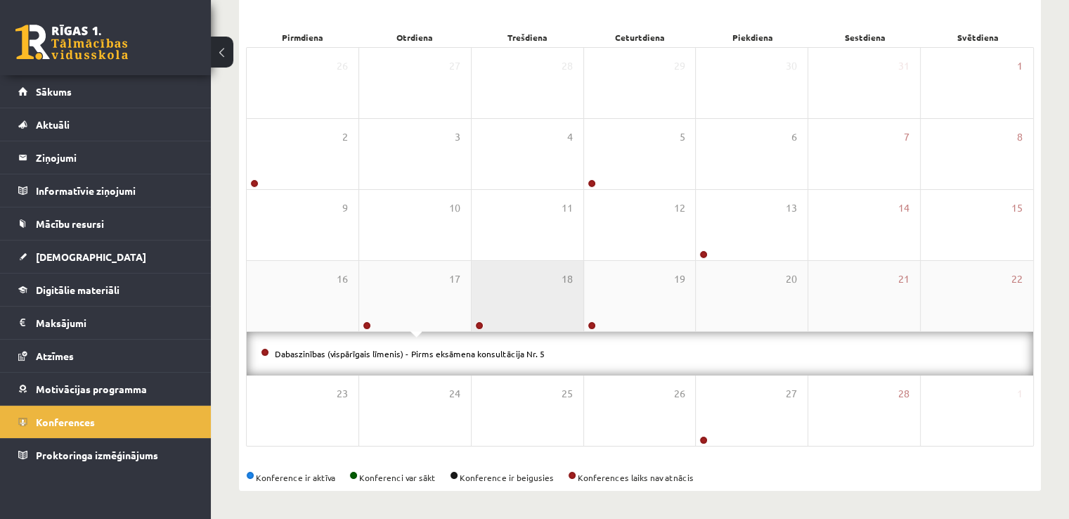
click at [526, 328] on div "18" at bounding box center [528, 296] width 112 height 70
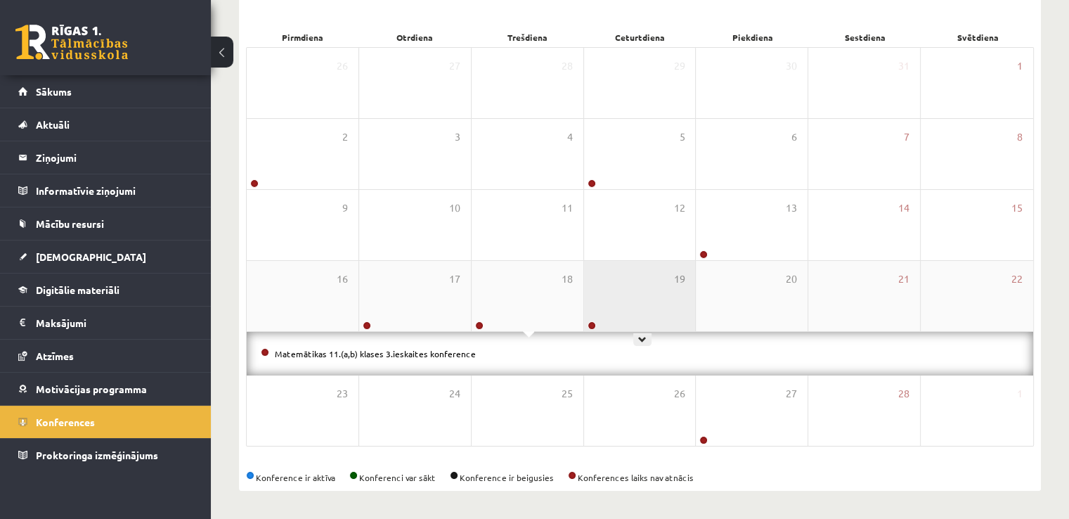
click at [620, 319] on div "19" at bounding box center [640, 296] width 112 height 70
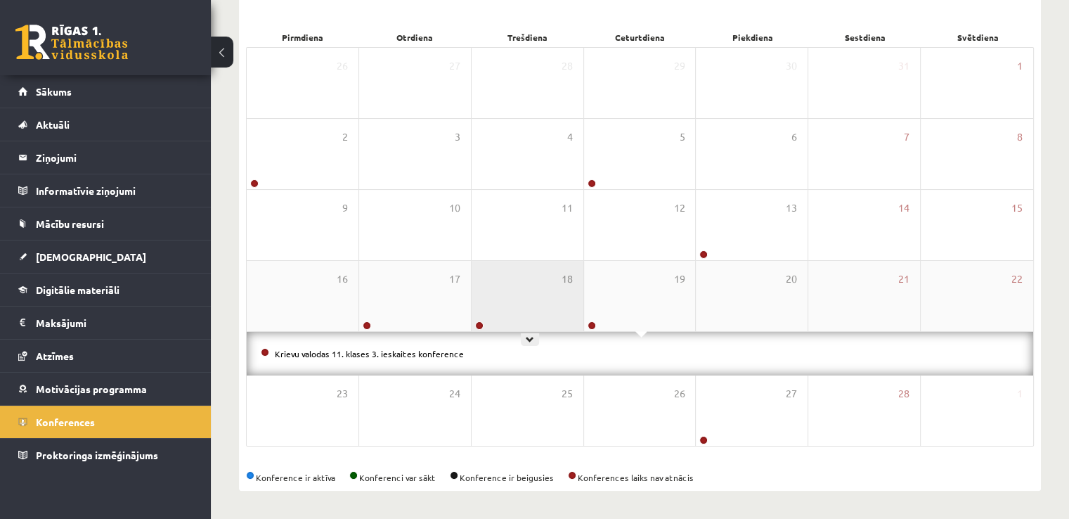
click at [548, 316] on div "18" at bounding box center [528, 296] width 112 height 70
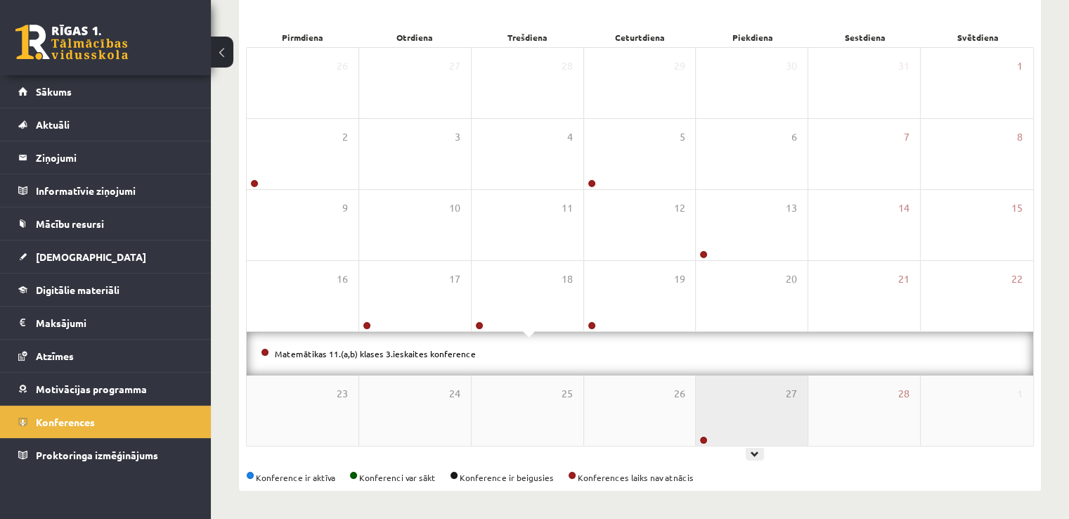
click at [723, 433] on div "27" at bounding box center [752, 410] width 112 height 70
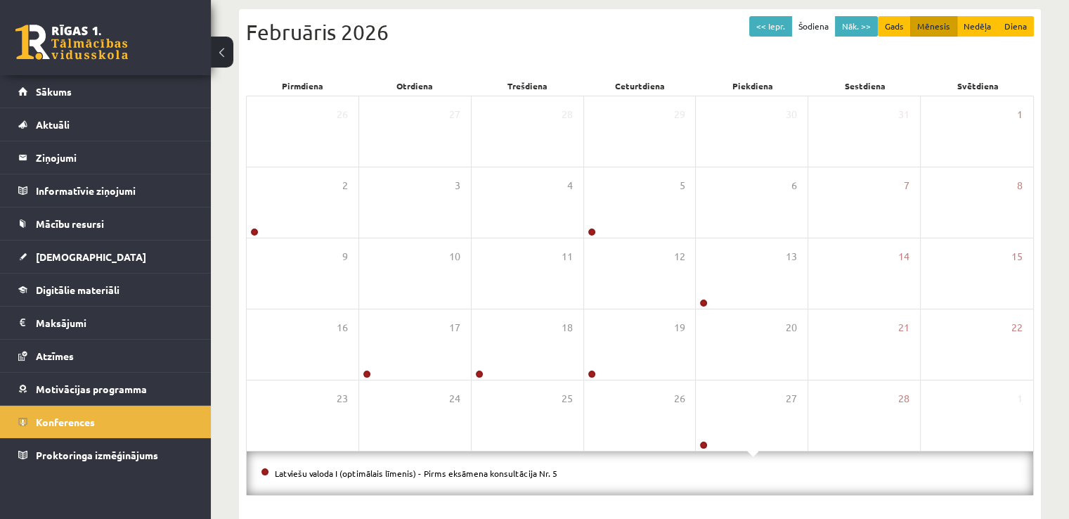
scroll to position [0, 0]
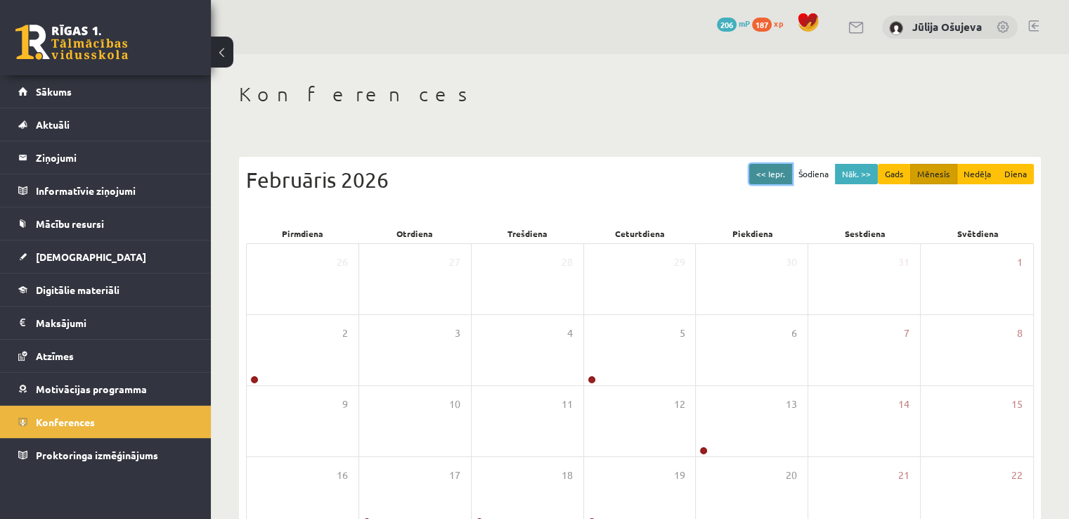
click at [777, 178] on button "<< Iepr." at bounding box center [770, 174] width 43 height 20
click at [809, 176] on button "Šodiena" at bounding box center [814, 174] width 44 height 20
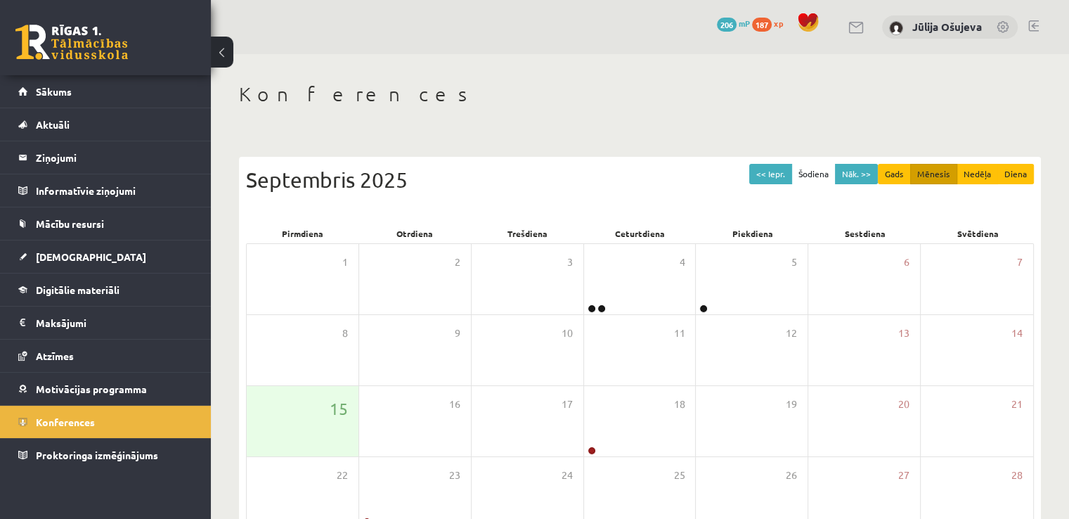
click at [446, 134] on div "Konferences << Iepr. Šodiena Nāk. >> Gads Mēnesis Nedēļa Diena Septembris 2025 …" at bounding box center [640, 362] width 858 height 617
click at [73, 325] on legend "Maksājumi 0" at bounding box center [114, 322] width 157 height 32
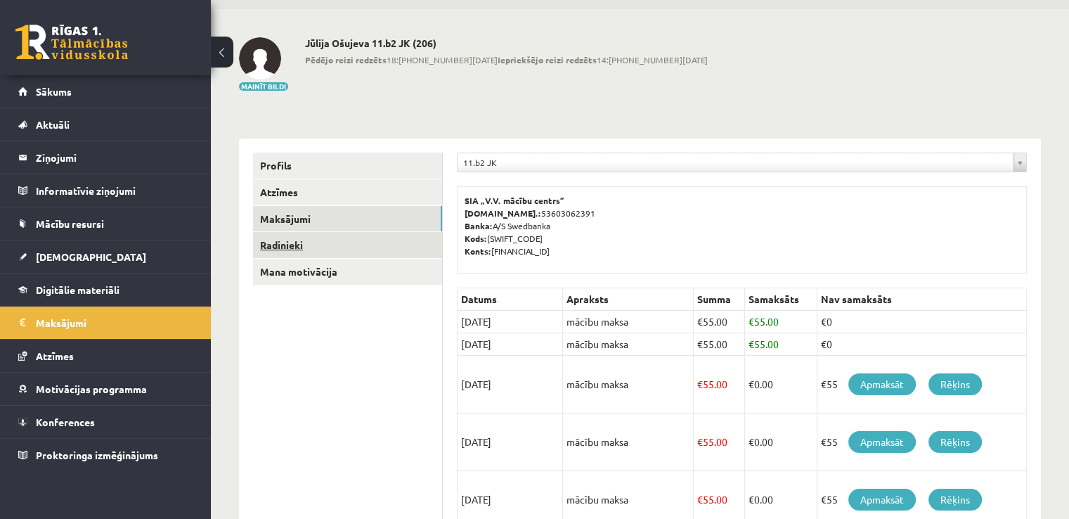
scroll to position [70, 0]
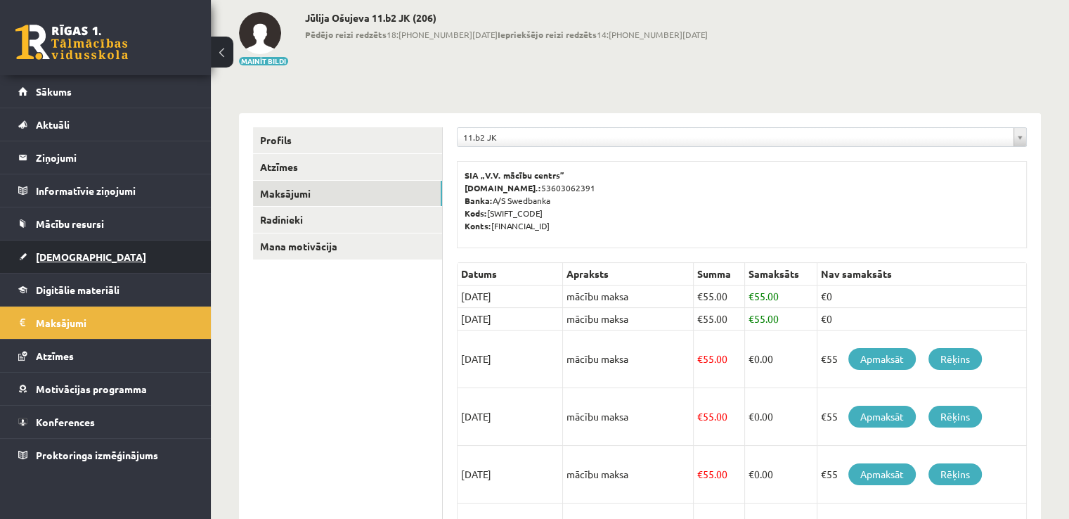
click at [67, 262] on link "[DEMOGRAPHIC_DATA]" at bounding box center [105, 256] width 175 height 32
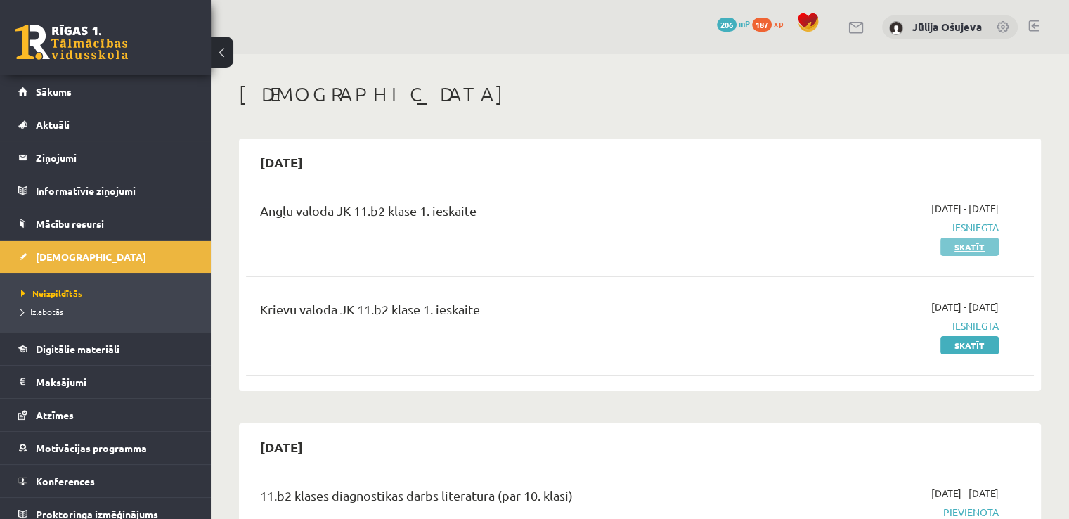
click at [957, 253] on link "Skatīt" at bounding box center [970, 247] width 58 height 18
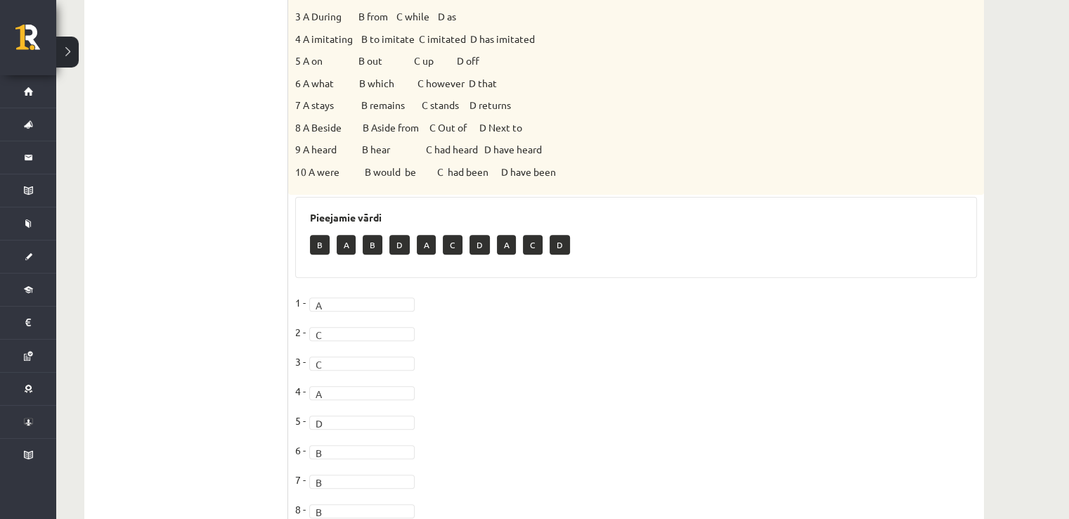
scroll to position [70, 0]
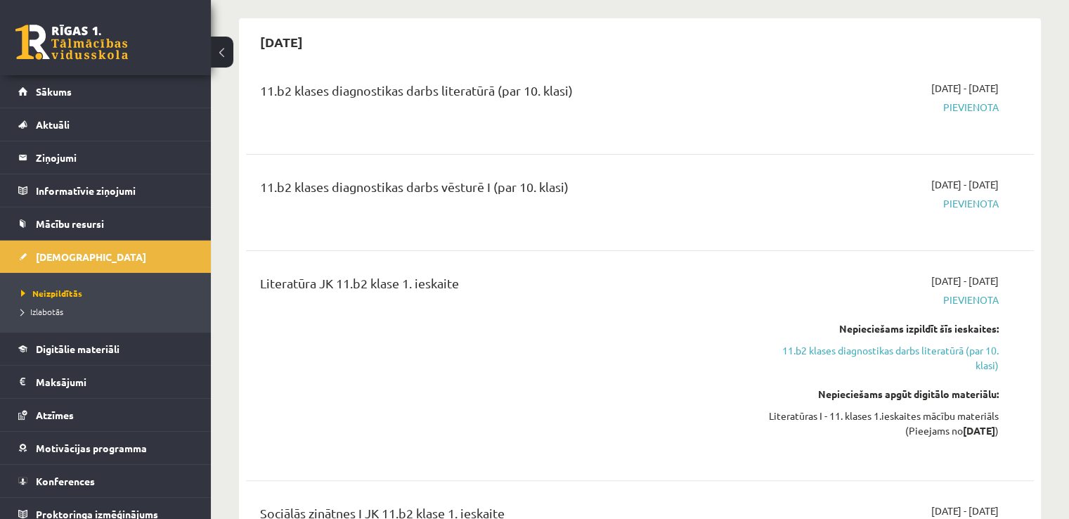
scroll to position [141, 0]
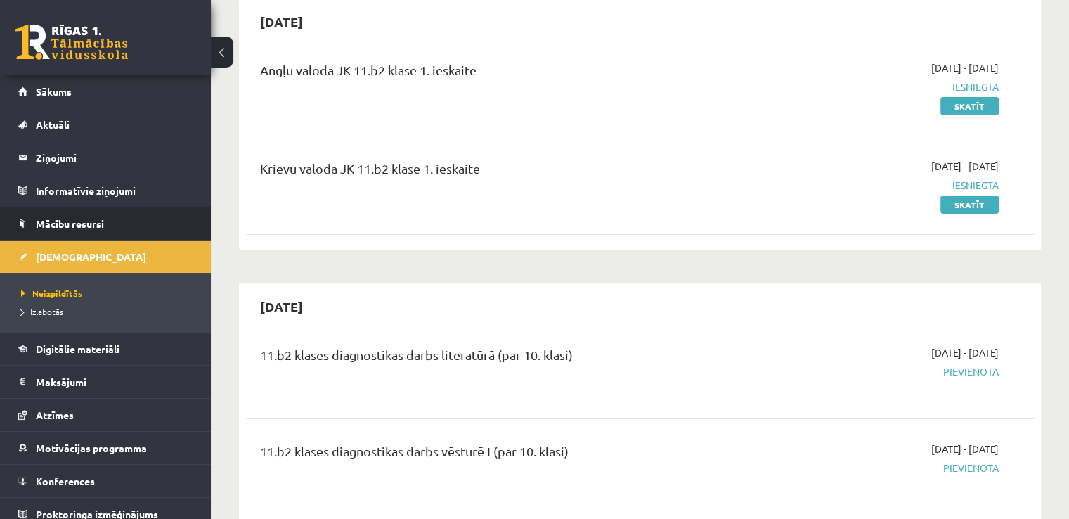
click at [98, 224] on span "Mācību resursi" at bounding box center [70, 223] width 68 height 13
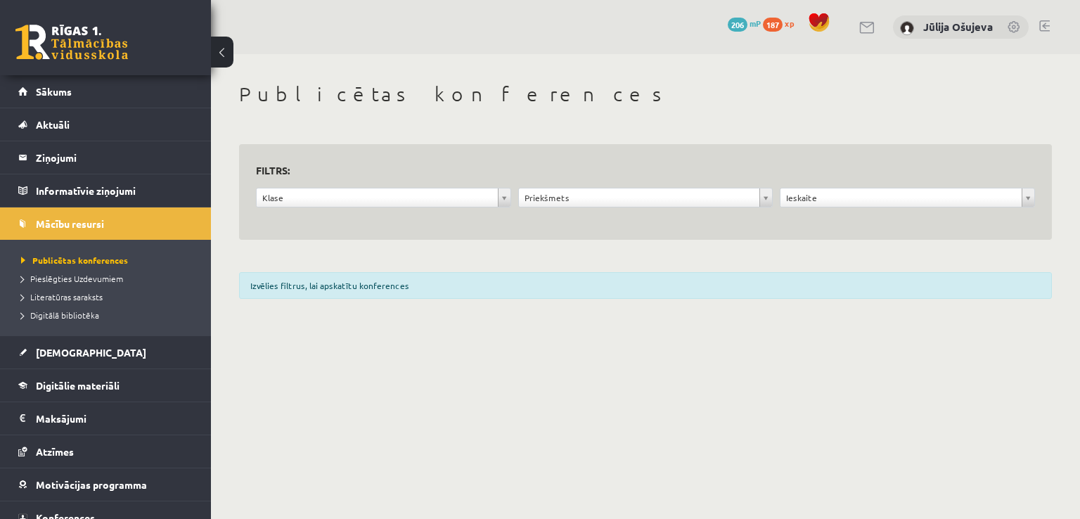
click at [445, 285] on div "Izvēlies filtrus, lai apskatītu konferences" at bounding box center [645, 285] width 813 height 27
drag, startPoint x: 399, startPoint y: 298, endPoint x: 245, endPoint y: 251, distance: 161.0
click at [393, 298] on div "Izvēlies filtrus, lai apskatītu konferences" at bounding box center [645, 285] width 813 height 27
click at [120, 187] on legend "Informatīvie ziņojumi 0" at bounding box center [114, 190] width 157 height 32
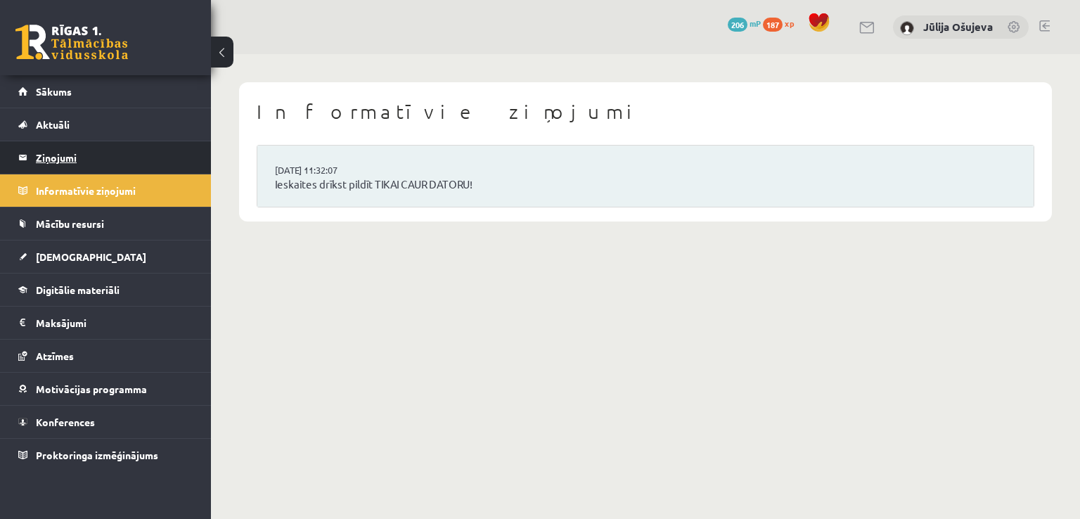
click at [93, 157] on legend "Ziņojumi 0" at bounding box center [114, 157] width 157 height 32
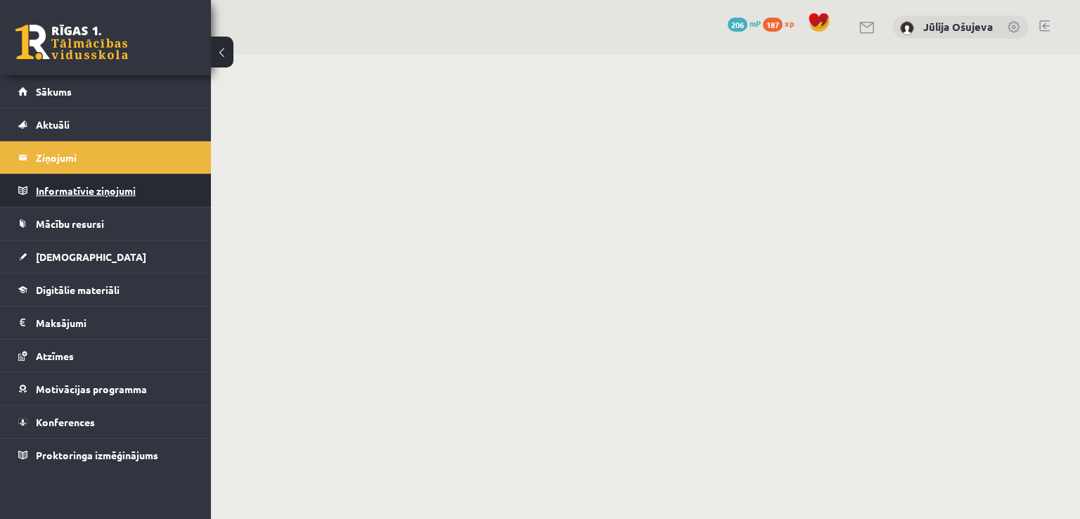
click at [91, 186] on legend "Informatīvie ziņojumi 0" at bounding box center [114, 190] width 157 height 32
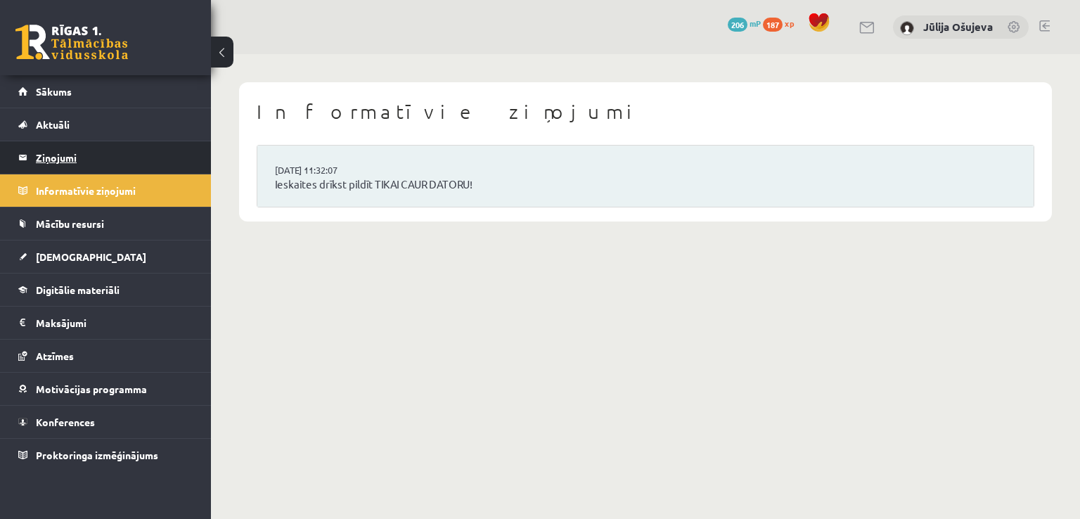
click at [58, 150] on legend "Ziņojumi 0" at bounding box center [114, 157] width 157 height 32
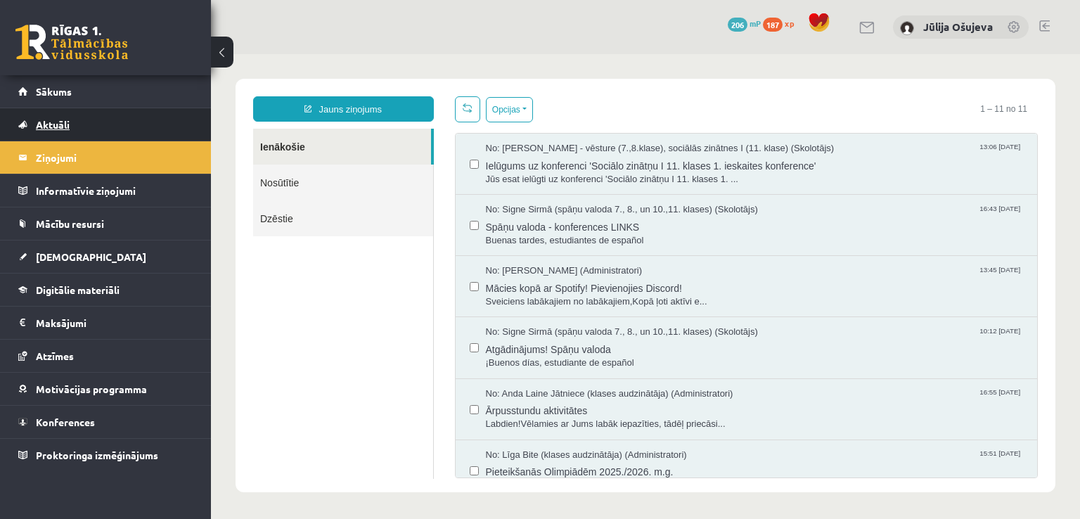
click at [66, 124] on span "Aktuāli" at bounding box center [53, 124] width 34 height 13
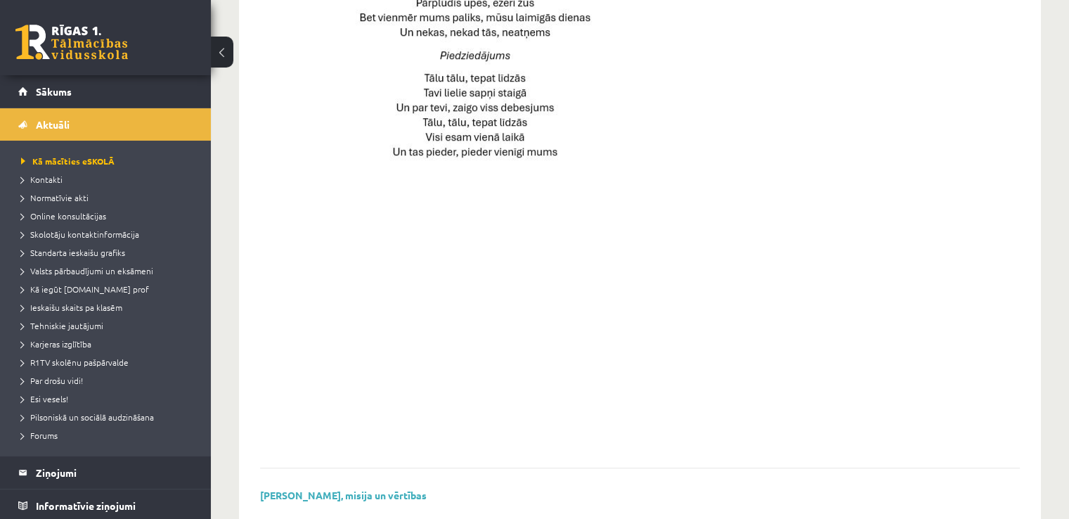
scroll to position [1013, 0]
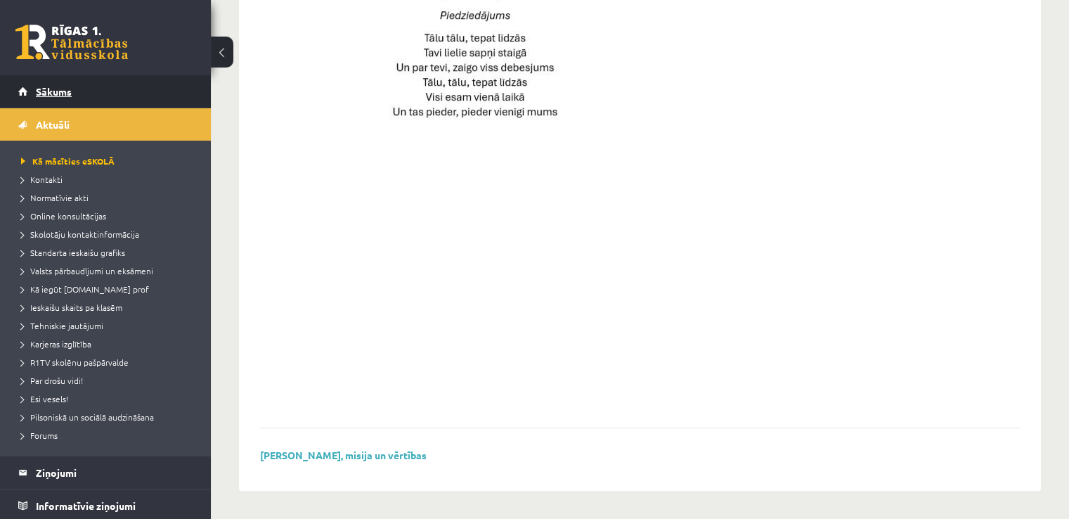
click at [119, 94] on link "Sākums" at bounding box center [105, 91] width 175 height 32
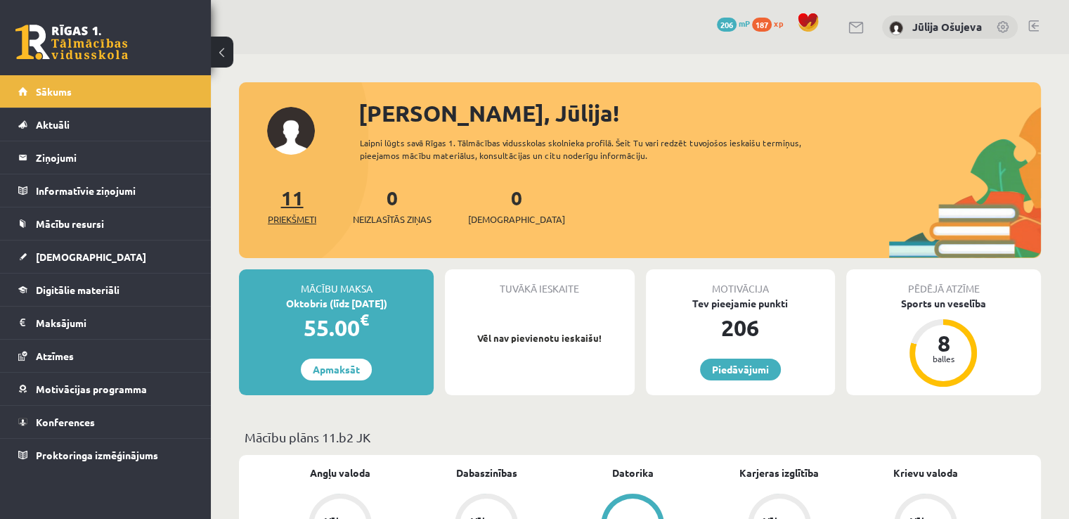
click at [293, 208] on link "11 Priekšmeti" at bounding box center [292, 205] width 49 height 41
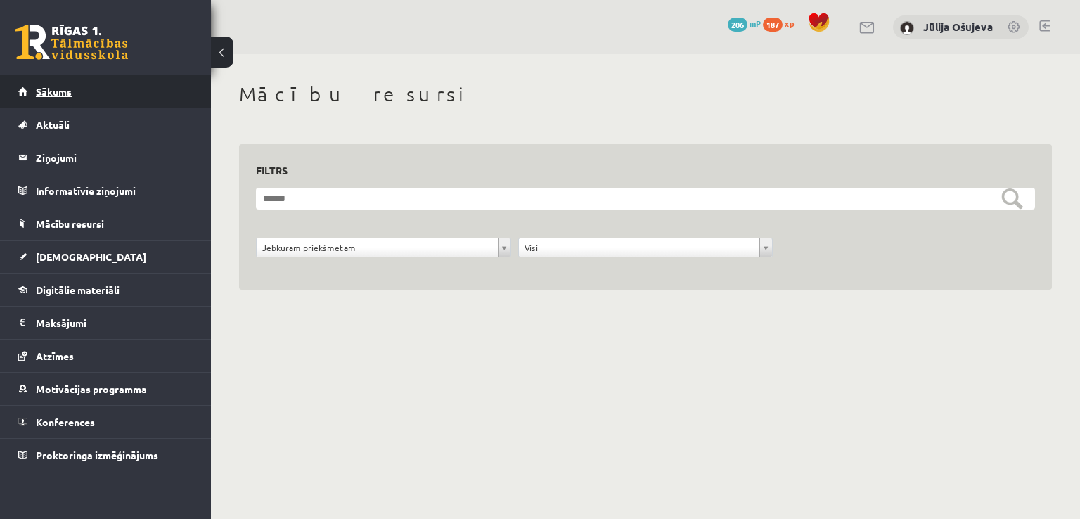
click at [82, 91] on link "Sākums" at bounding box center [105, 91] width 175 height 32
